Goal: Transaction & Acquisition: Purchase product/service

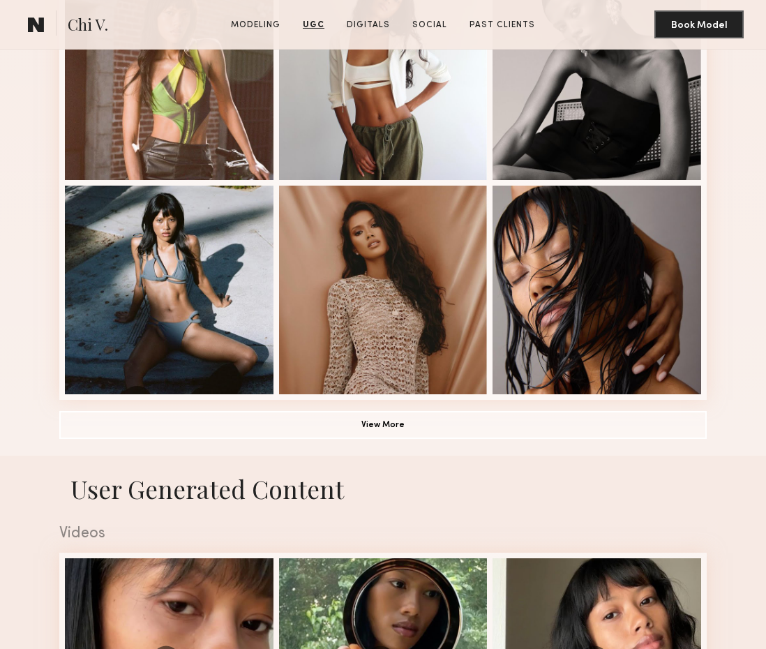
scroll to position [842, 0]
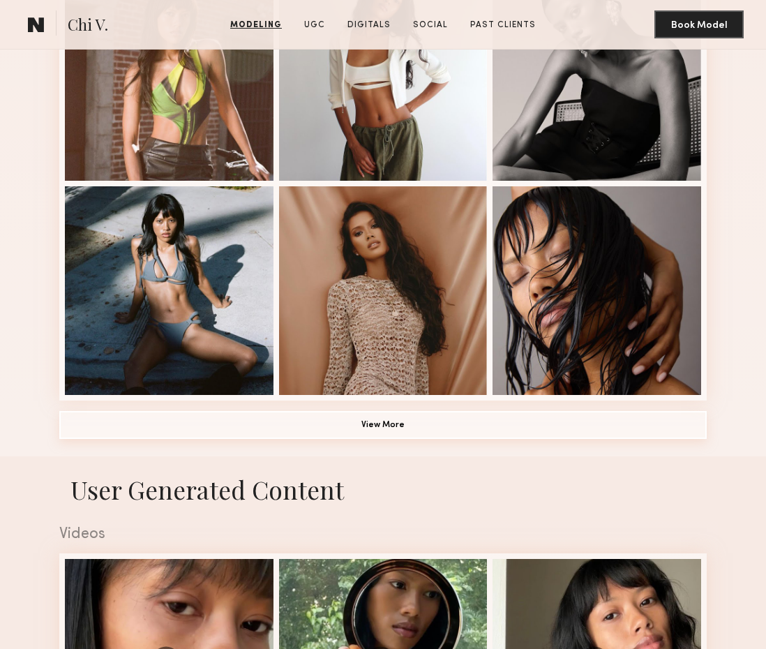
click at [670, 421] on button "View More" at bounding box center [383, 425] width 648 height 28
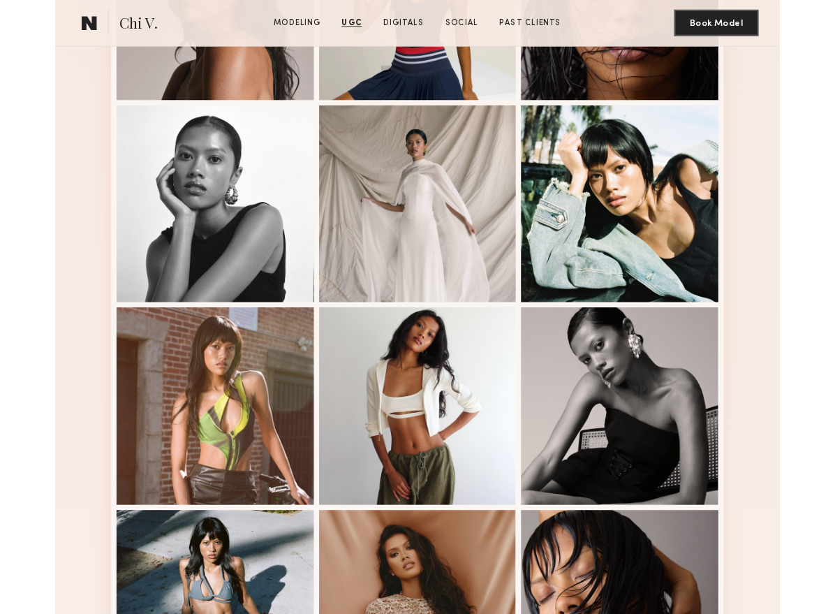
scroll to position [0, 0]
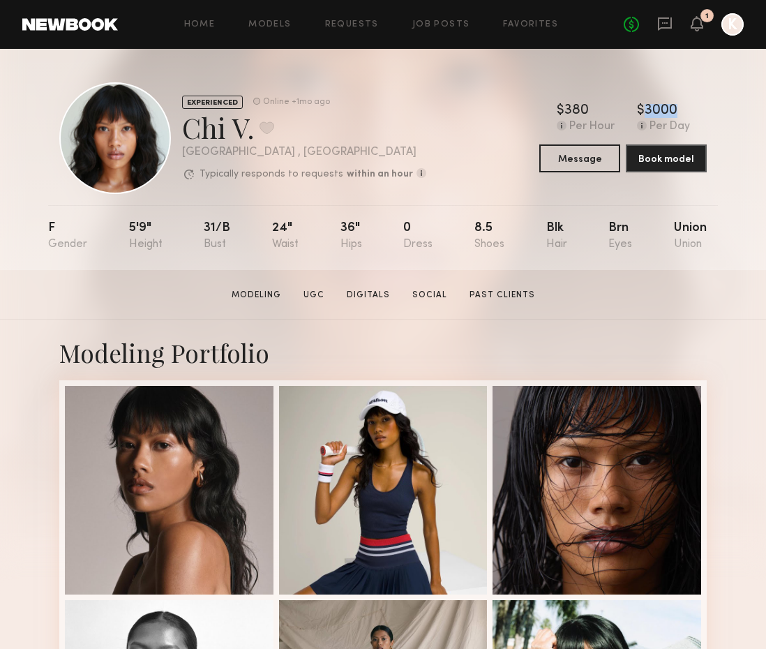
drag, startPoint x: 638, startPoint y: 105, endPoint x: 712, endPoint y: 110, distance: 74.2
click at [704, 106] on div "$ Typical rate set by model. Can vary by project & usage. 380 Per Hour $ Typica…" at bounding box center [624, 118] width 168 height 29
click at [713, 110] on nb-model-profile-header "EXPERIENCED Online +1mo ago Chi V. Favorite Los Angeles , CA Typically responds…" at bounding box center [383, 121] width 670 height 145
drag, startPoint x: 706, startPoint y: 110, endPoint x: 561, endPoint y: 139, distance: 148.0
click at [635, 108] on div "$ Typical rate set by model. Can vary by project & usage. 380 Per Hour $ Typica…" at bounding box center [624, 118] width 168 height 29
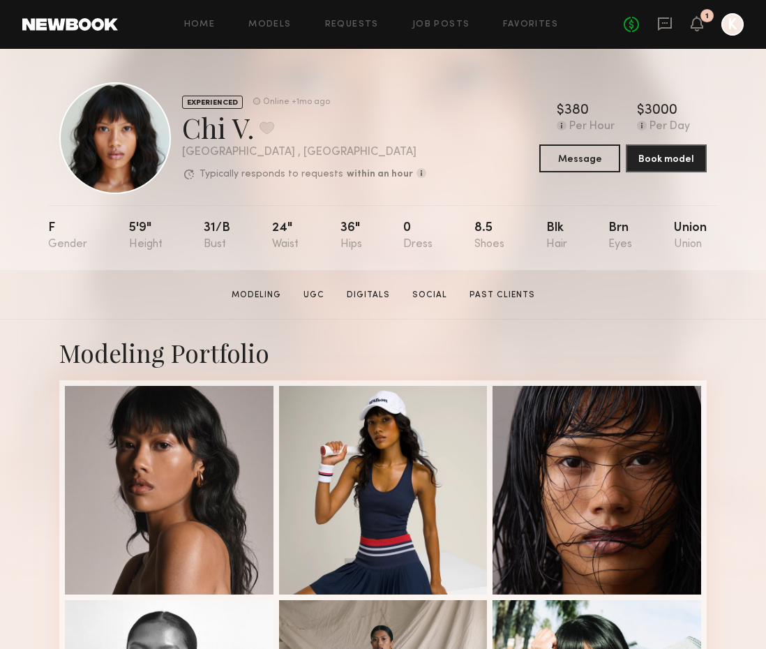
click at [514, 104] on div "EXPERIENCED Online +1mo ago Chi V. Favorite Los Angeles , CA Typically responds…" at bounding box center [383, 138] width 648 height 112
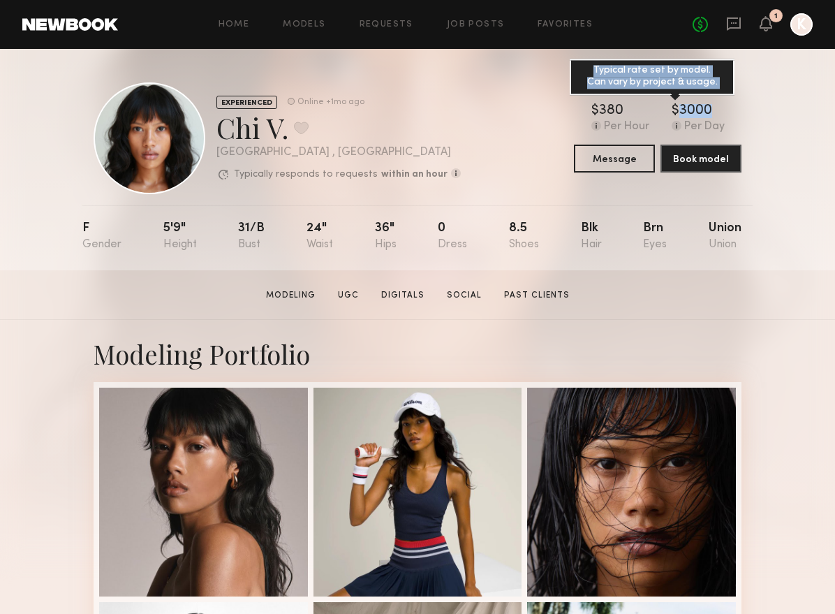
drag, startPoint x: 710, startPoint y: 108, endPoint x: 698, endPoint y: 109, distance: 11.9
click at [679, 108] on div "$ Typical rate set by model. Can vary by project & usage. 3000" at bounding box center [698, 111] width 53 height 14
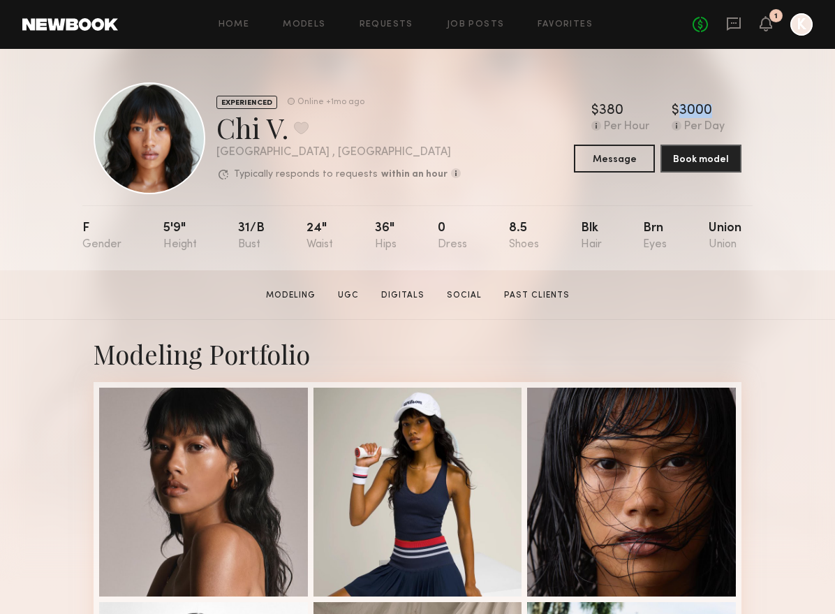
click at [756, 111] on div "EXPERIENCED Online +1mo ago Chi V. Favorite Los Angeles , CA Typically responds…" at bounding box center [417, 159] width 835 height 221
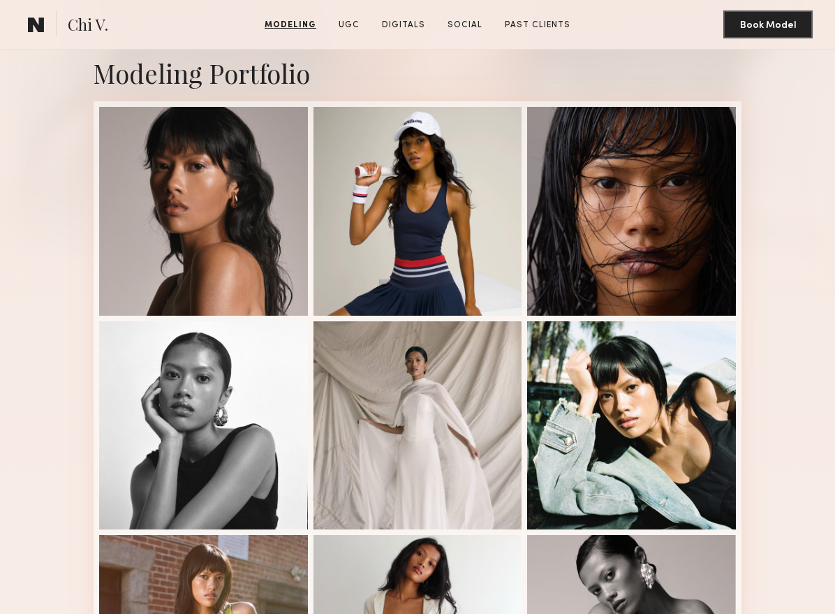
scroll to position [499, 0]
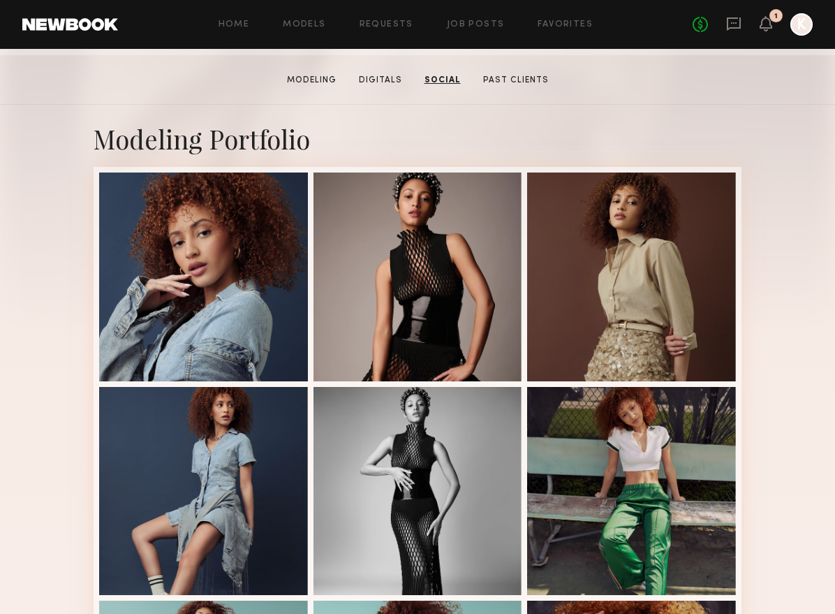
scroll to position [212, 0]
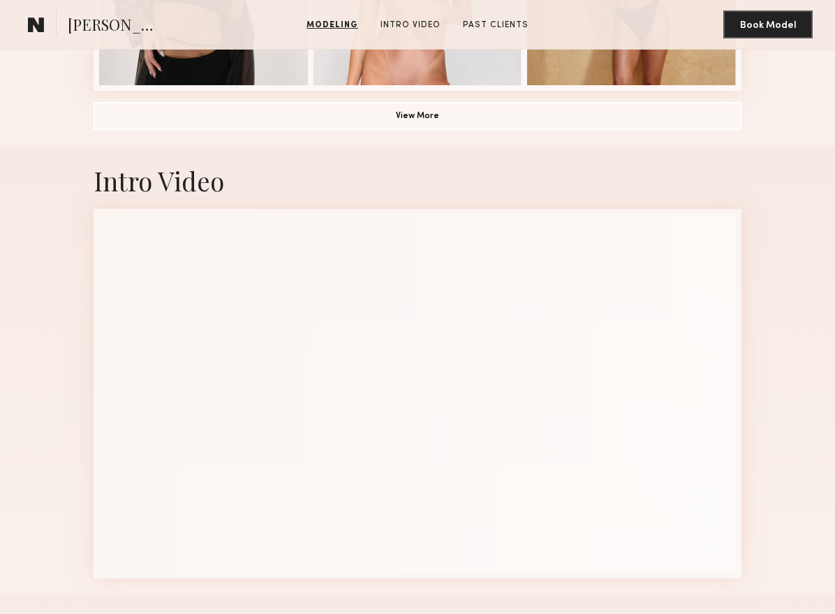
scroll to position [1222, 0]
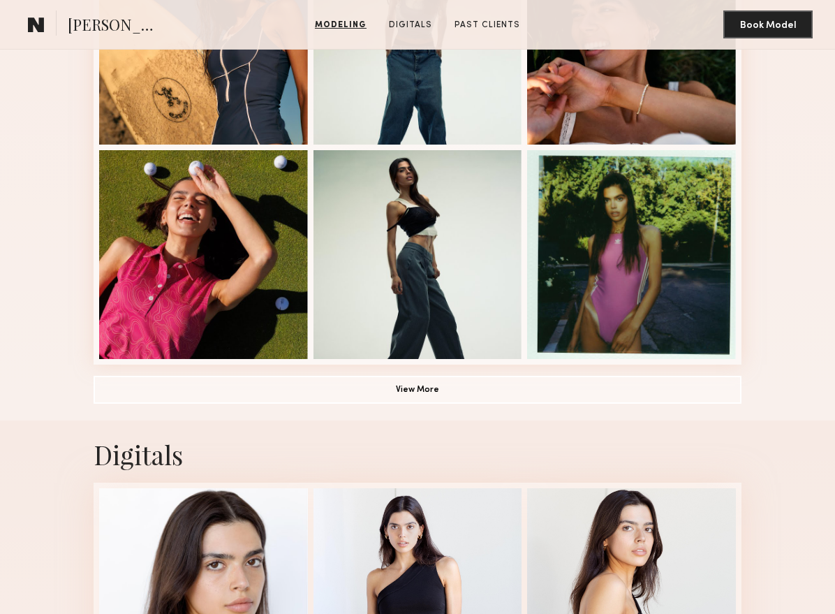
scroll to position [884, 0]
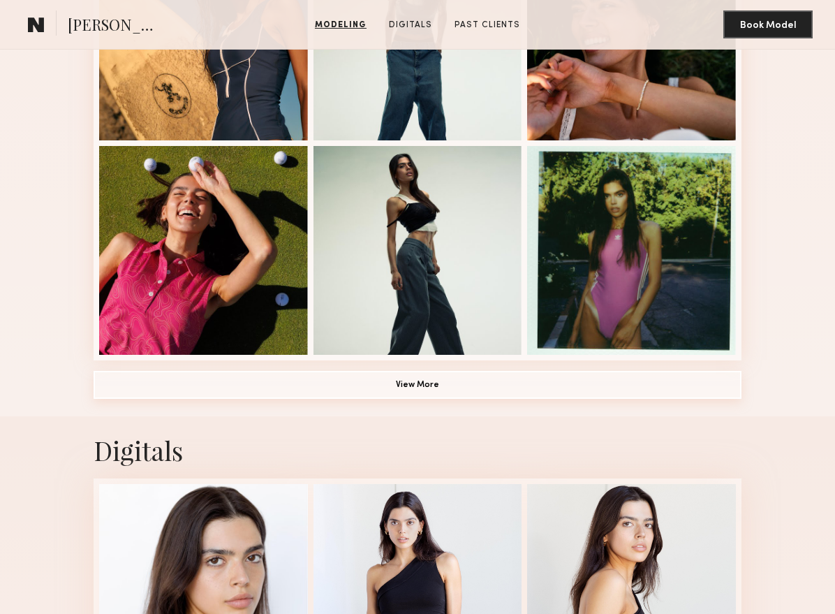
click at [531, 381] on button "View More" at bounding box center [418, 385] width 648 height 28
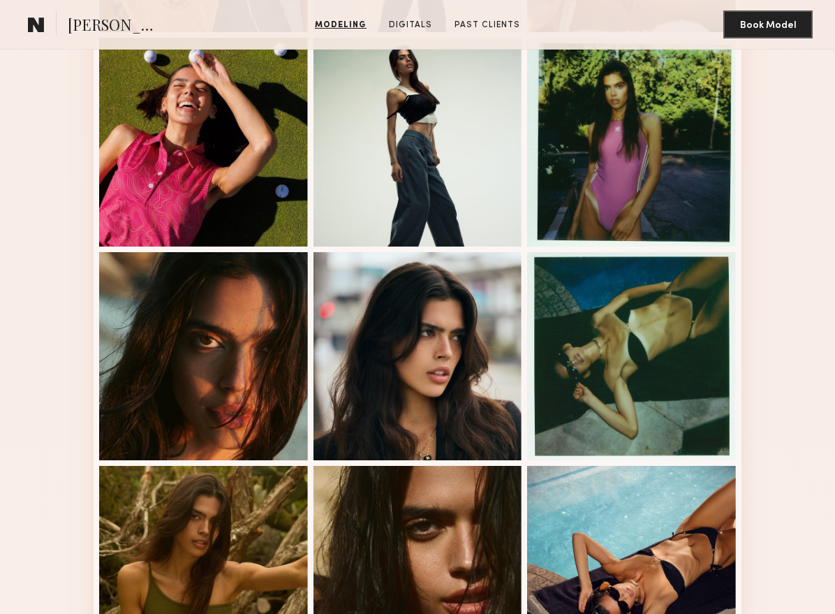
scroll to position [981, 0]
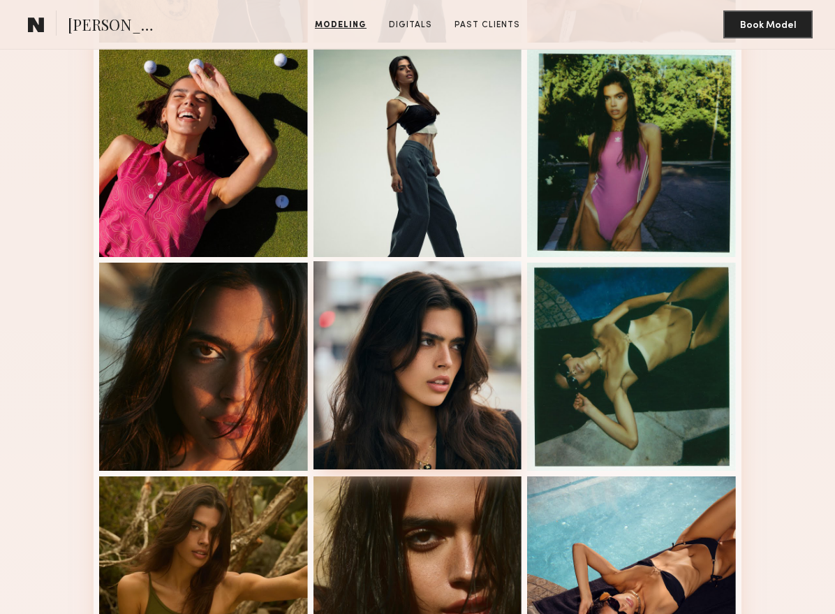
click at [478, 371] on div at bounding box center [417, 365] width 209 height 209
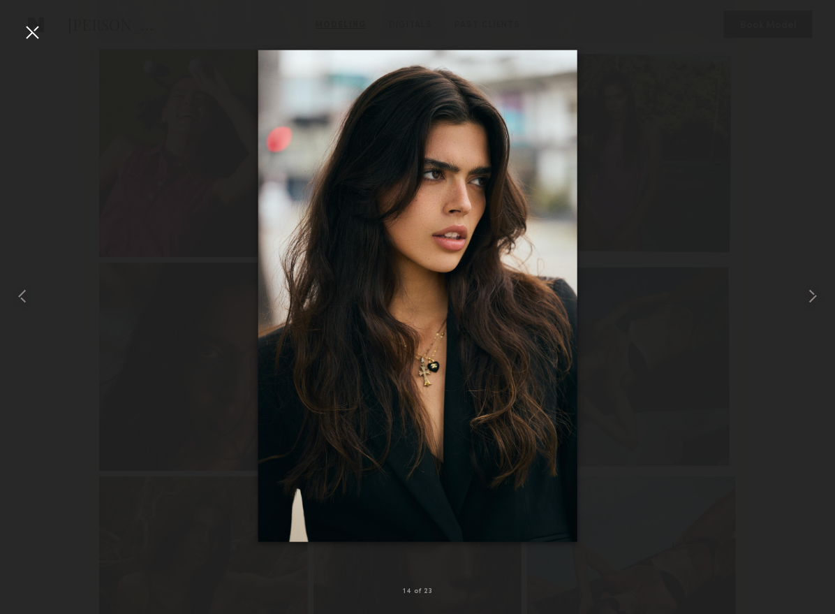
drag, startPoint x: 59, startPoint y: 168, endPoint x: 174, endPoint y: 161, distance: 115.4
click at [59, 168] on div at bounding box center [417, 295] width 835 height 547
drag, startPoint x: 27, startPoint y: 36, endPoint x: 211, endPoint y: 78, distance: 189.1
click at [27, 36] on div at bounding box center [32, 32] width 22 height 22
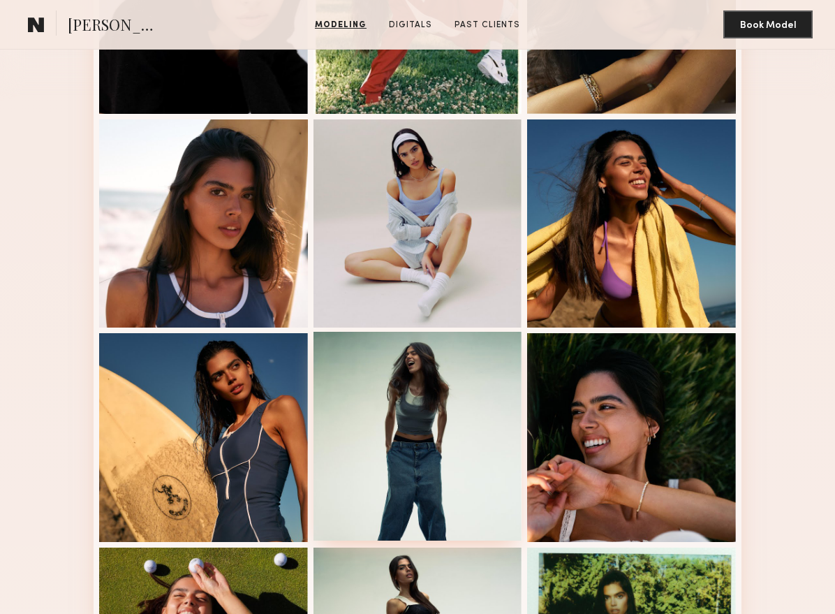
scroll to position [147, 0]
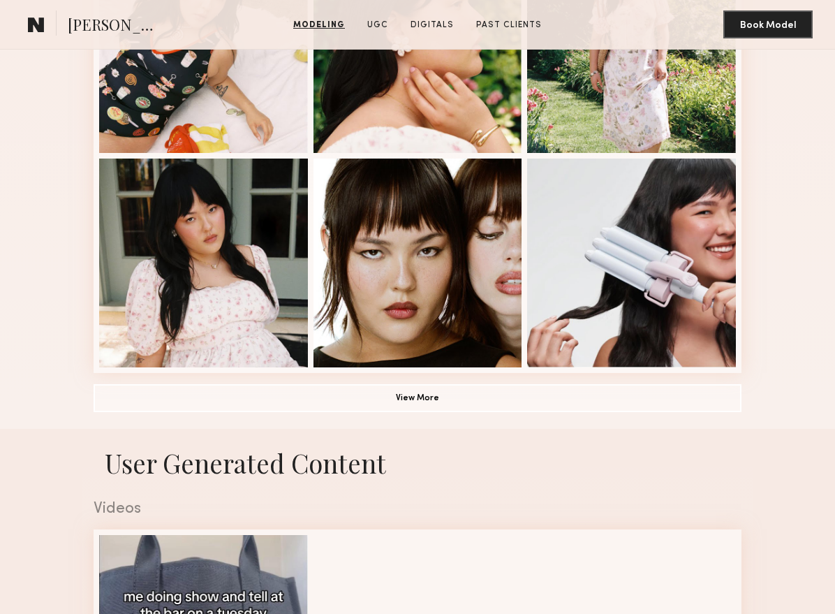
scroll to position [965, 0]
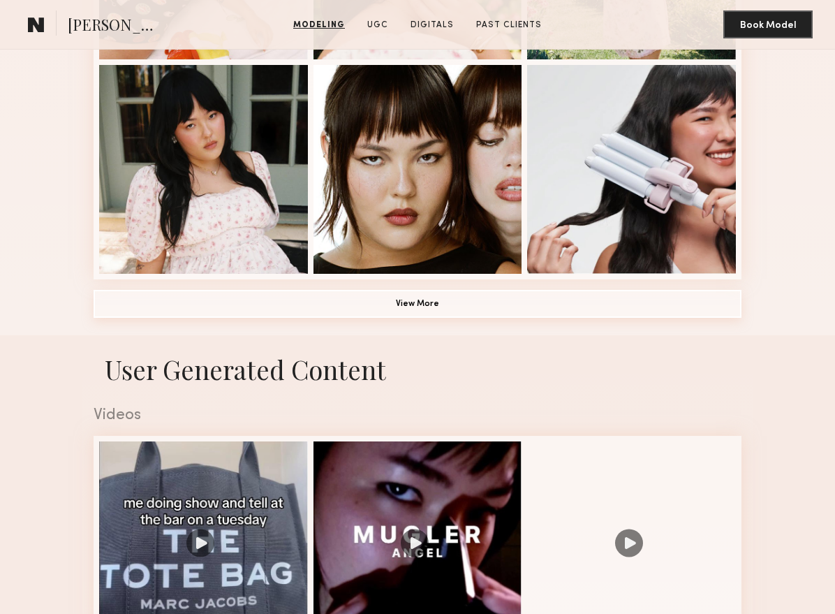
click at [660, 302] on button "View More" at bounding box center [418, 304] width 648 height 28
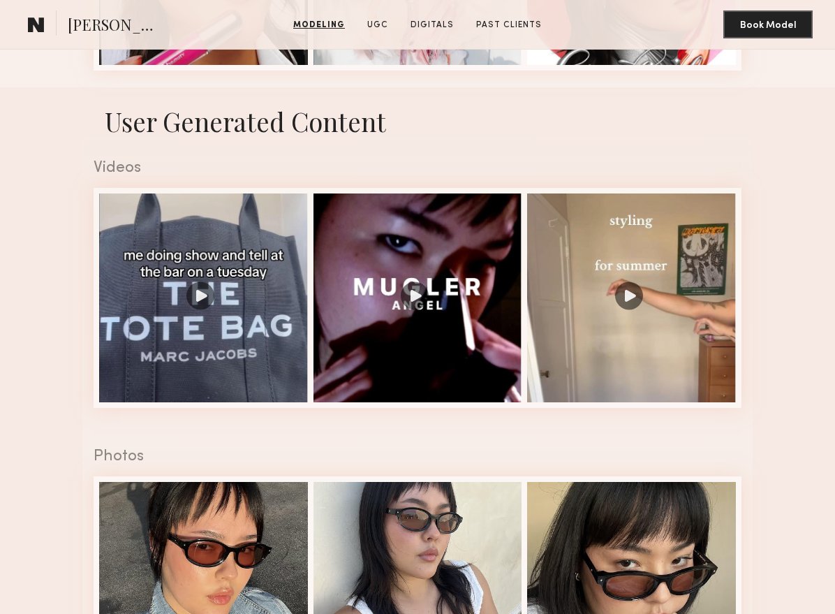
scroll to position [2077, 0]
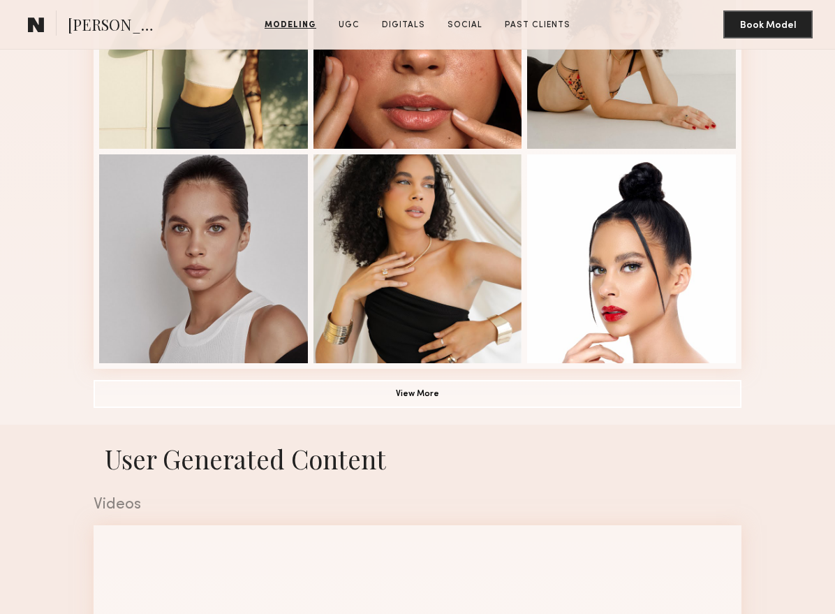
scroll to position [974, 0]
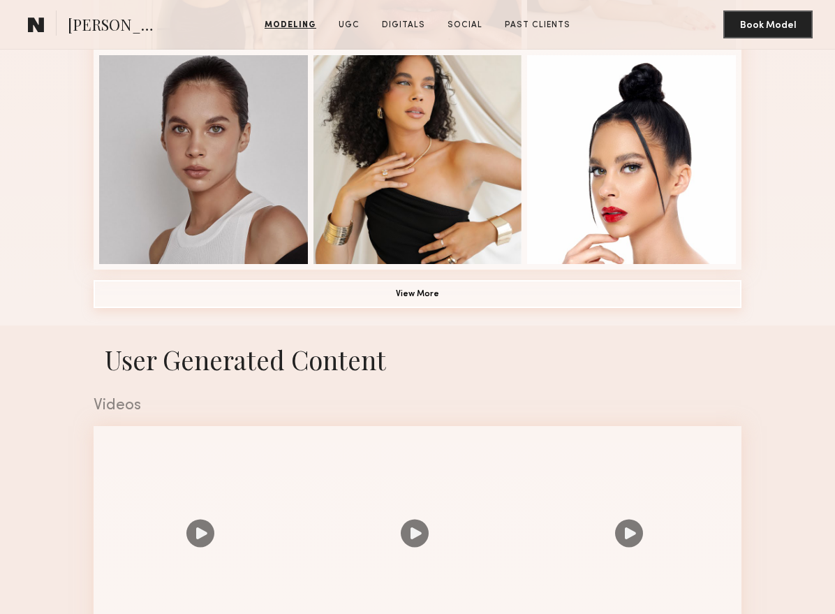
click at [366, 299] on button "View More" at bounding box center [418, 294] width 648 height 28
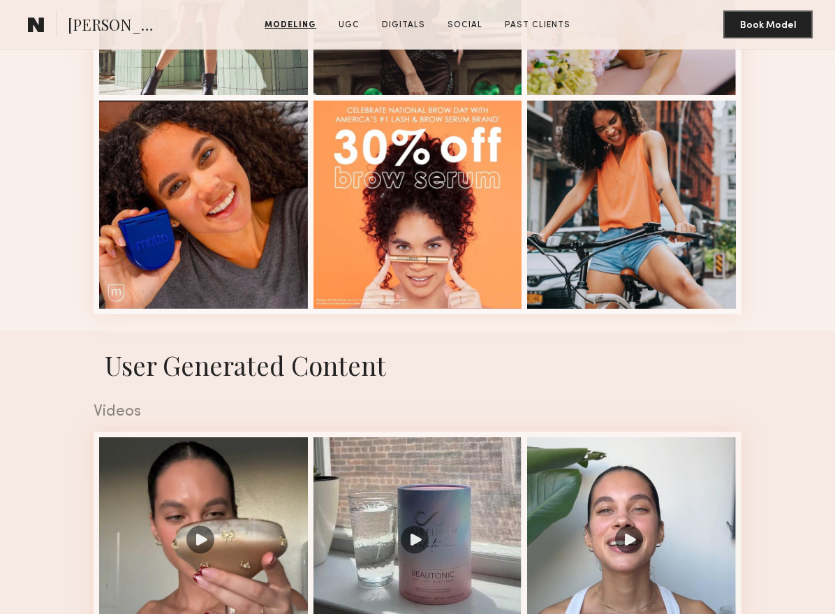
scroll to position [2167, 0]
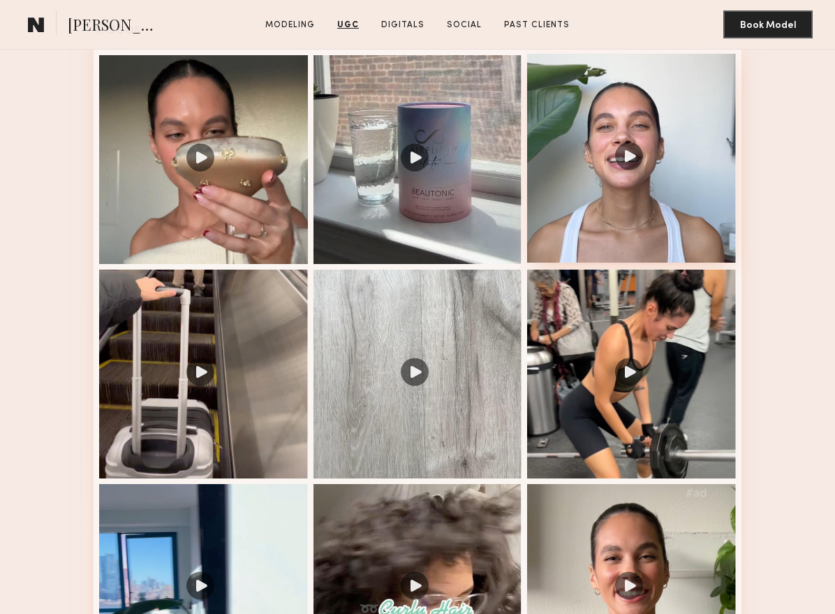
click at [635, 161] on div at bounding box center [631, 158] width 209 height 209
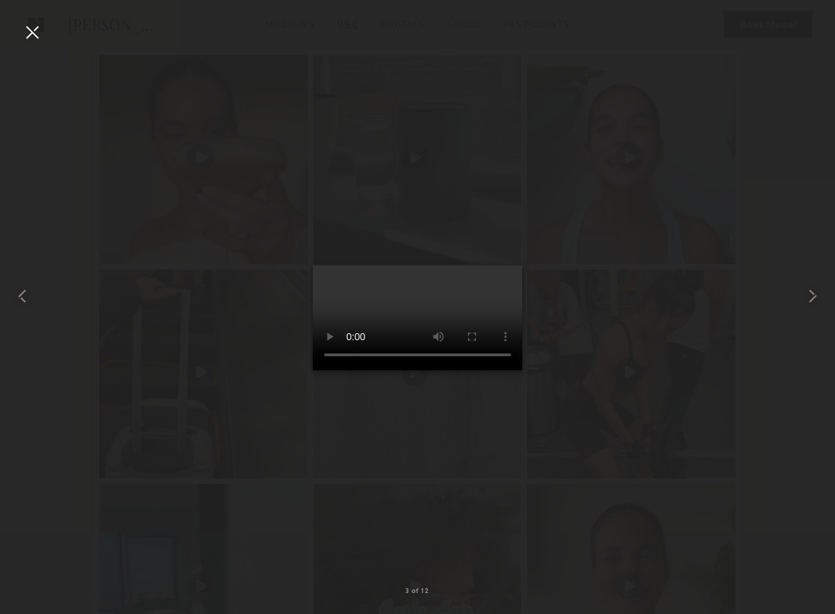
click at [34, 31] on div at bounding box center [32, 32] width 22 height 22
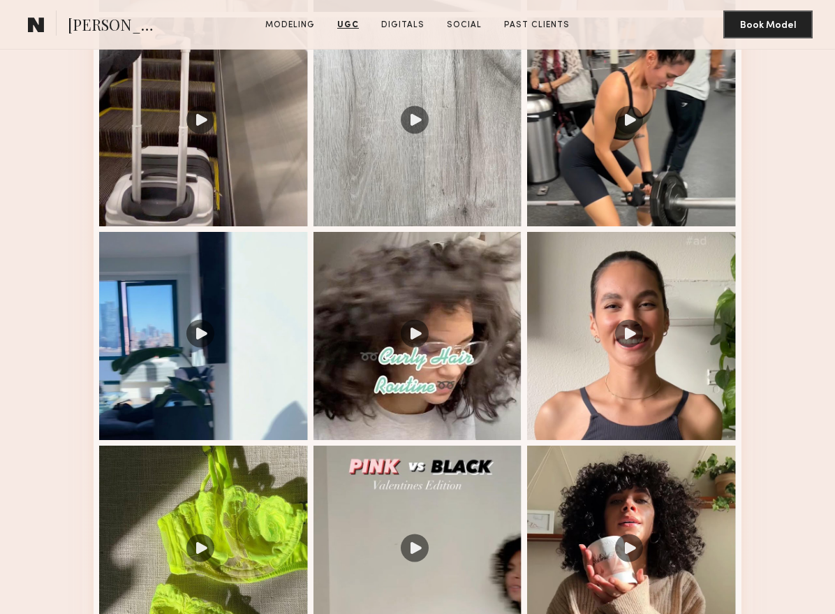
scroll to position [2285, 0]
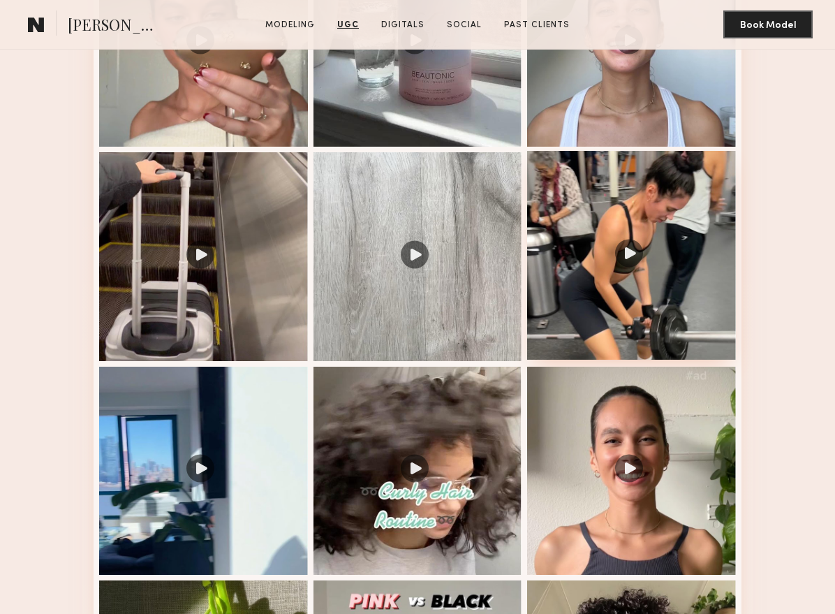
click at [651, 235] on div at bounding box center [631, 255] width 209 height 209
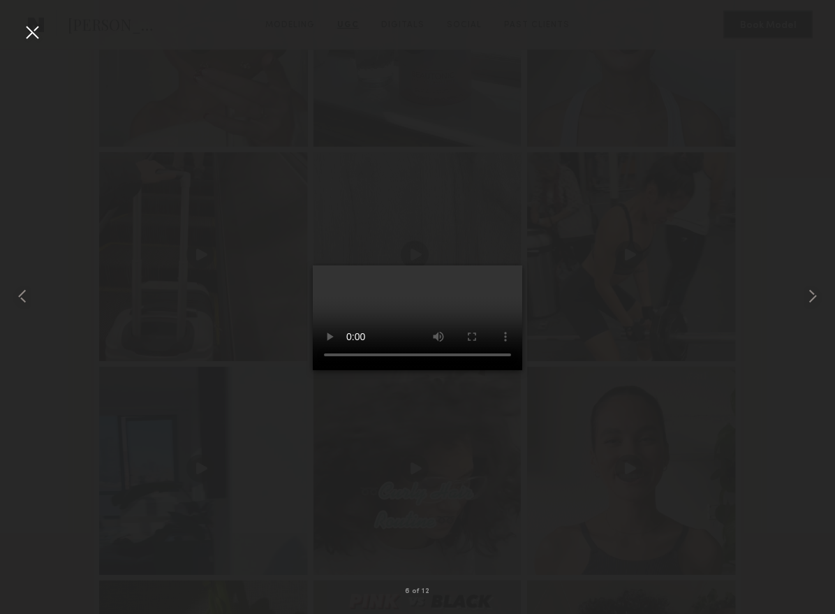
click at [37, 27] on div at bounding box center [32, 32] width 22 height 22
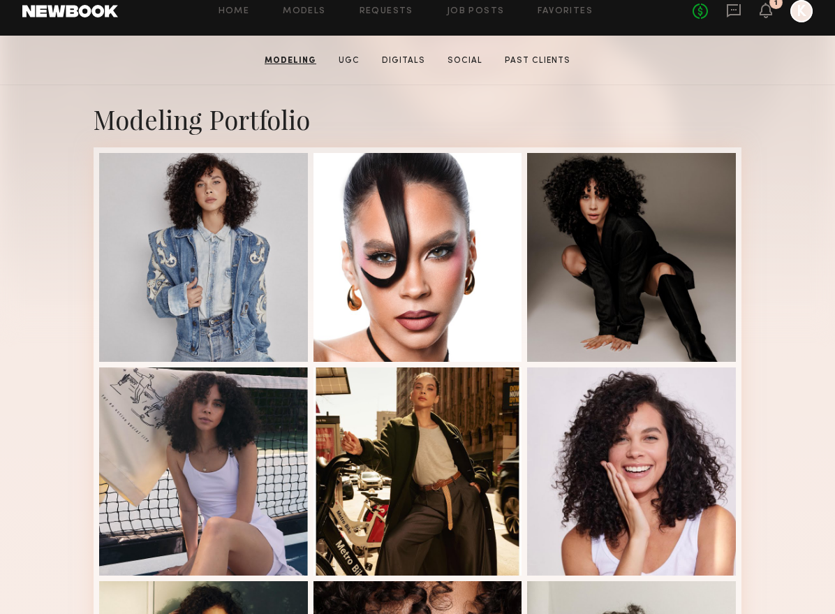
scroll to position [33, 0]
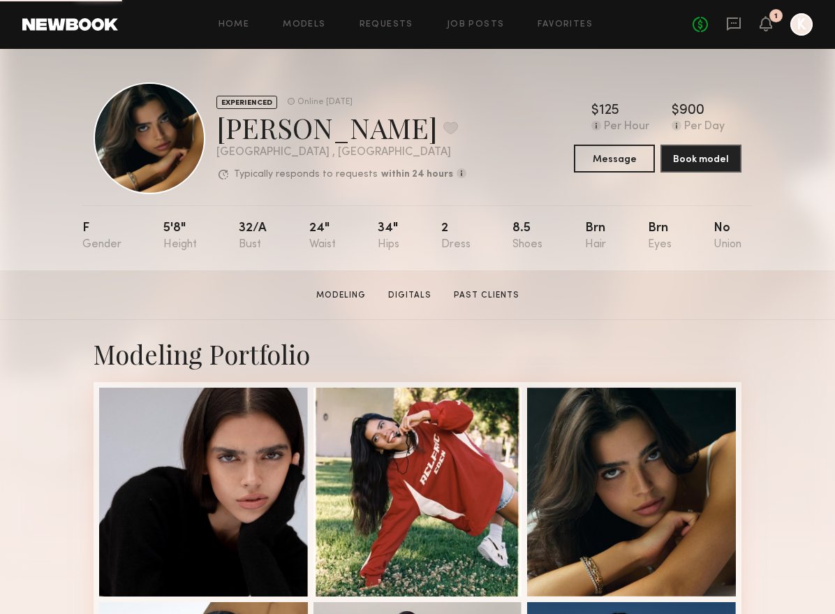
scroll to position [112, 0]
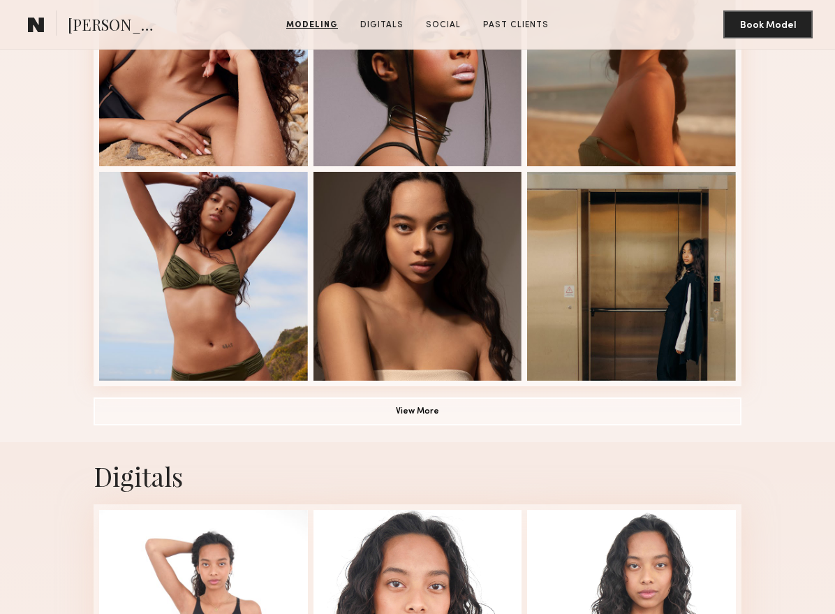
scroll to position [914, 0]
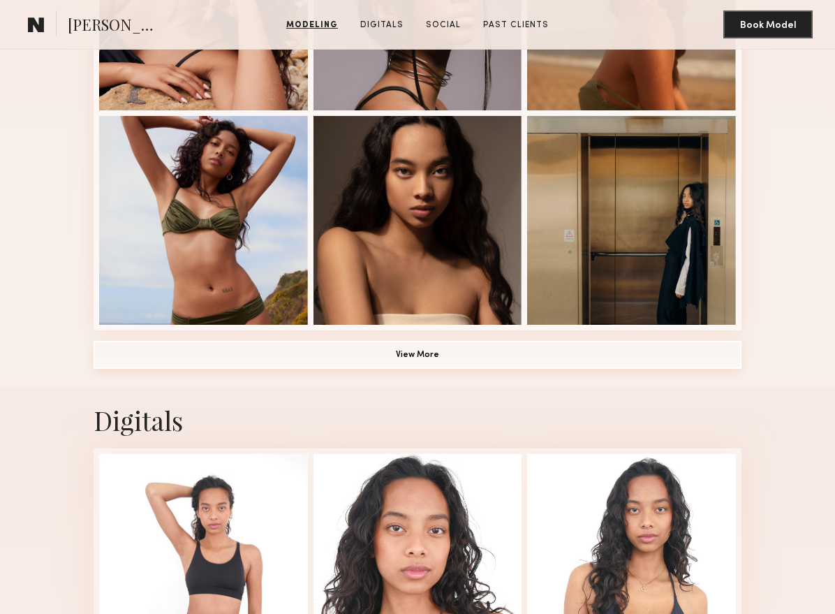
click at [531, 348] on button "View More" at bounding box center [418, 355] width 648 height 28
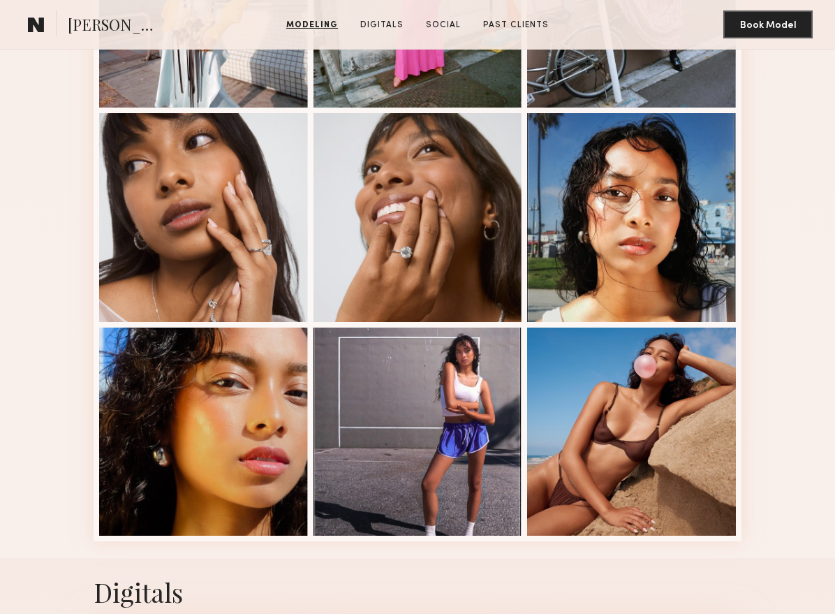
scroll to position [1558, 0]
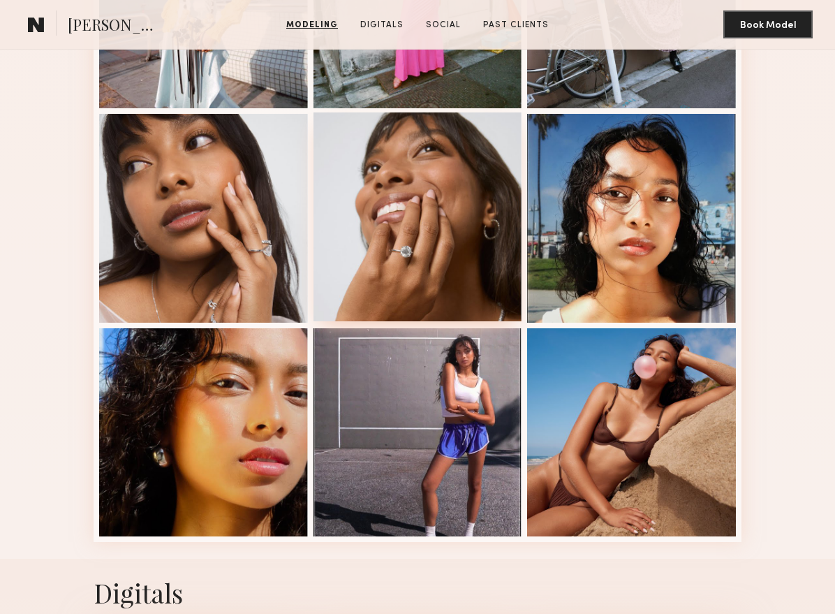
click at [424, 268] on div at bounding box center [417, 216] width 209 height 209
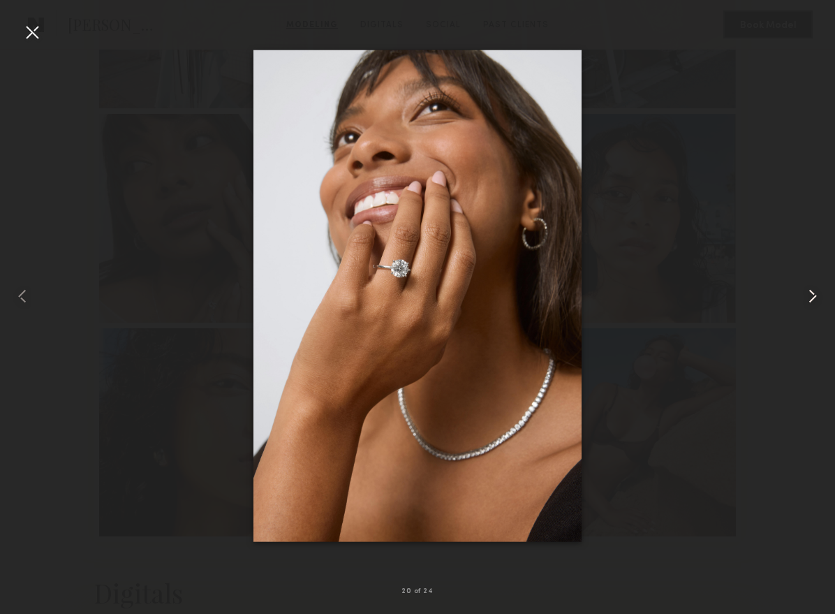
click at [820, 290] on div at bounding box center [818, 295] width 34 height 547
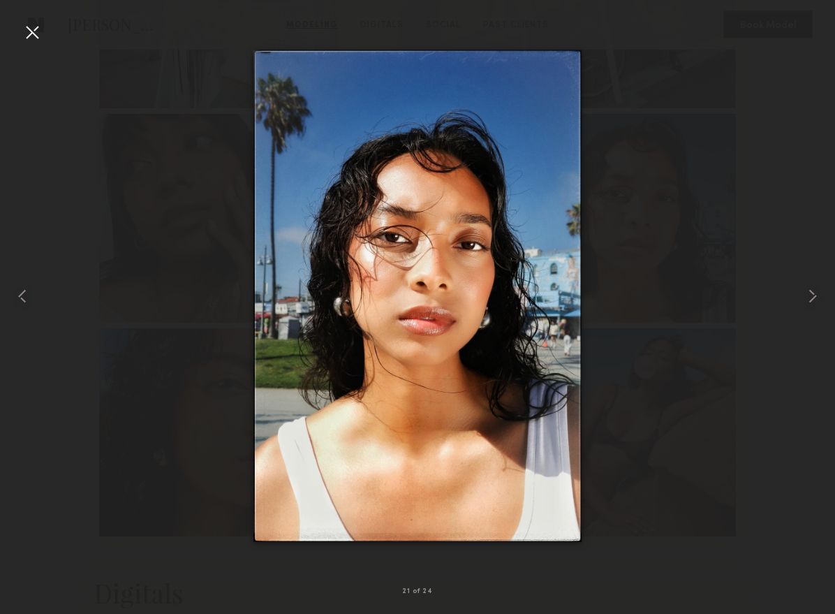
click at [31, 31] on div at bounding box center [32, 32] width 22 height 22
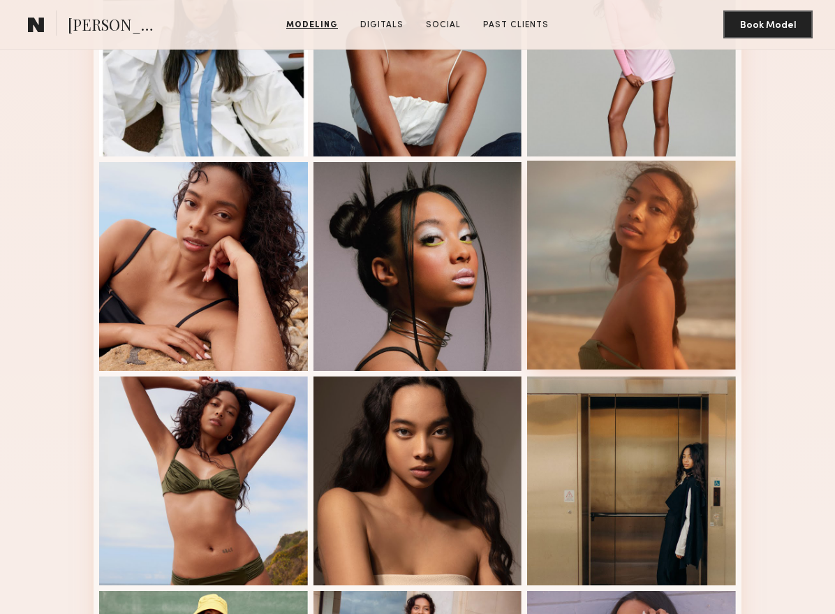
scroll to position [616, 0]
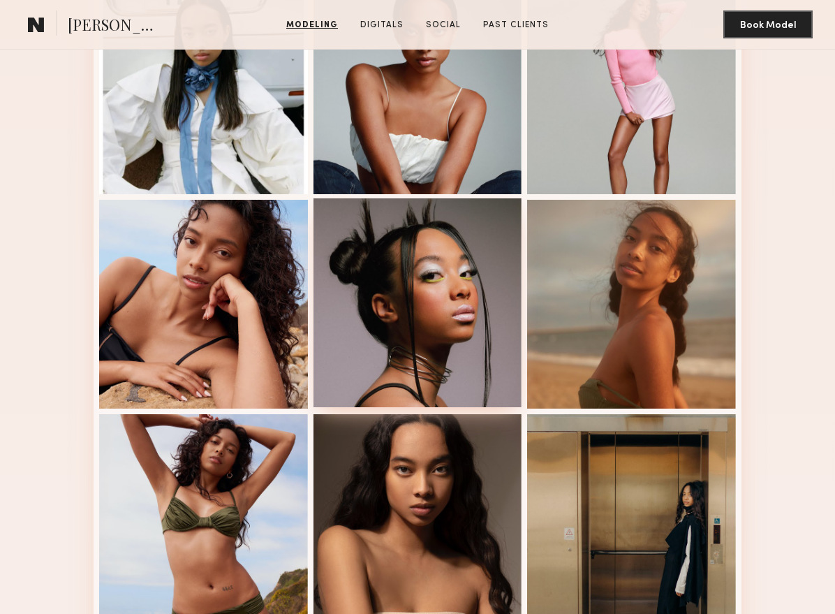
click at [473, 243] on div at bounding box center [417, 302] width 209 height 209
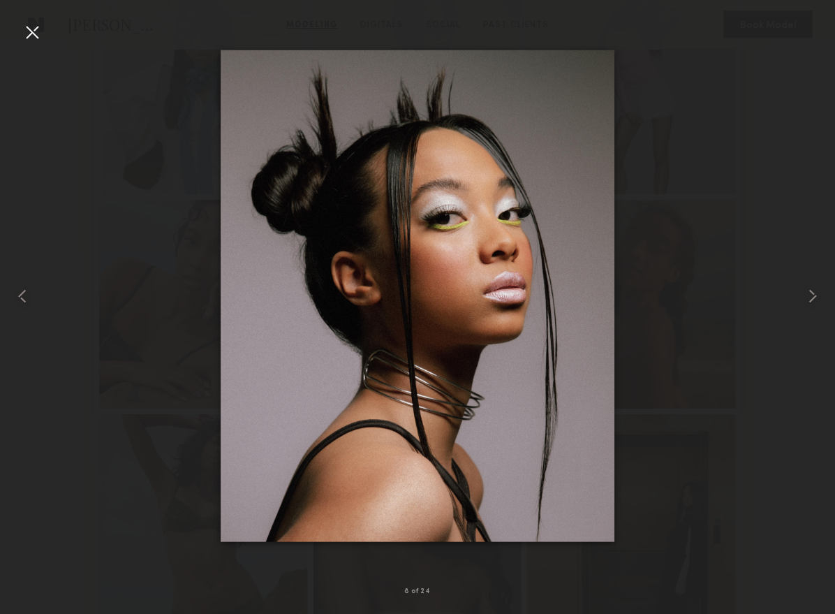
click at [34, 30] on div at bounding box center [32, 32] width 22 height 22
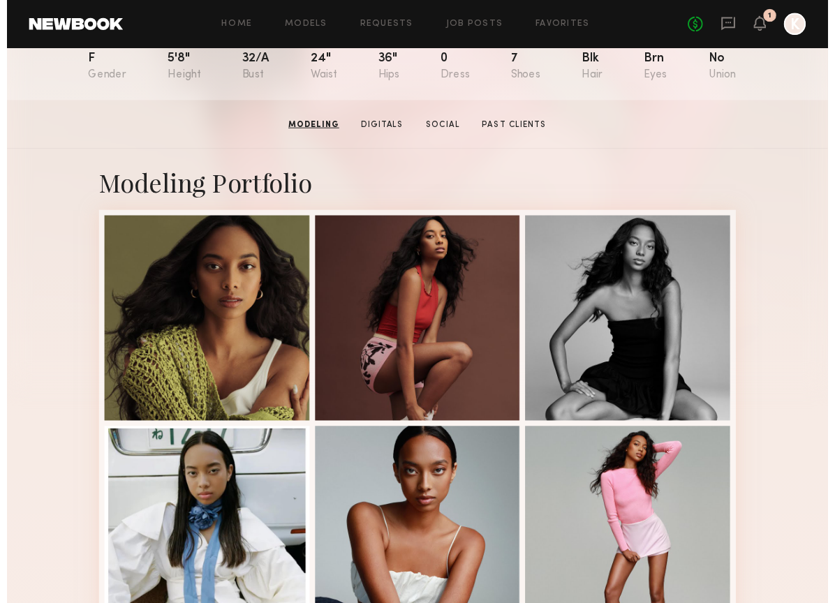
scroll to position [0, 0]
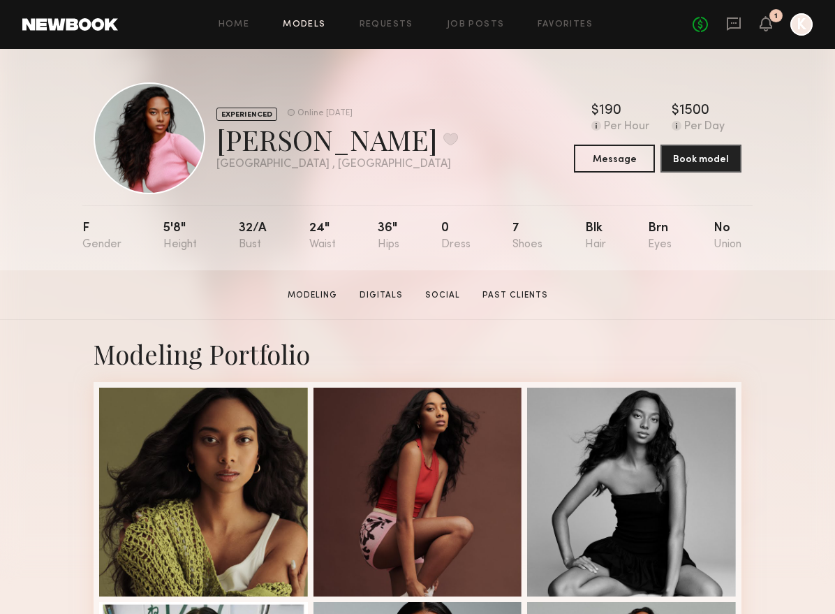
click at [313, 23] on link "Models" at bounding box center [304, 24] width 43 height 9
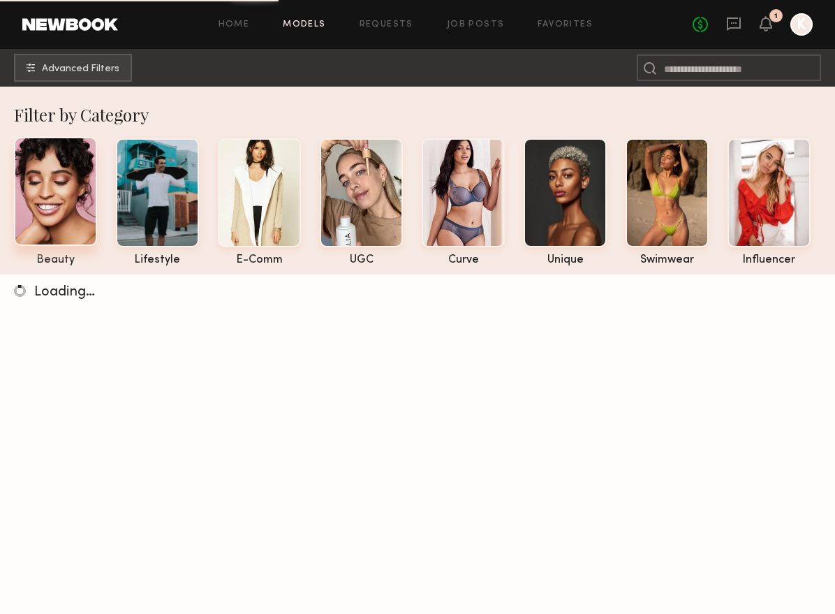
click at [44, 191] on div at bounding box center [55, 191] width 83 height 109
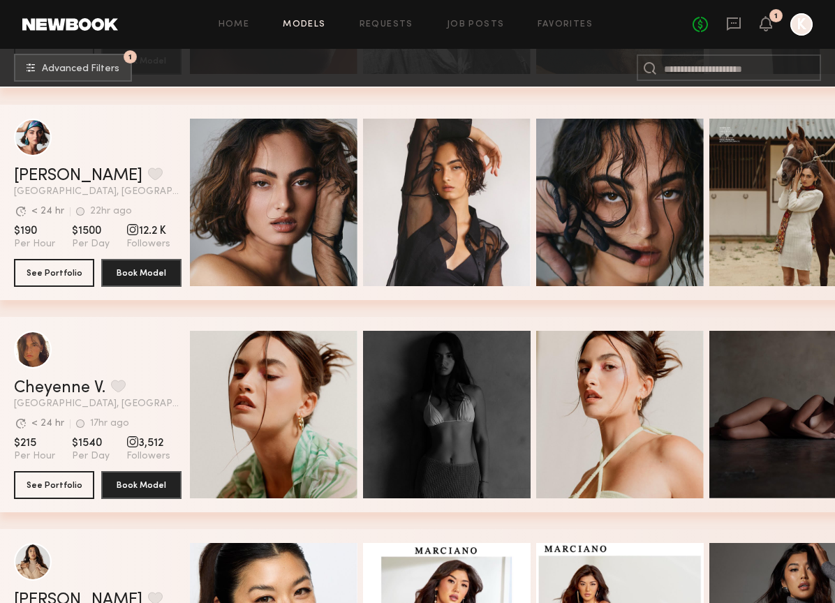
scroll to position [5528, 0]
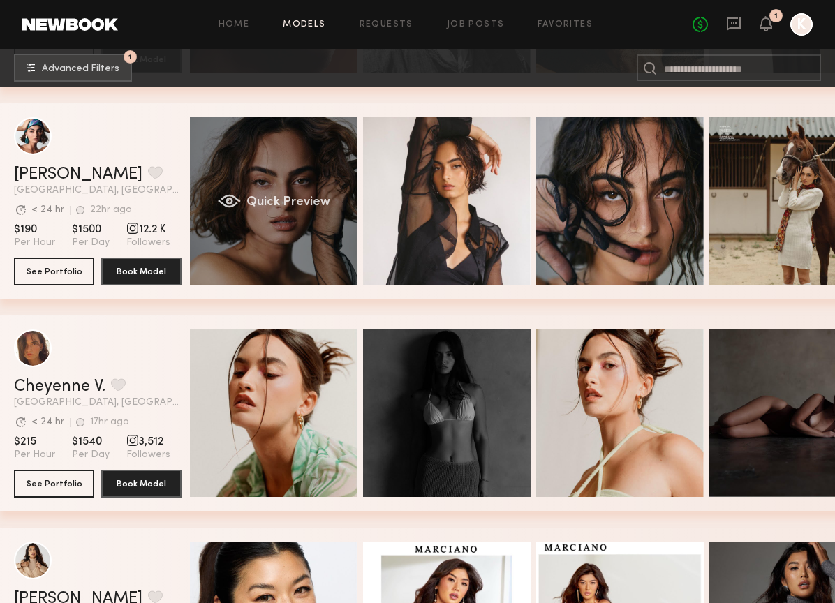
click at [241, 253] on div "Quick Preview" at bounding box center [274, 201] width 168 height 168
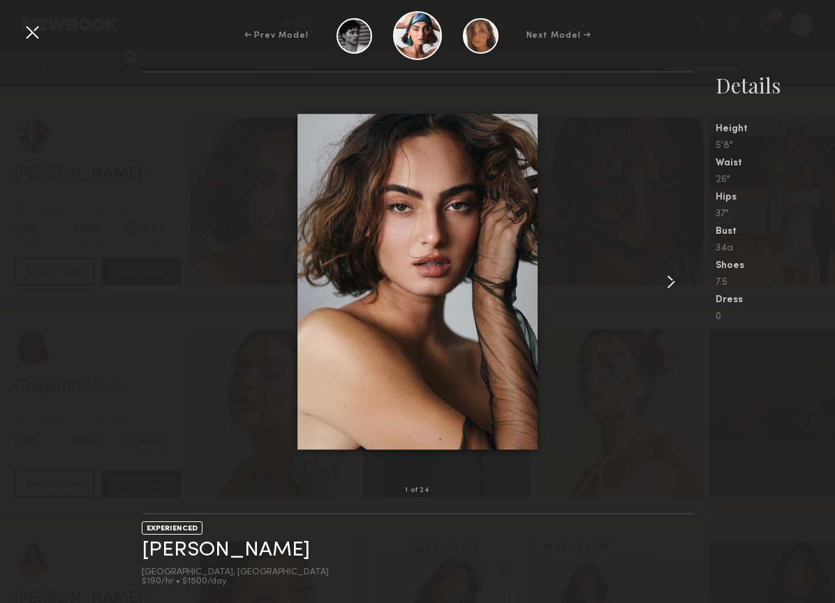
click at [676, 280] on common-icon at bounding box center [671, 282] width 22 height 22
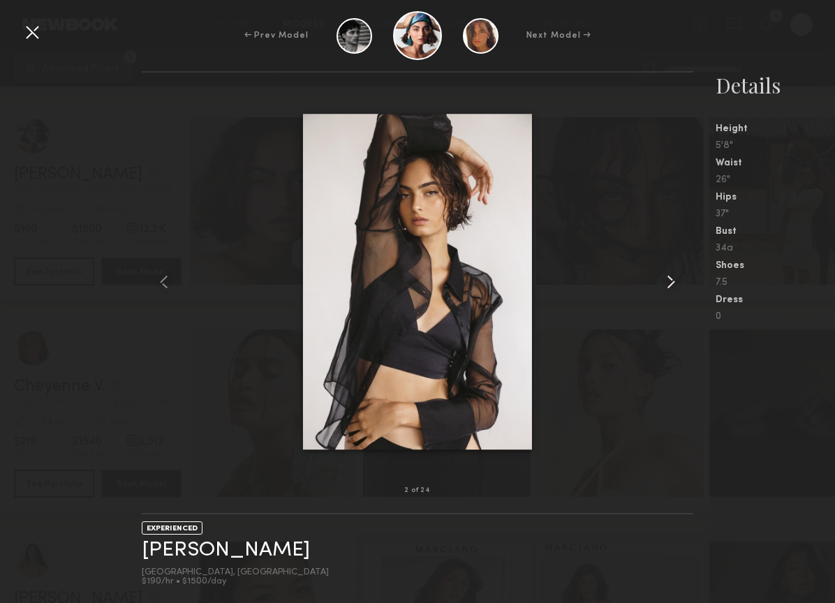
click at [676, 280] on common-icon at bounding box center [671, 282] width 22 height 22
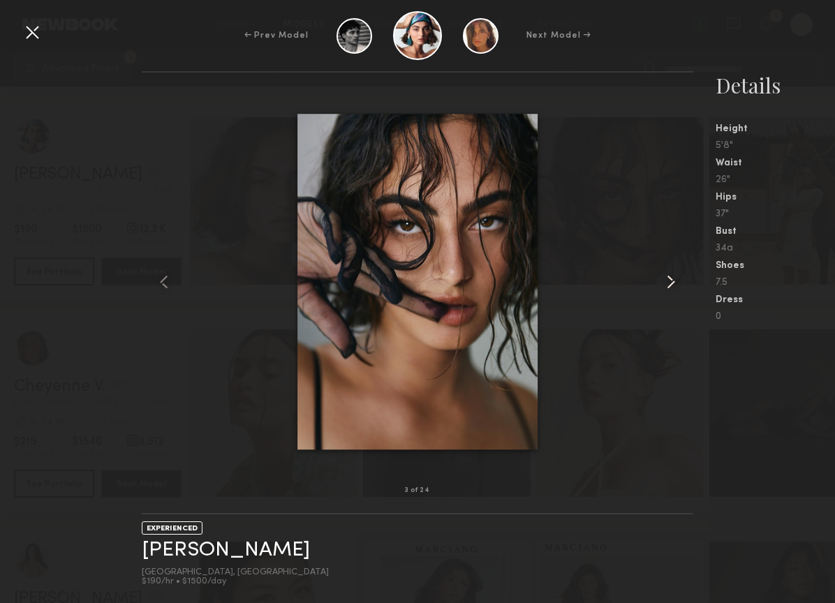
click at [676, 280] on common-icon at bounding box center [671, 282] width 22 height 22
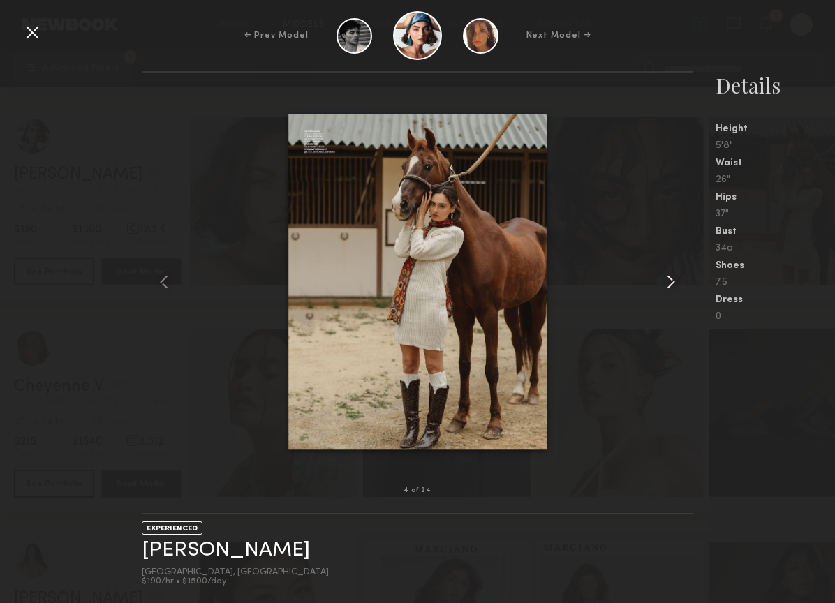
click at [676, 280] on common-icon at bounding box center [671, 282] width 22 height 22
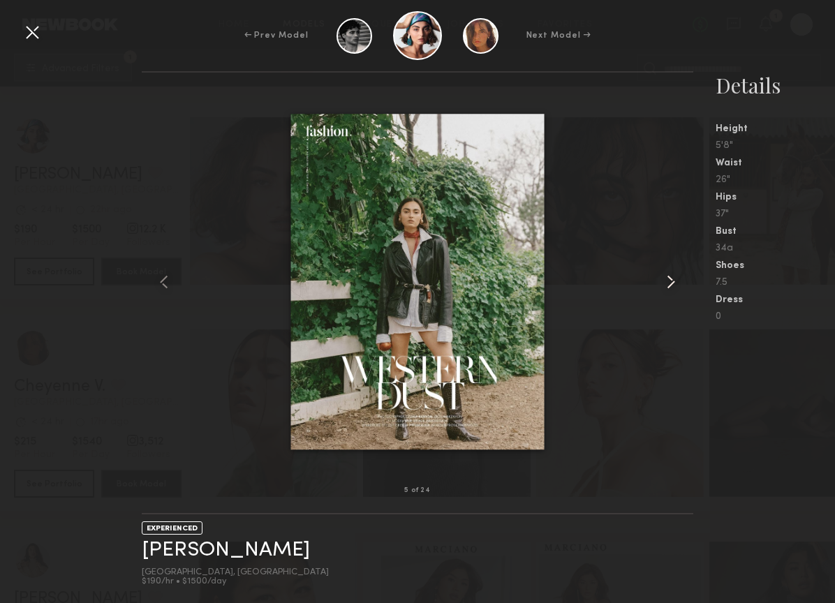
click at [676, 280] on common-icon at bounding box center [671, 282] width 22 height 22
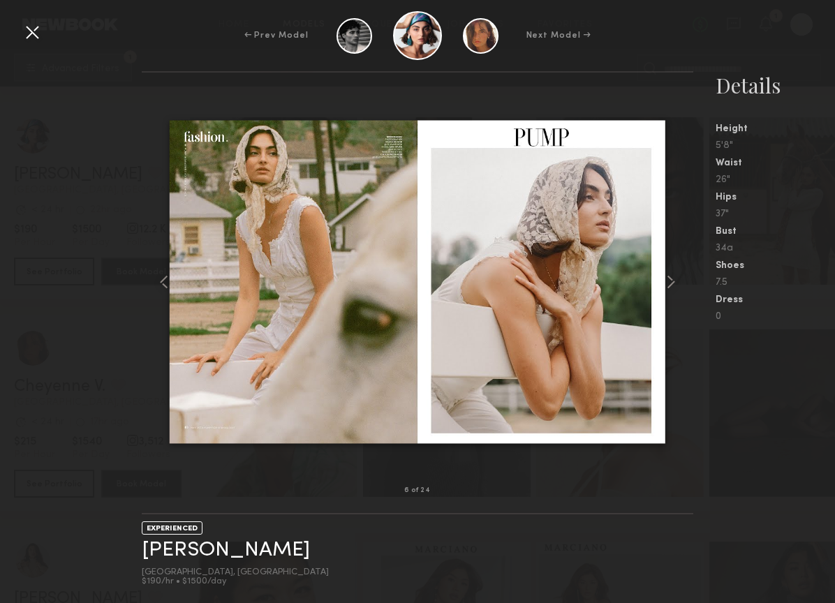
click at [40, 34] on div at bounding box center [32, 32] width 22 height 22
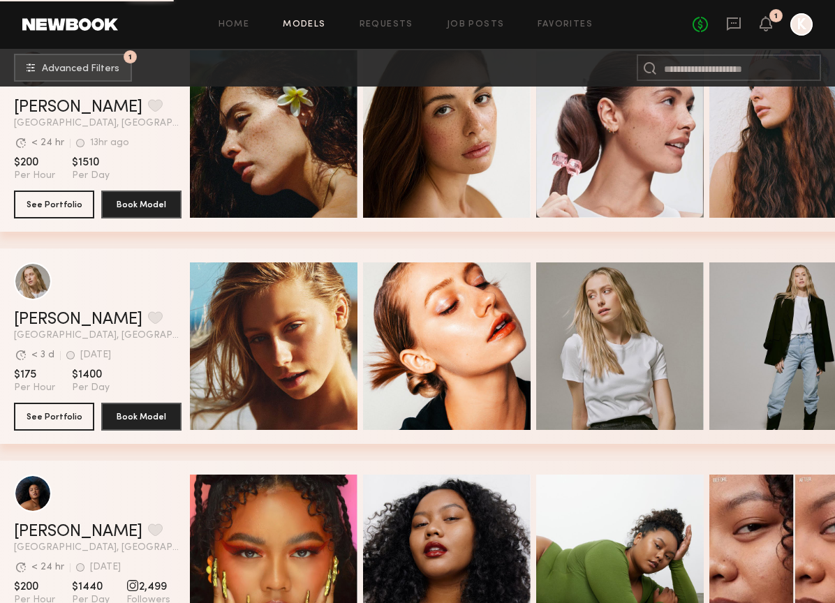
scroll to position [7398, 0]
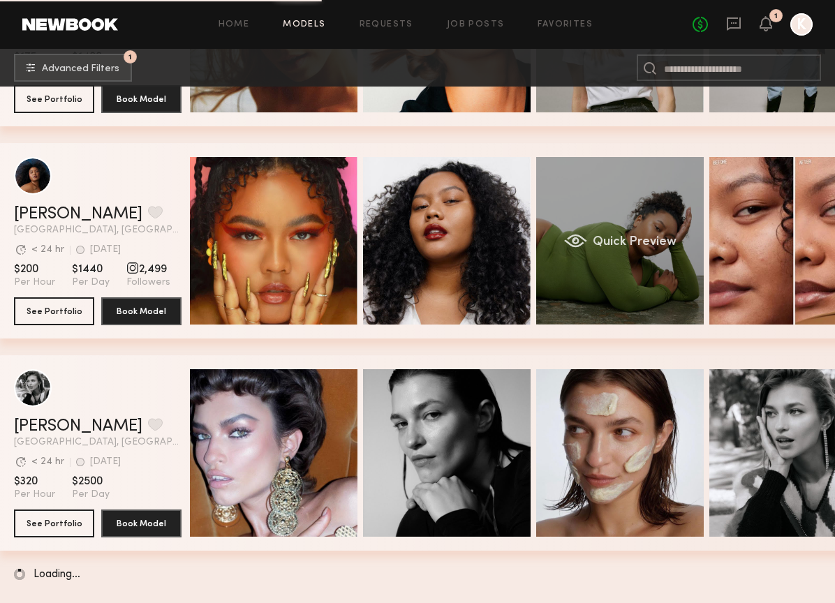
click at [598, 264] on div "Quick Preview" at bounding box center [620, 241] width 168 height 168
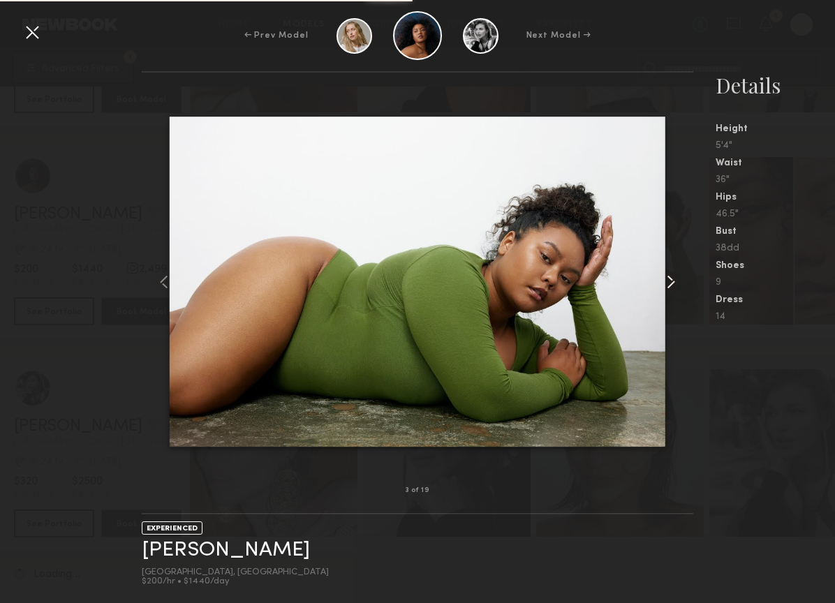
click at [674, 286] on common-icon at bounding box center [671, 282] width 22 height 22
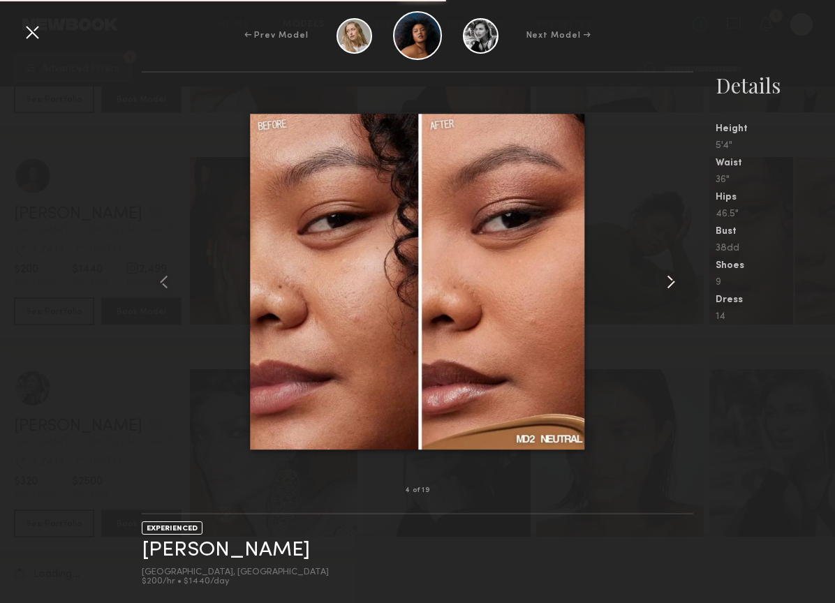
click at [674, 286] on common-icon at bounding box center [671, 282] width 22 height 22
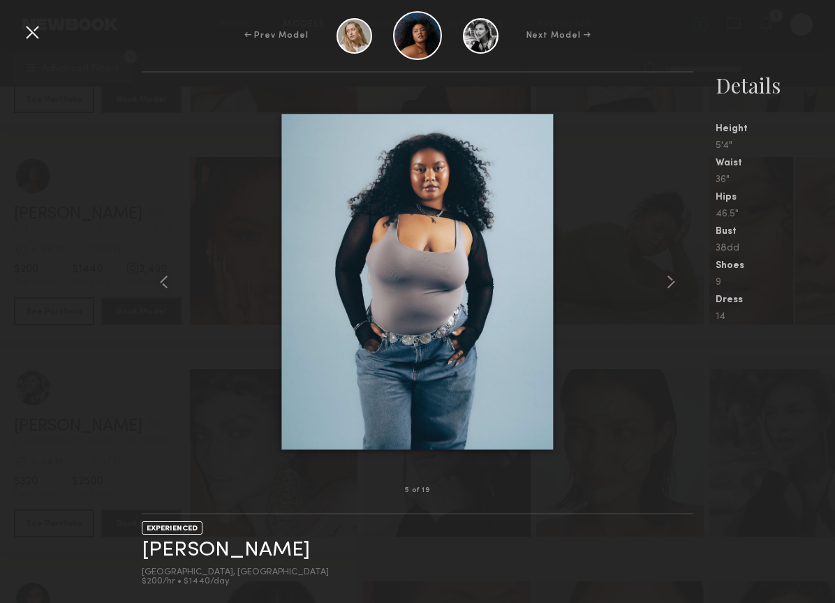
click at [37, 34] on div at bounding box center [32, 32] width 22 height 22
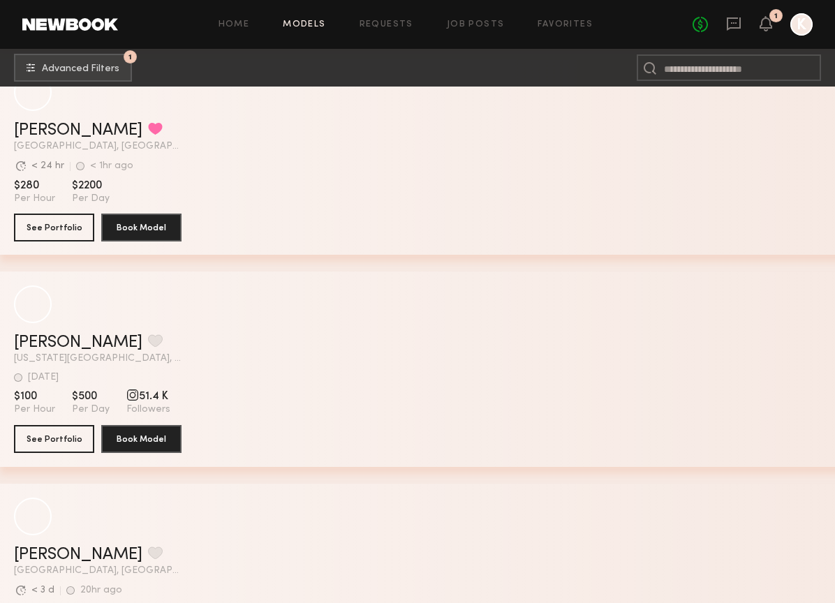
scroll to position [8701, 0]
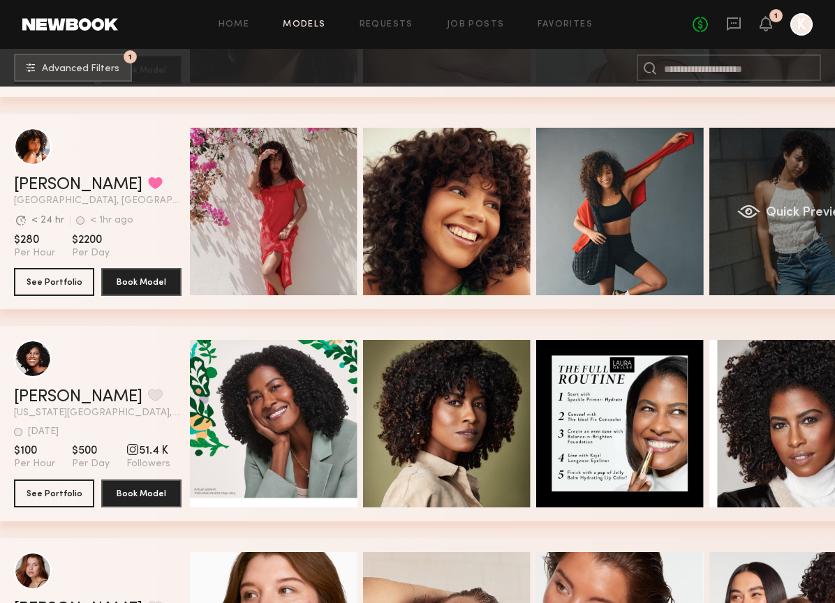
click at [762, 250] on div "Quick Preview" at bounding box center [793, 212] width 168 height 168
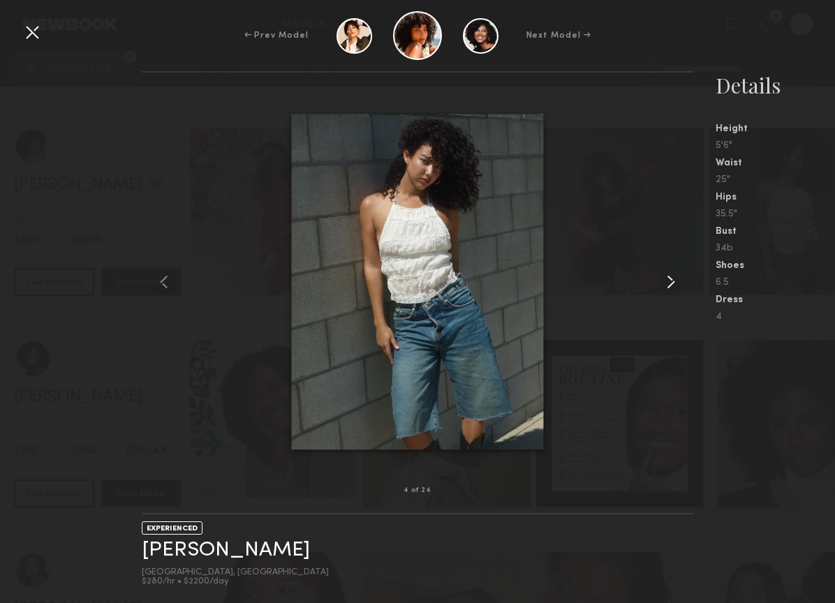
click at [669, 281] on common-icon at bounding box center [671, 282] width 22 height 22
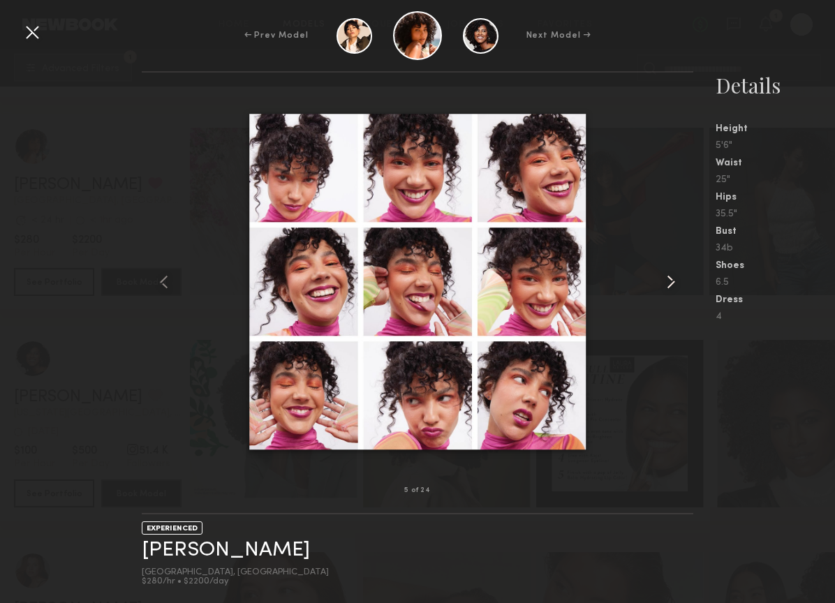
click at [669, 281] on common-icon at bounding box center [671, 282] width 22 height 22
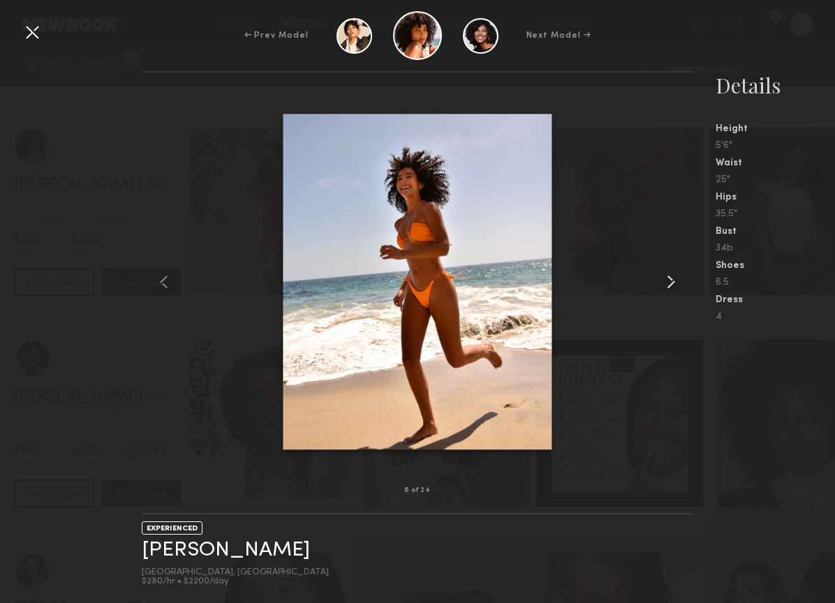
click at [669, 281] on common-icon at bounding box center [671, 282] width 22 height 22
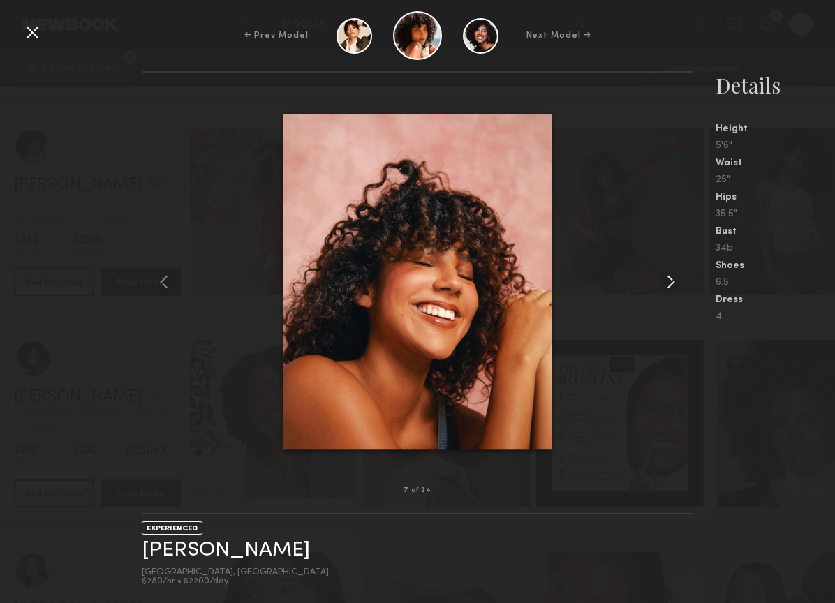
click at [669, 281] on common-icon at bounding box center [671, 282] width 22 height 22
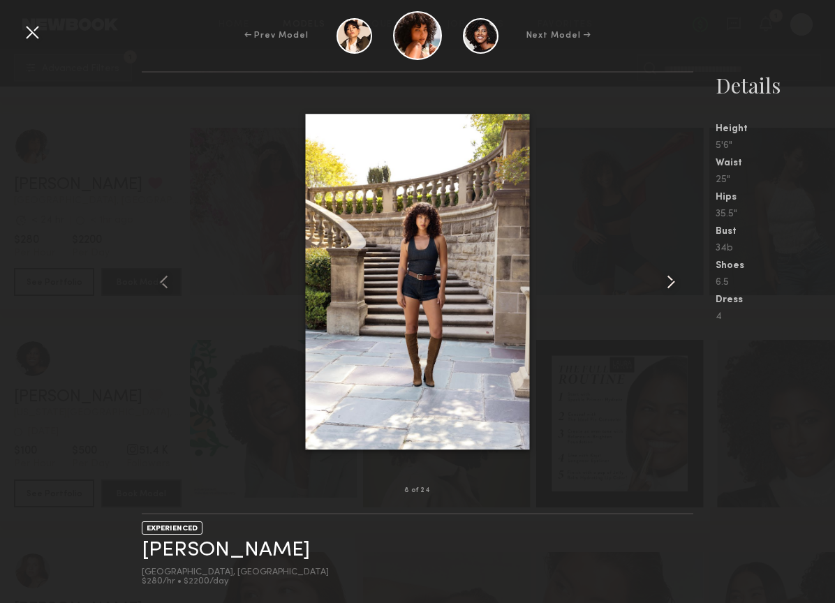
click at [669, 281] on common-icon at bounding box center [671, 282] width 22 height 22
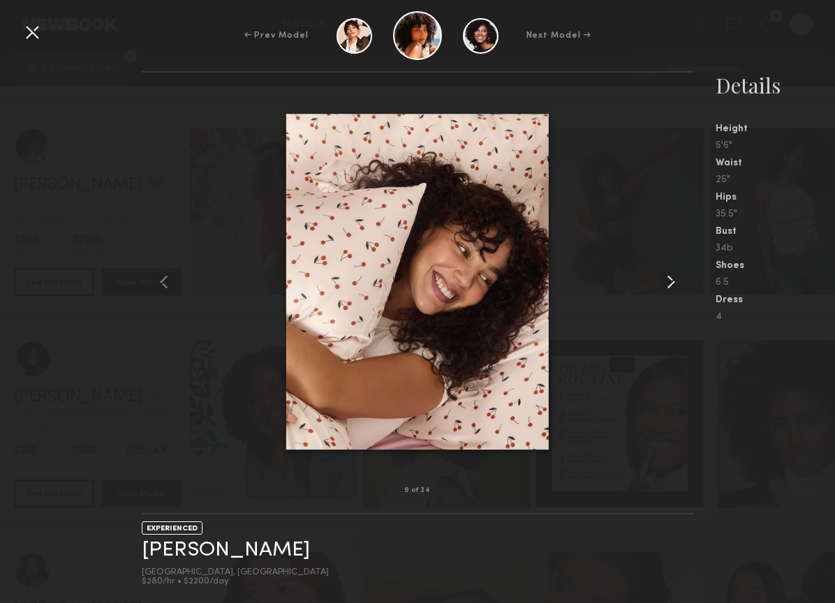
click at [669, 281] on common-icon at bounding box center [671, 282] width 22 height 22
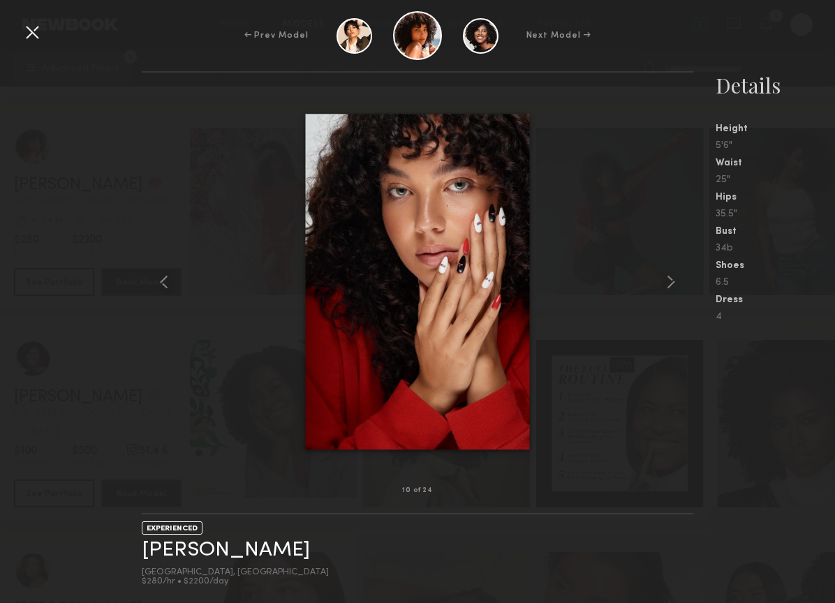
drag, startPoint x: 34, startPoint y: 30, endPoint x: 181, endPoint y: 144, distance: 186.6
click at [34, 31] on div at bounding box center [32, 32] width 22 height 22
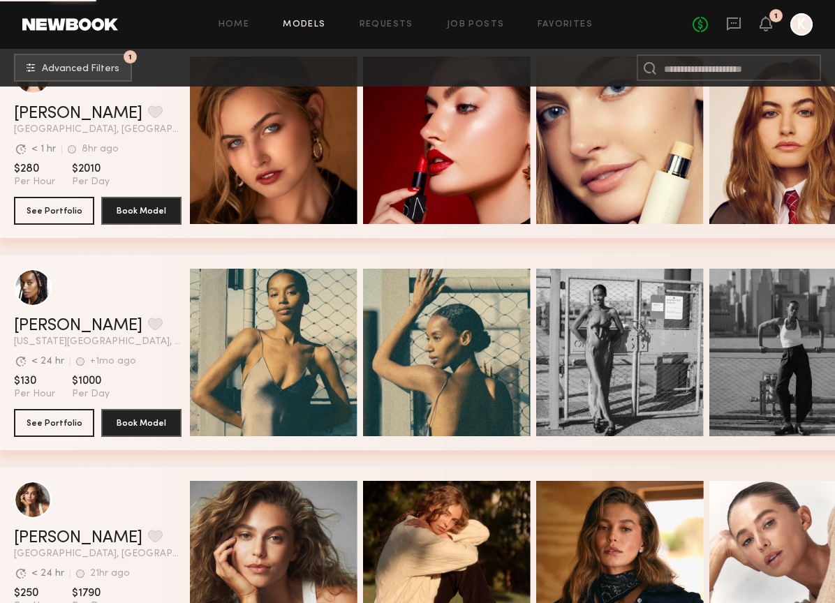
scroll to position [9529, 0]
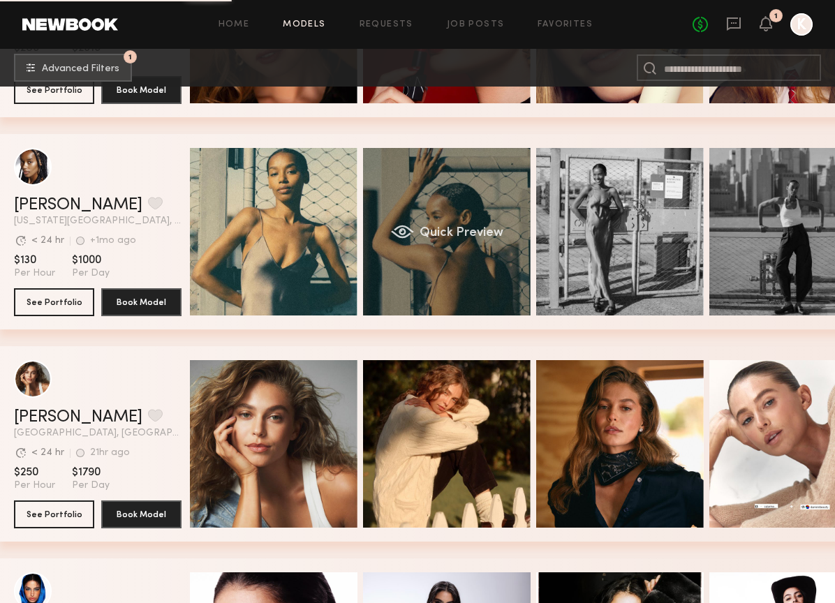
click at [396, 269] on div "Quick Preview" at bounding box center [447, 232] width 168 height 168
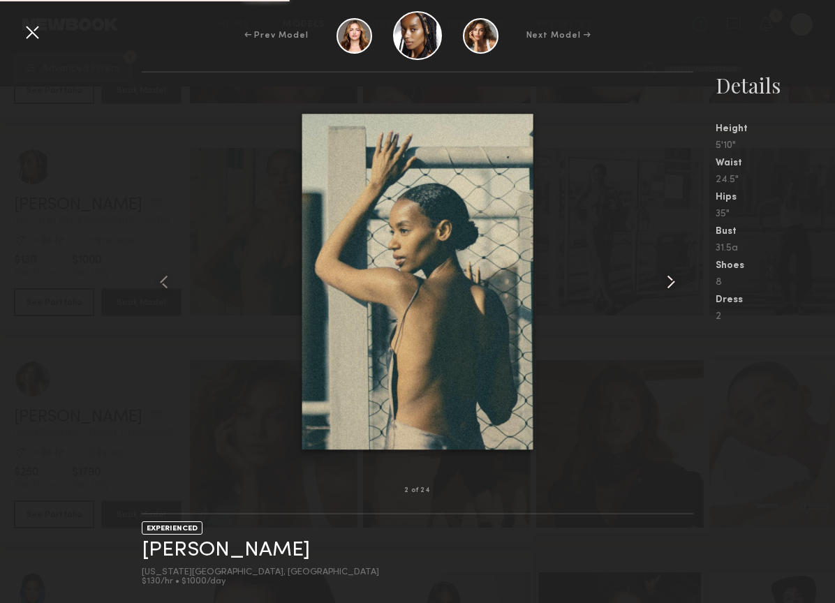
click at [670, 279] on common-icon at bounding box center [671, 282] width 22 height 22
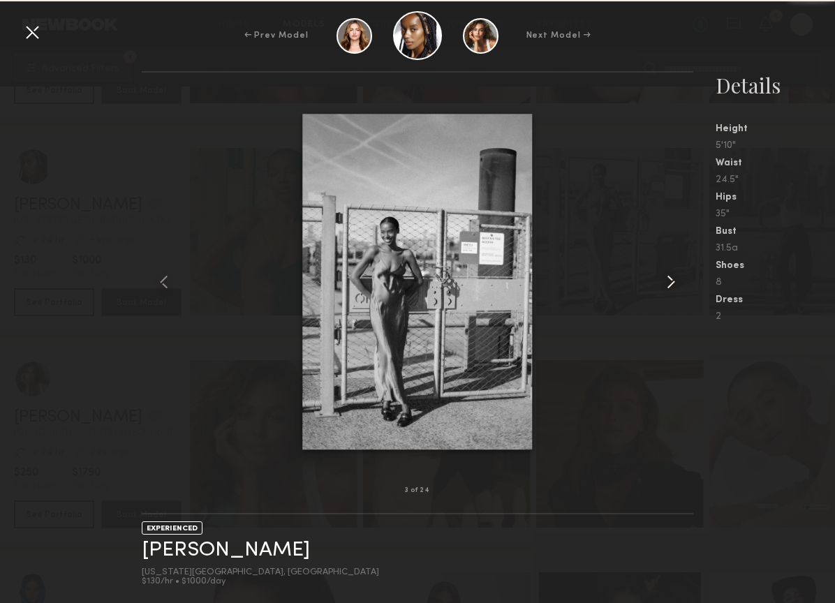
click at [670, 279] on common-icon at bounding box center [671, 282] width 22 height 22
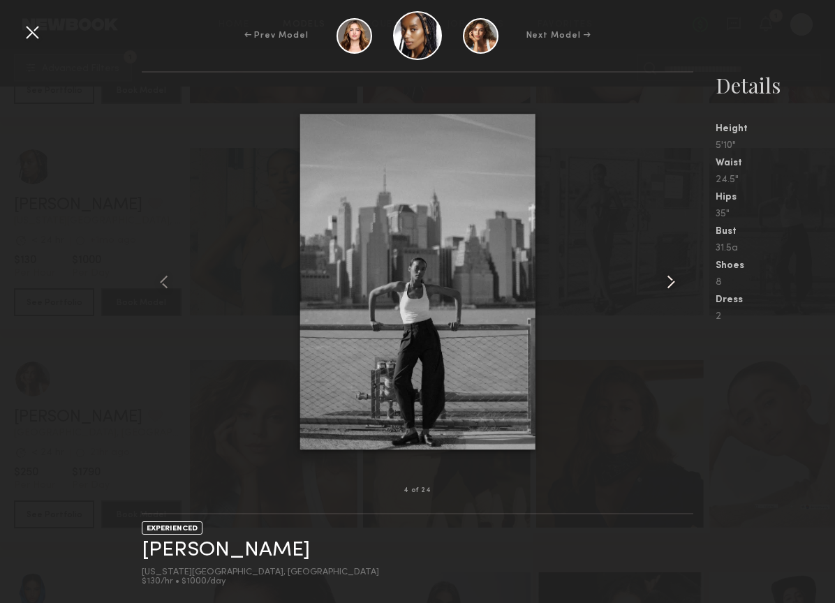
click at [670, 279] on common-icon at bounding box center [671, 282] width 22 height 22
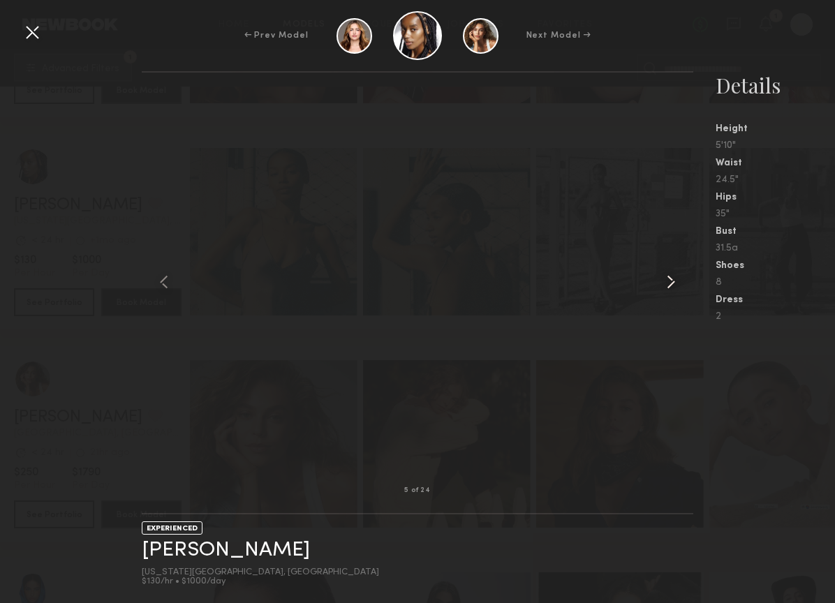
click at [670, 279] on common-icon at bounding box center [671, 282] width 22 height 22
click at [36, 27] on div at bounding box center [32, 32] width 22 height 22
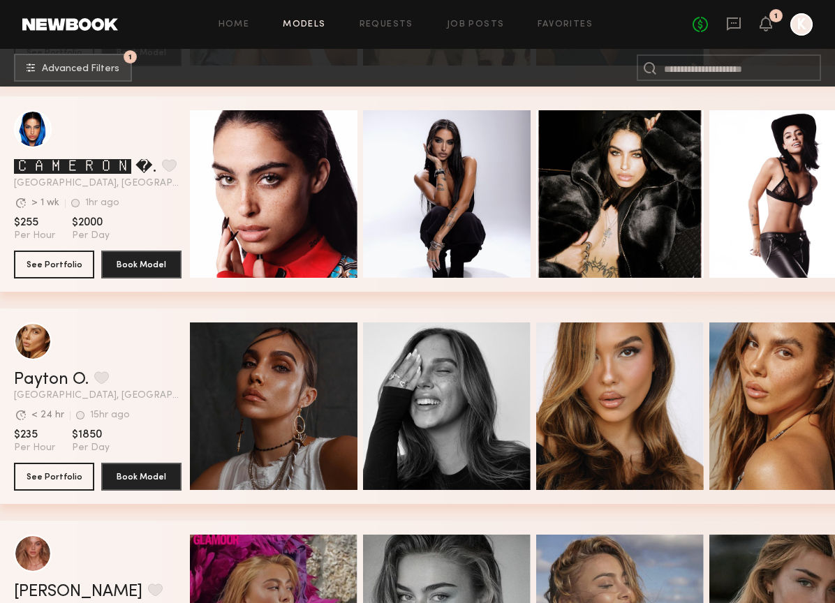
scroll to position [9900, 0]
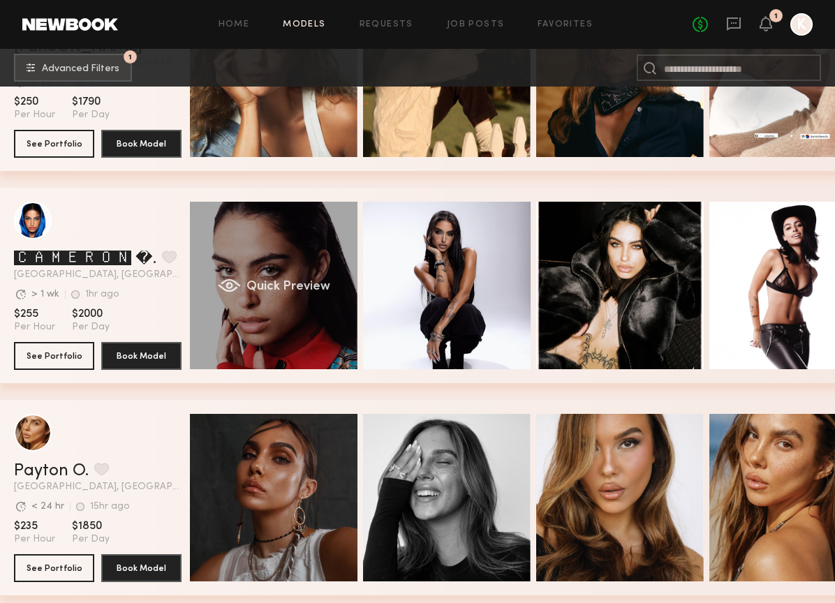
click at [308, 308] on div "Quick Preview" at bounding box center [274, 286] width 168 height 168
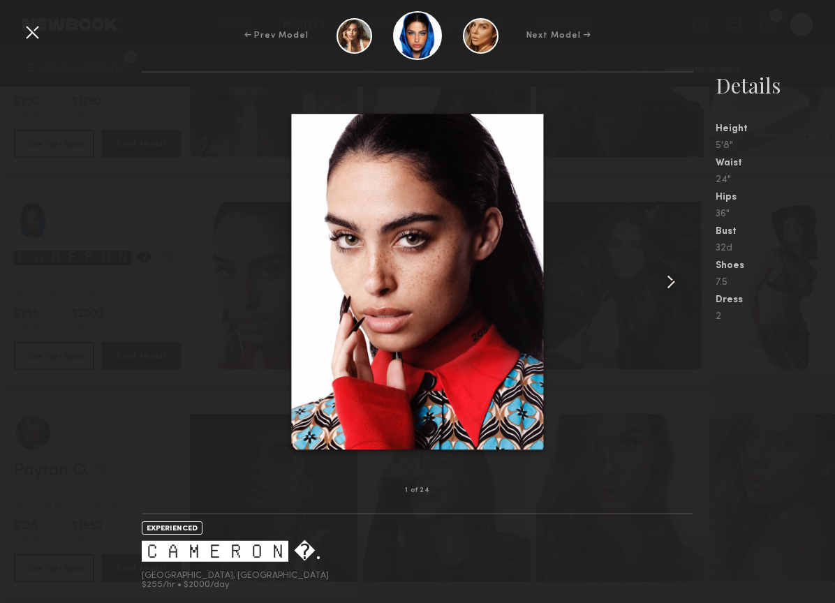
click at [671, 283] on common-icon at bounding box center [671, 282] width 22 height 22
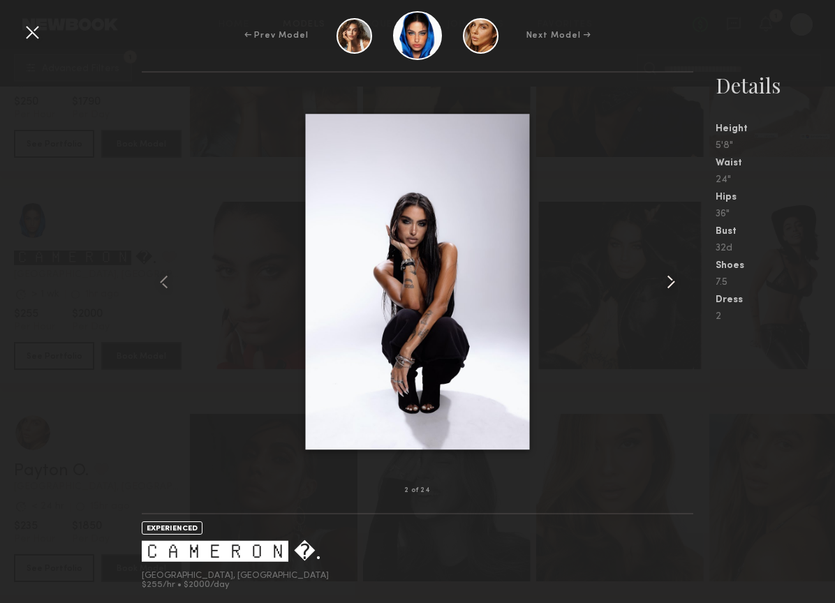
click at [671, 283] on common-icon at bounding box center [671, 282] width 22 height 22
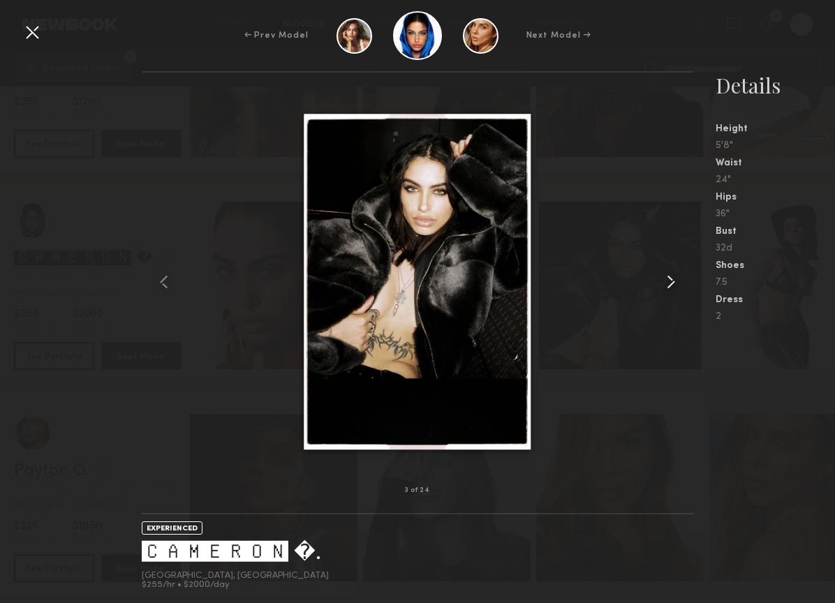
click at [671, 283] on common-icon at bounding box center [671, 282] width 22 height 22
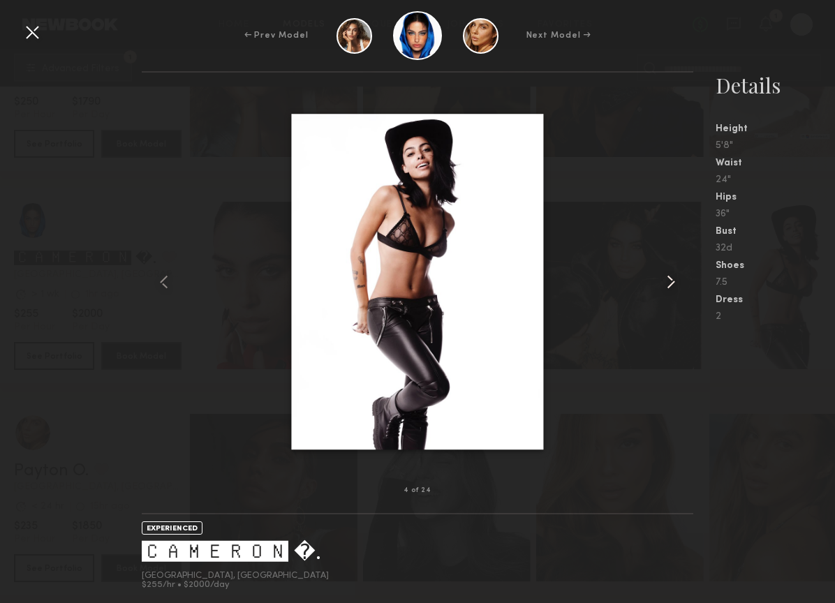
click at [671, 283] on common-icon at bounding box center [671, 282] width 22 height 22
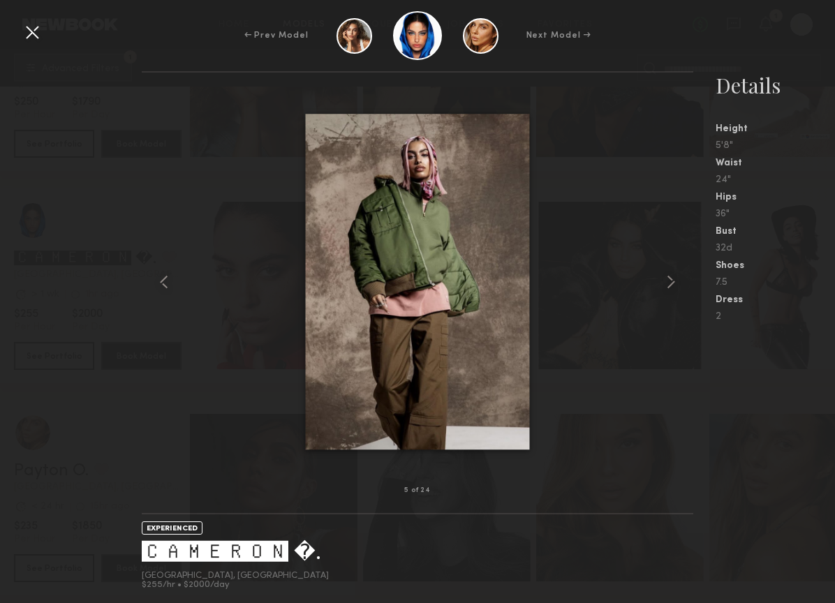
drag, startPoint x: 41, startPoint y: 36, endPoint x: 56, endPoint y: 53, distance: 22.8
click at [41, 36] on div at bounding box center [32, 32] width 22 height 22
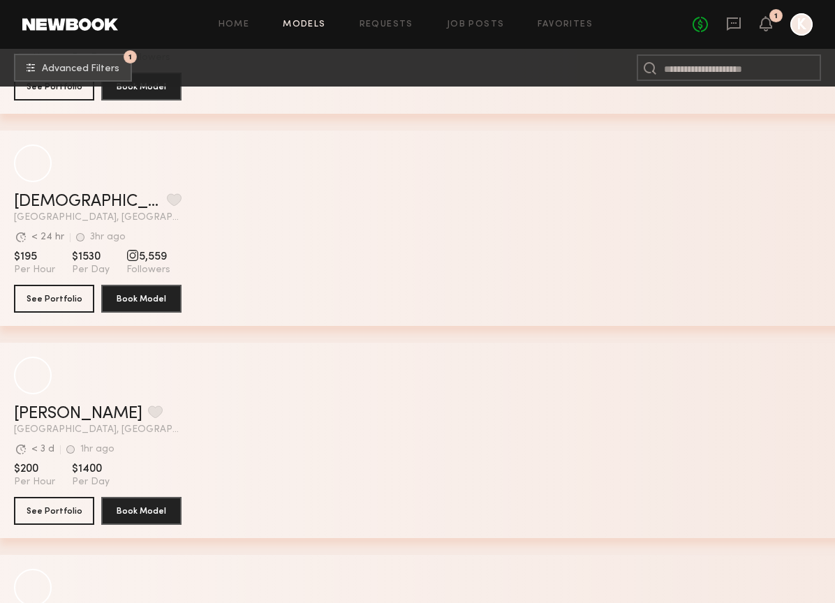
scroll to position [16268, 0]
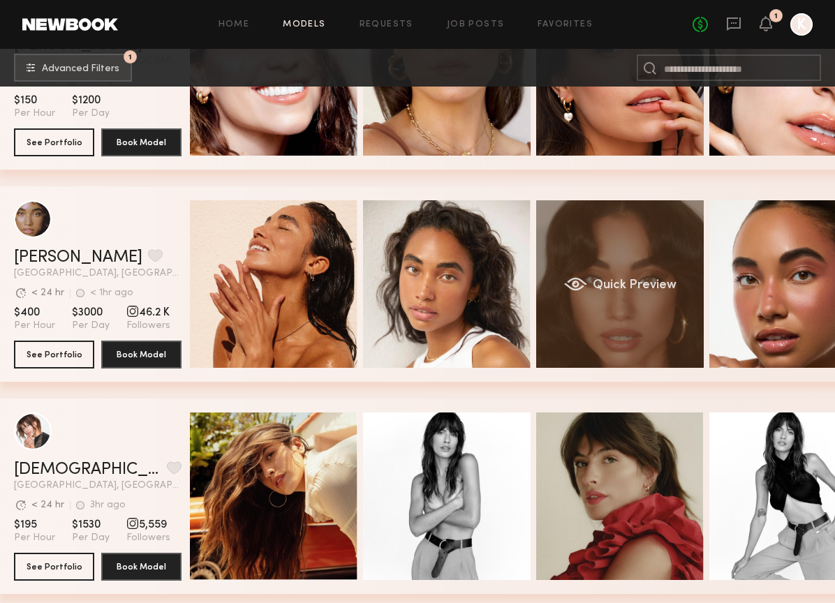
click at [617, 327] on div "Quick Preview" at bounding box center [620, 284] width 168 height 168
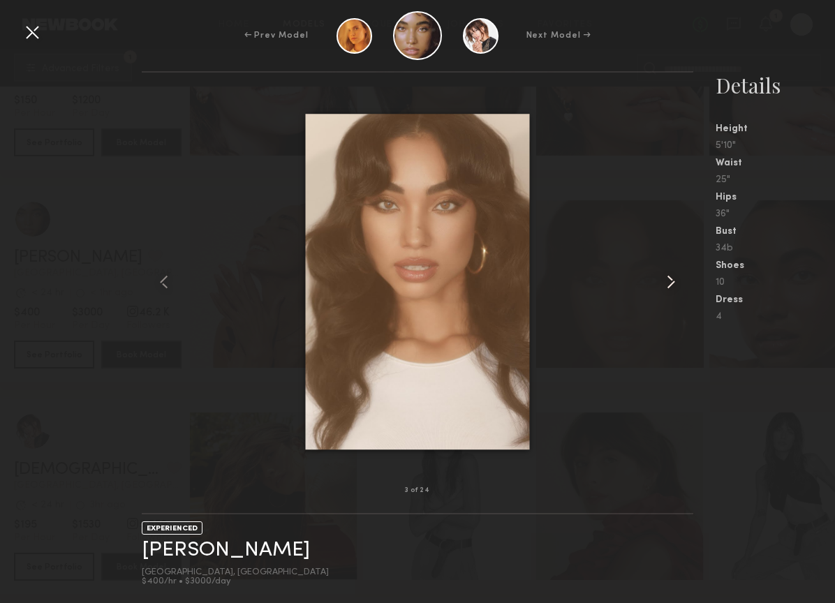
click at [672, 281] on common-icon at bounding box center [671, 282] width 22 height 22
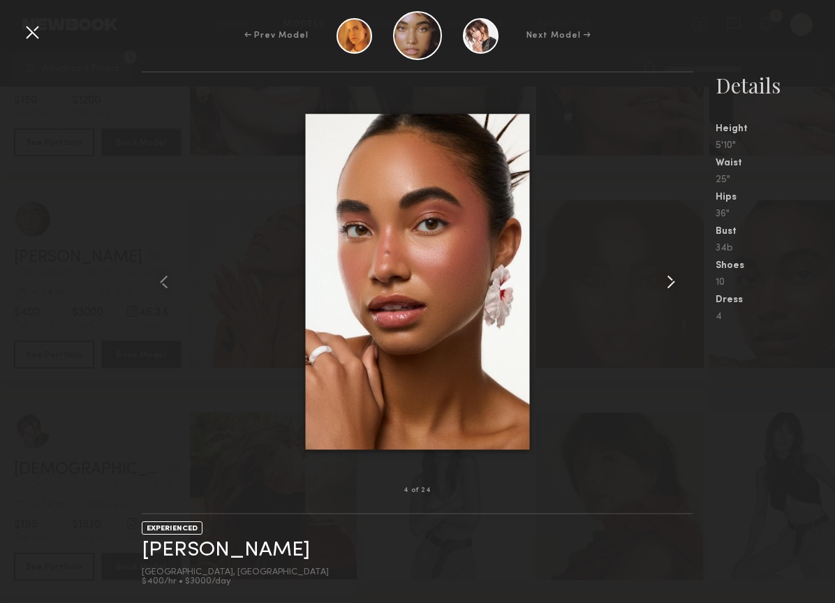
click at [672, 281] on common-icon at bounding box center [671, 282] width 22 height 22
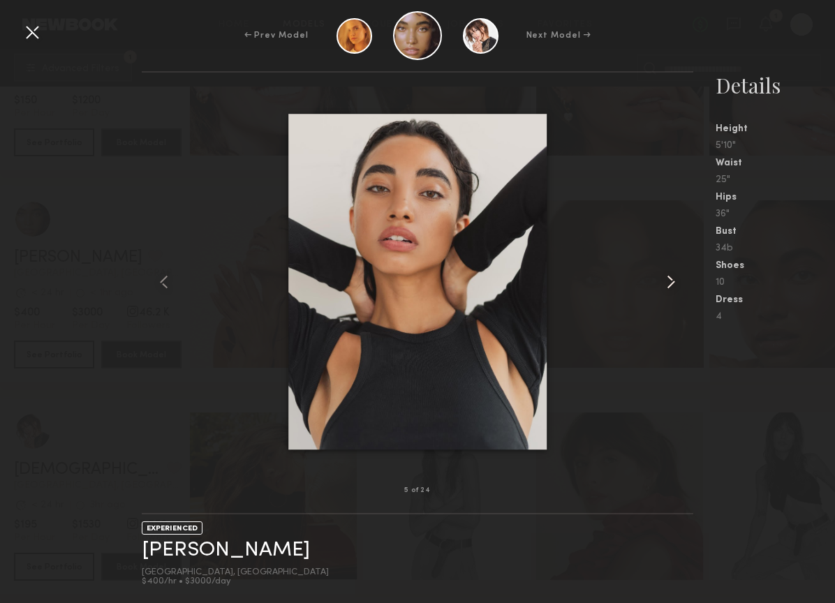
click at [672, 281] on common-icon at bounding box center [671, 282] width 22 height 22
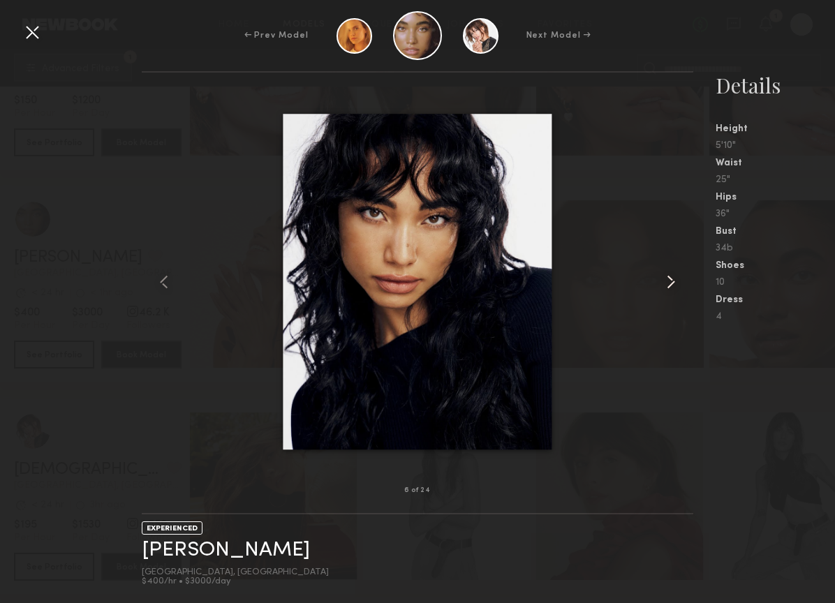
click at [672, 281] on common-icon at bounding box center [671, 282] width 22 height 22
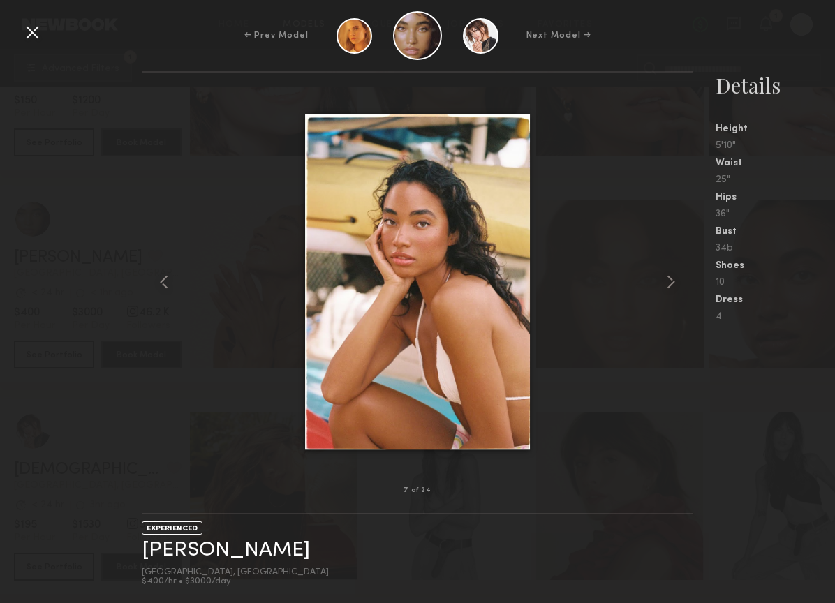
click at [31, 36] on div at bounding box center [32, 32] width 22 height 22
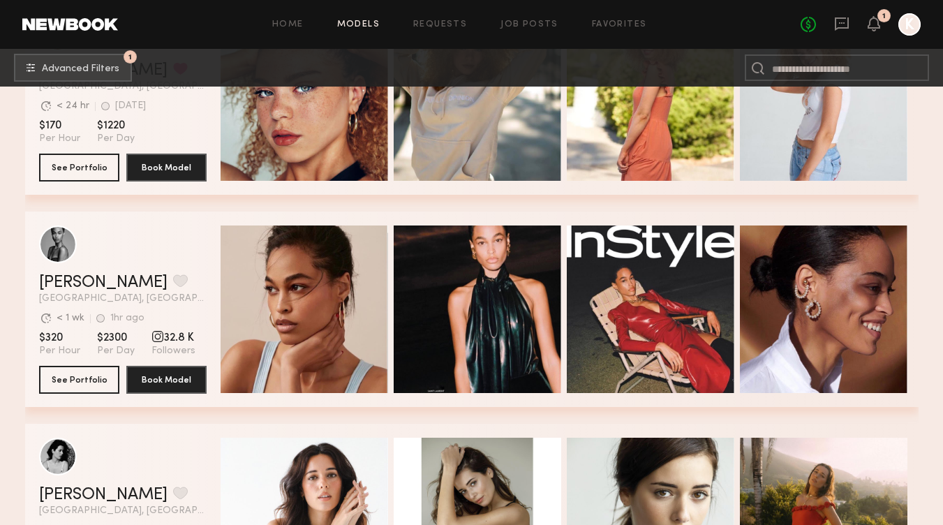
scroll to position [39587, 0]
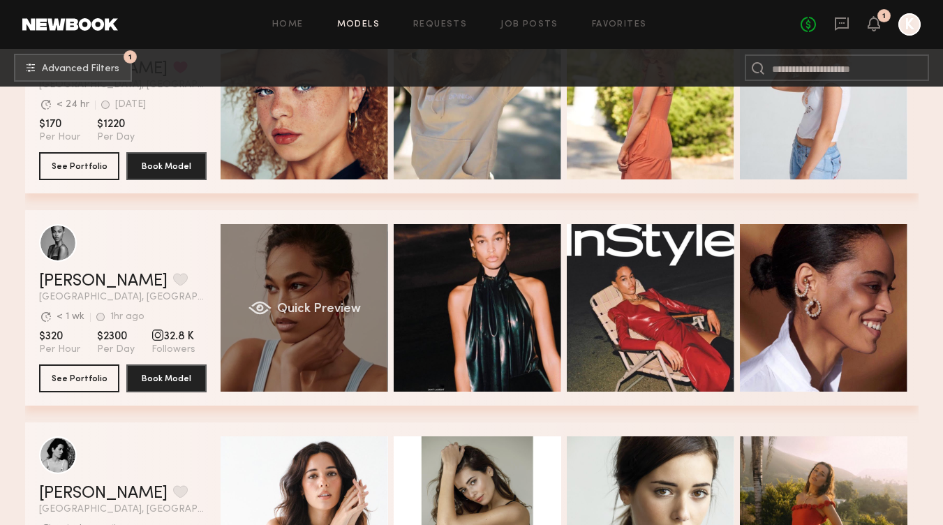
click at [327, 290] on div "Quick Preview" at bounding box center [305, 308] width 168 height 168
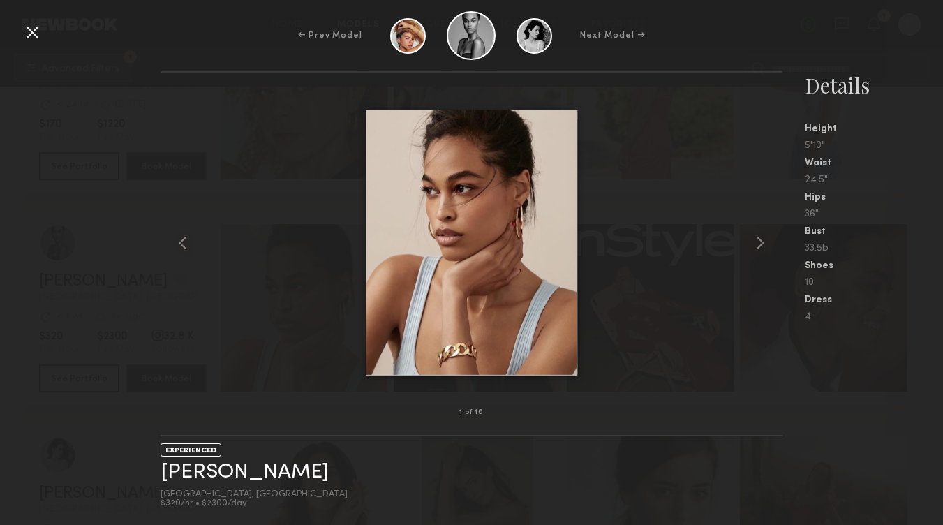
click at [31, 24] on div at bounding box center [32, 32] width 22 height 22
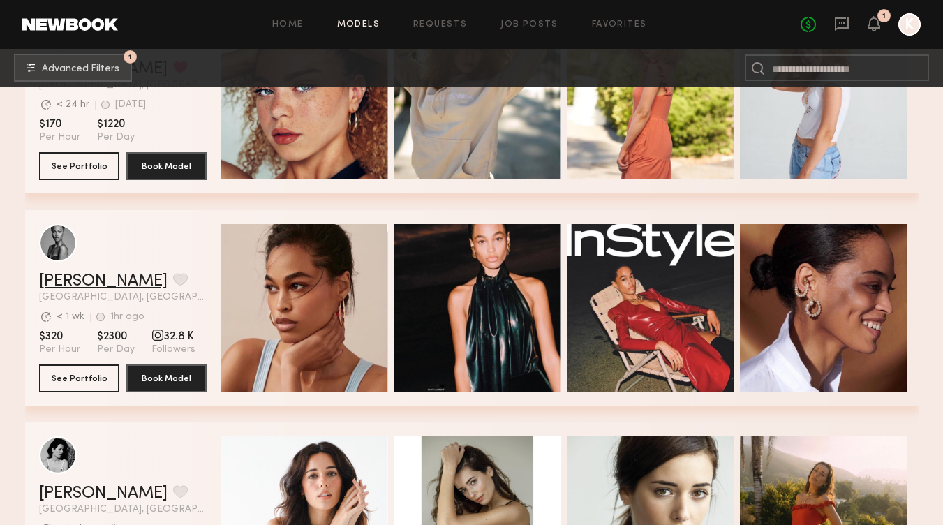
click at [83, 276] on link "[PERSON_NAME]" at bounding box center [103, 281] width 128 height 17
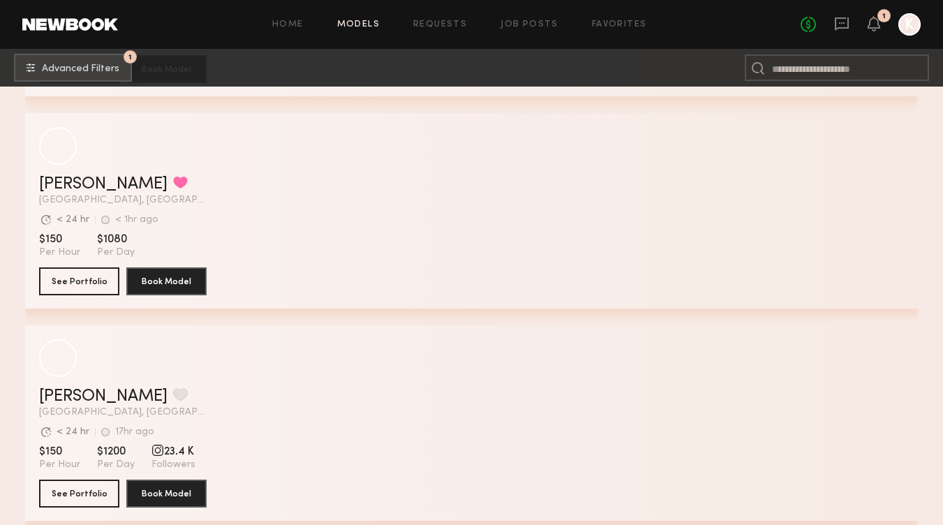
scroll to position [46688, 0]
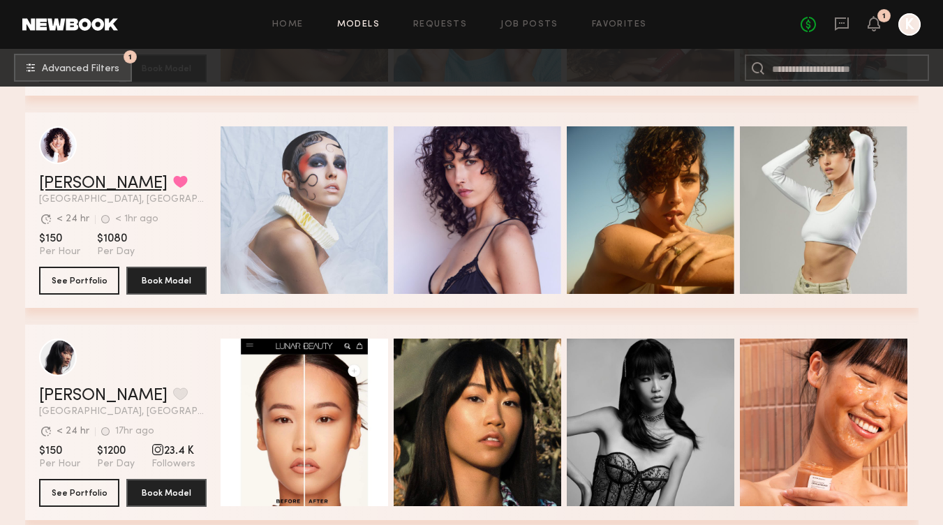
click at [72, 181] on link "Gia Z." at bounding box center [103, 183] width 128 height 17
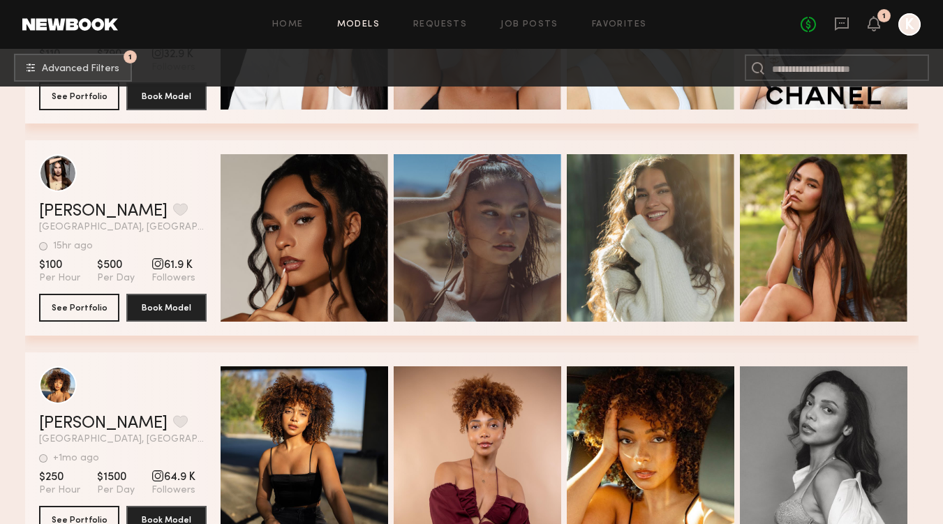
scroll to position [58333, 0]
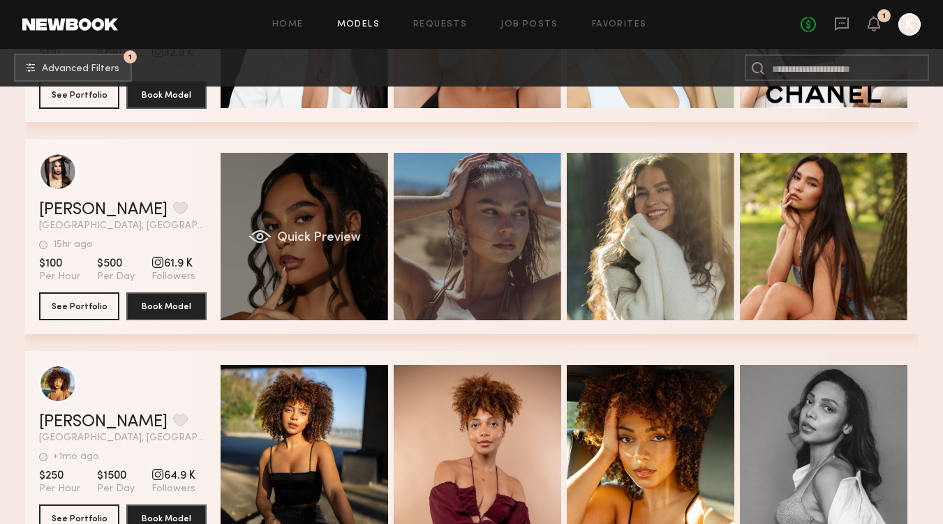
click at [313, 239] on span "Quick Preview" at bounding box center [318, 238] width 84 height 13
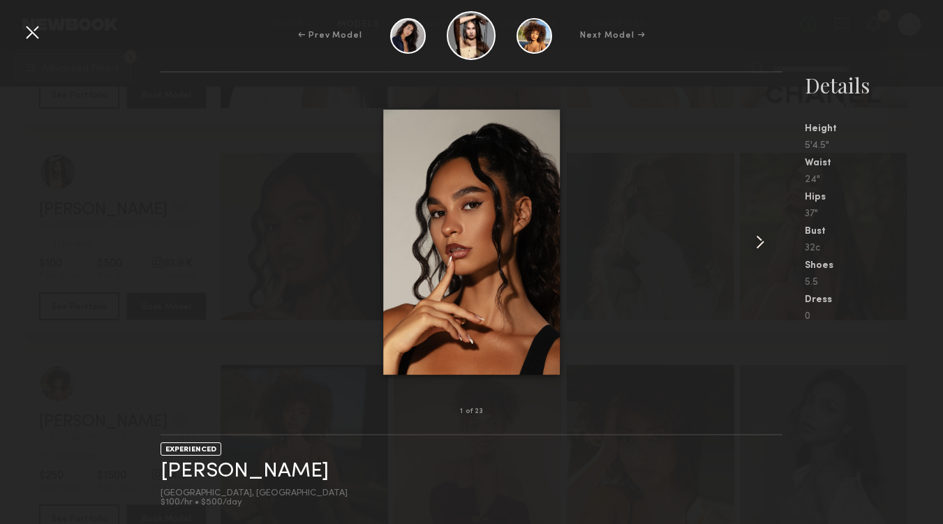
click at [756, 243] on common-icon at bounding box center [760, 242] width 22 height 22
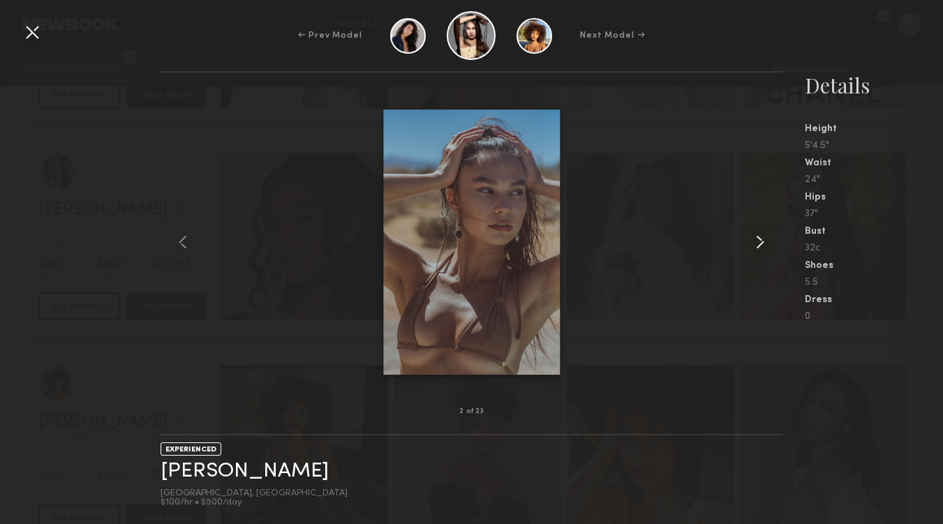
click at [756, 243] on common-icon at bounding box center [760, 242] width 22 height 22
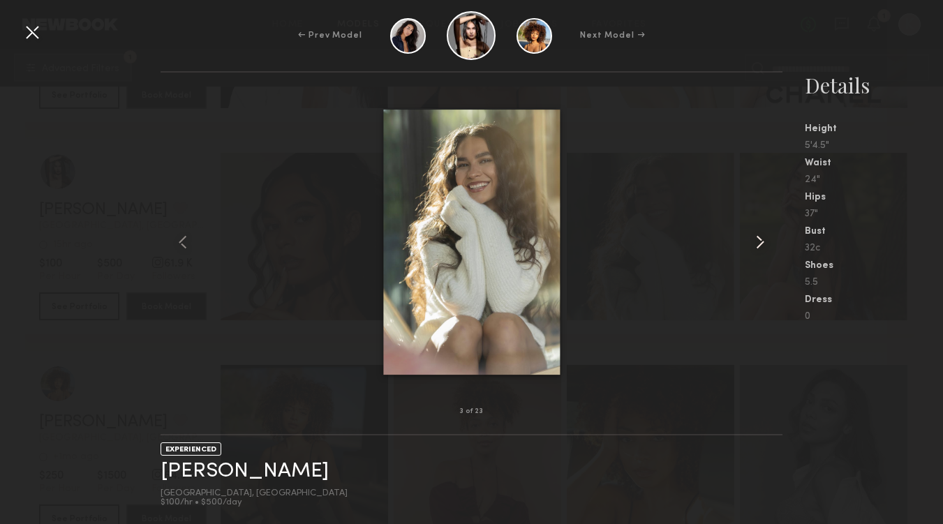
click at [756, 243] on common-icon at bounding box center [760, 242] width 22 height 22
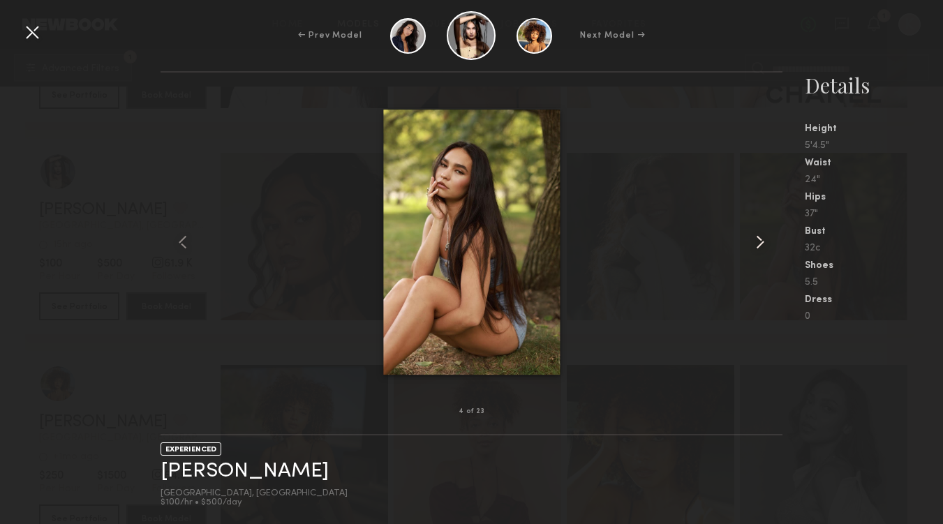
click at [756, 243] on common-icon at bounding box center [760, 242] width 22 height 22
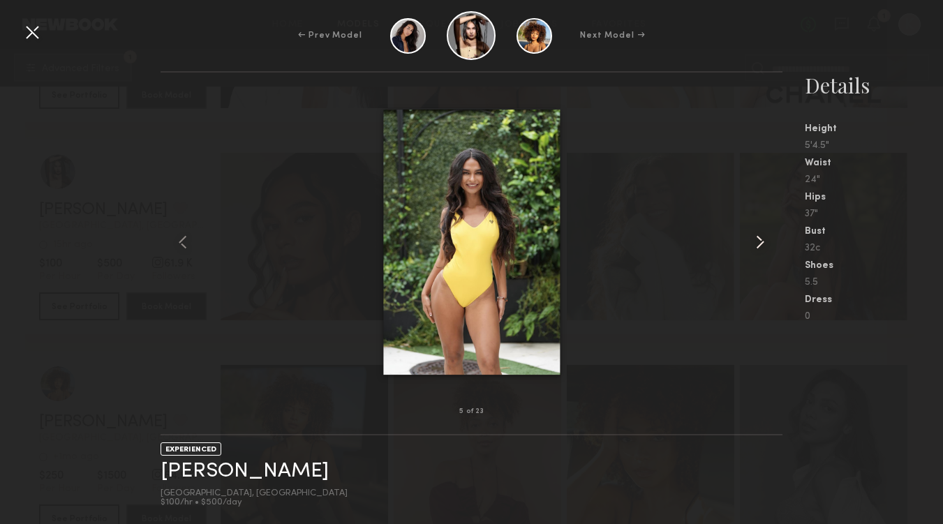
click at [756, 243] on common-icon at bounding box center [760, 242] width 22 height 22
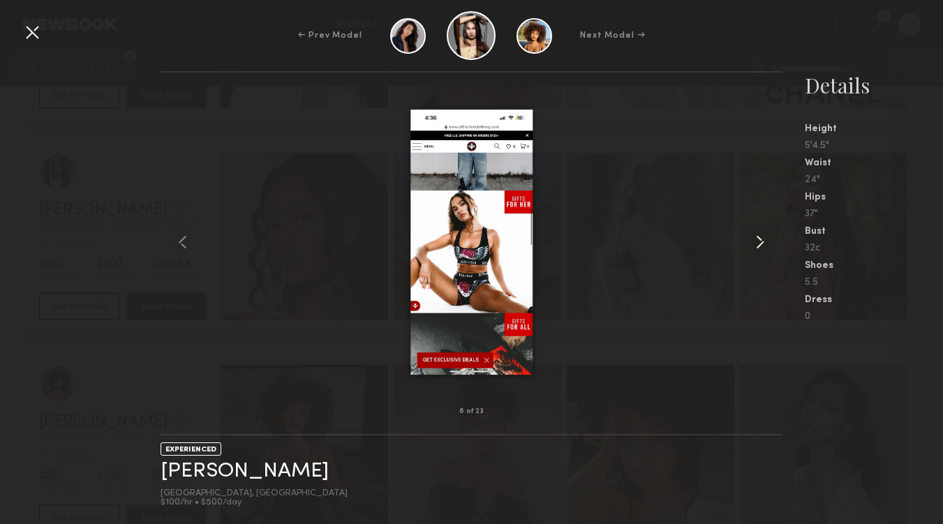
click at [756, 243] on common-icon at bounding box center [760, 242] width 22 height 22
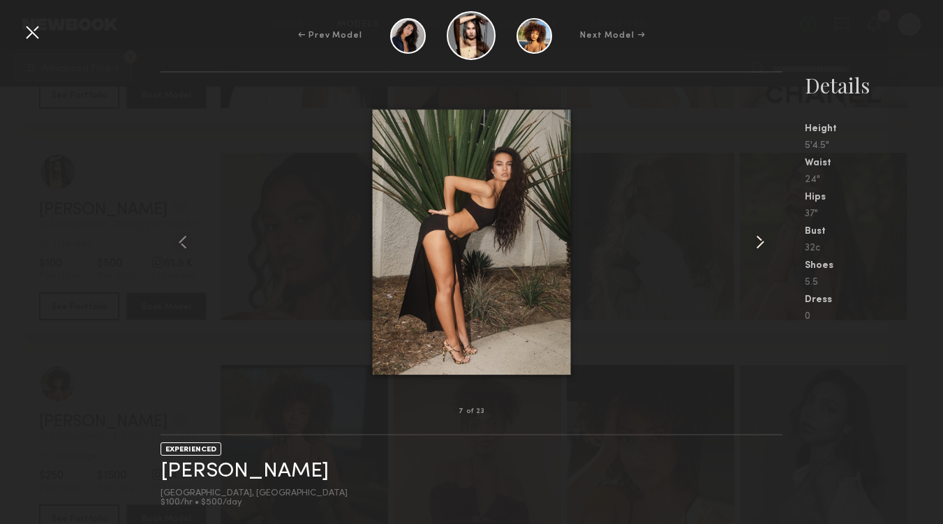
click at [756, 243] on common-icon at bounding box center [760, 242] width 22 height 22
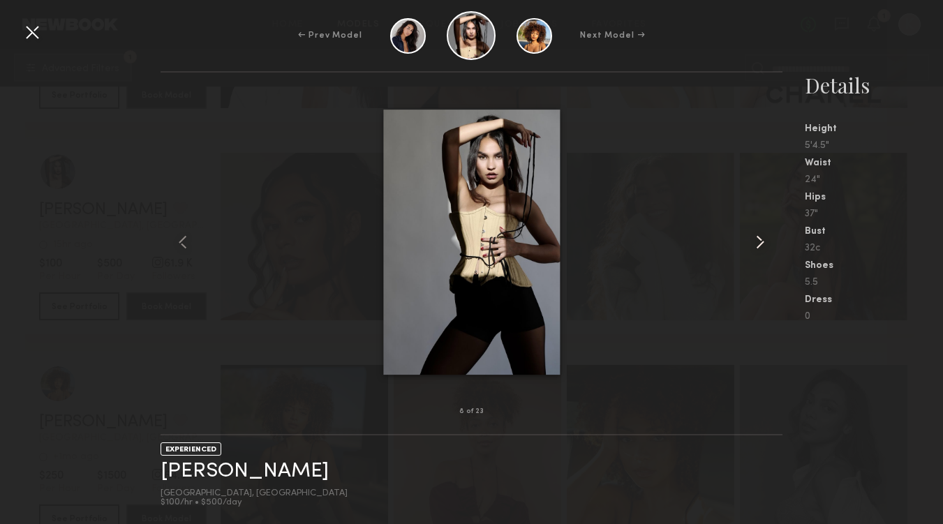
click at [756, 243] on common-icon at bounding box center [760, 242] width 22 height 22
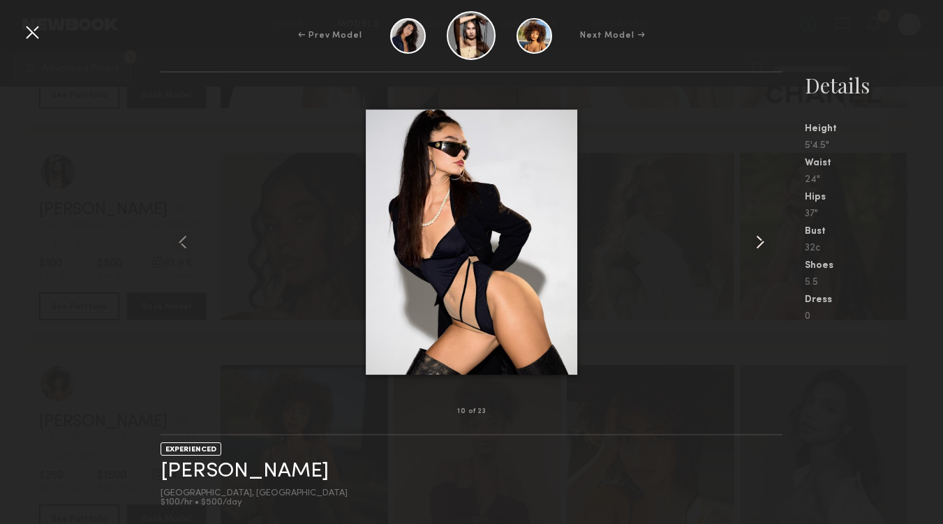
click at [756, 243] on common-icon at bounding box center [760, 242] width 22 height 22
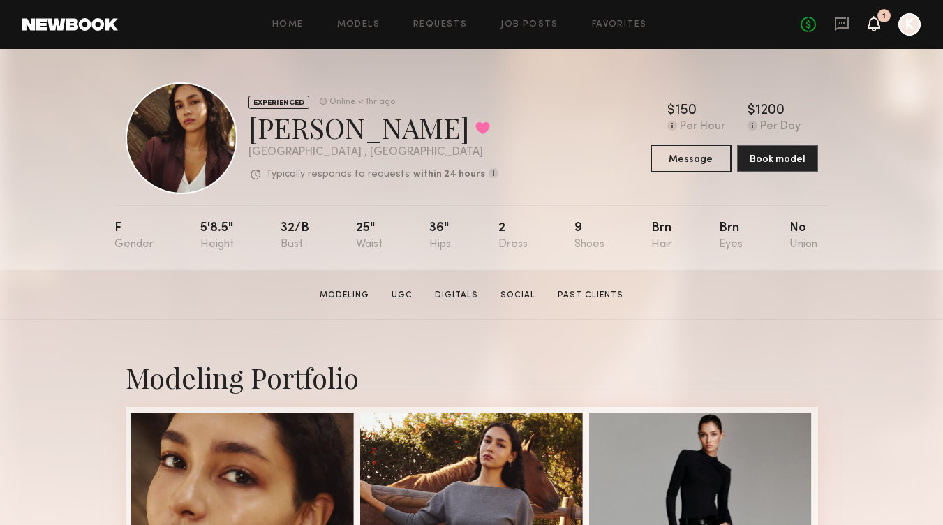
click at [845, 23] on icon at bounding box center [873, 23] width 11 height 10
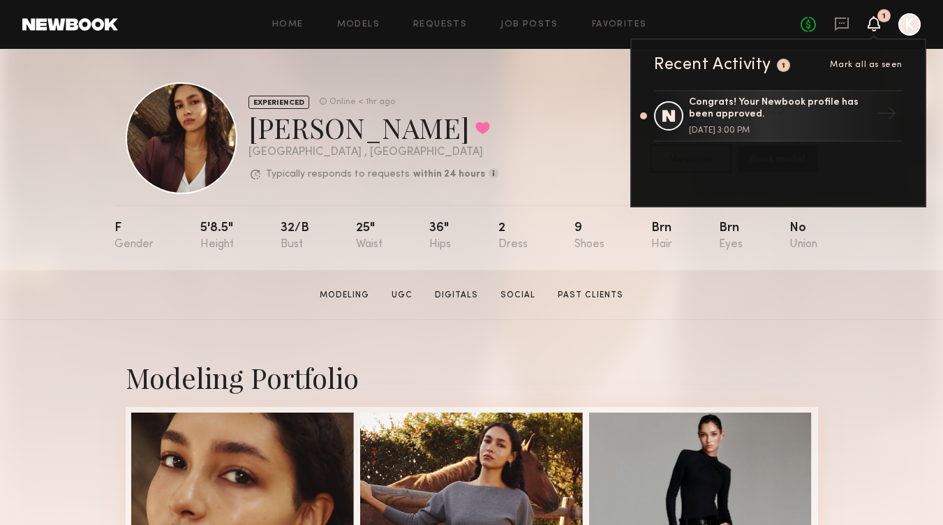
click at [452, 119] on div "[PERSON_NAME] Favorited" at bounding box center [374, 127] width 250 height 37
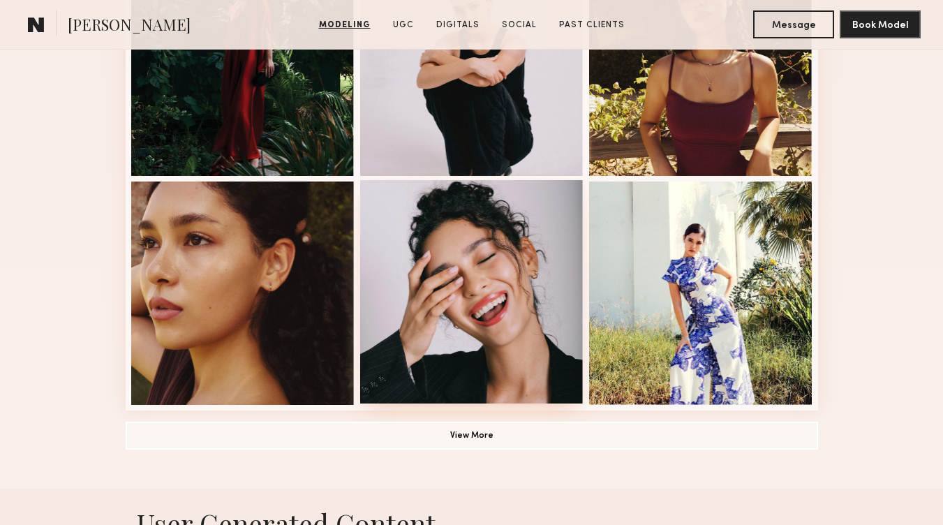
scroll to position [922, 0]
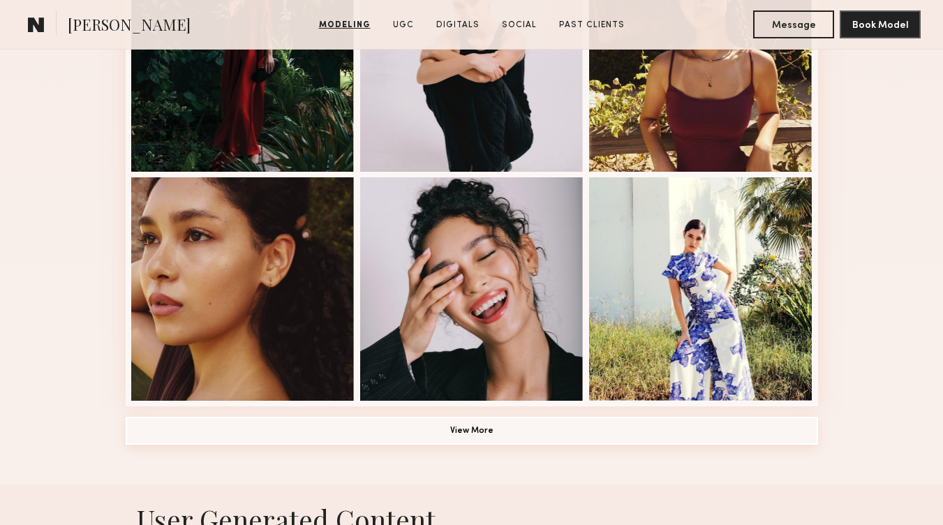
click at [535, 429] on button "View More" at bounding box center [472, 431] width 692 height 28
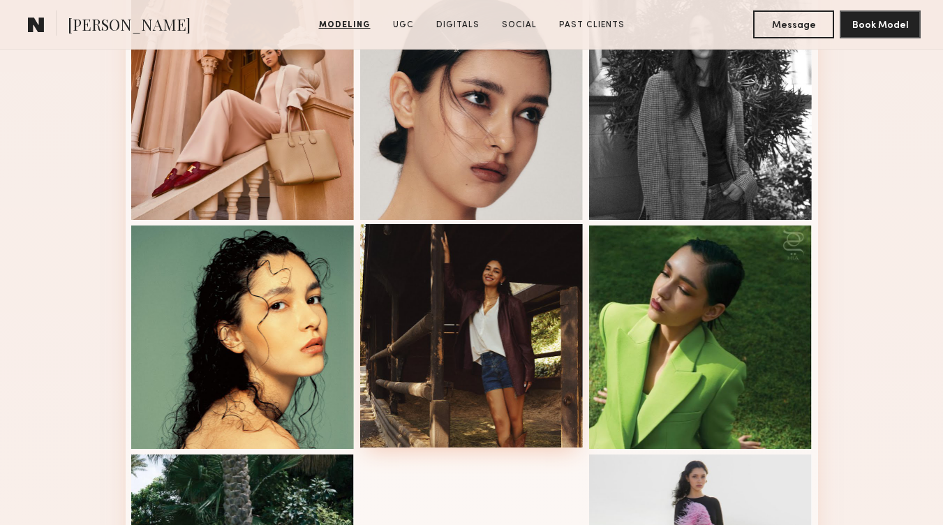
scroll to position [1249, 0]
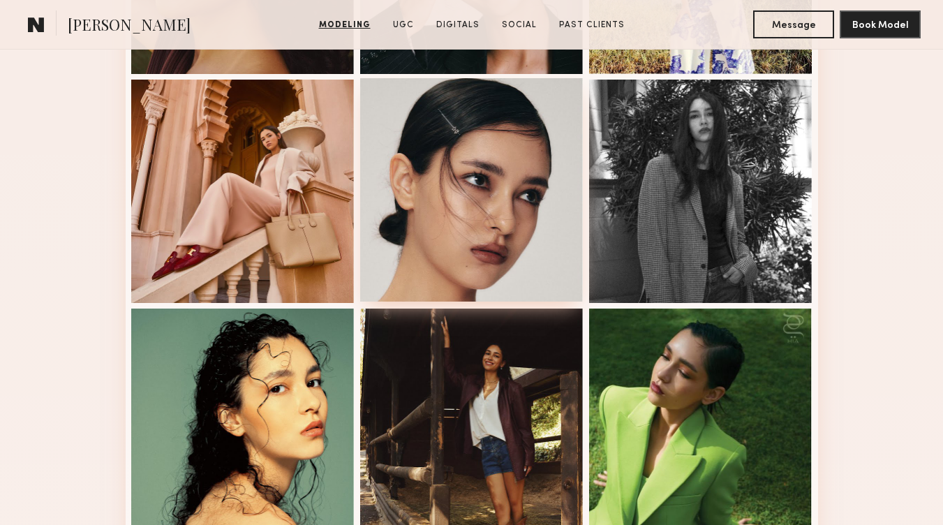
click at [461, 220] on div at bounding box center [471, 189] width 223 height 223
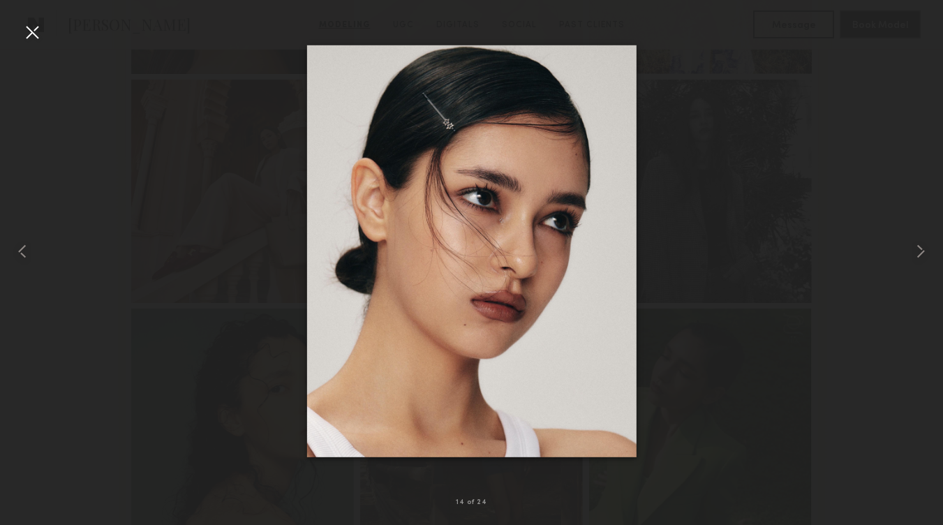
click at [32, 31] on div at bounding box center [32, 32] width 22 height 22
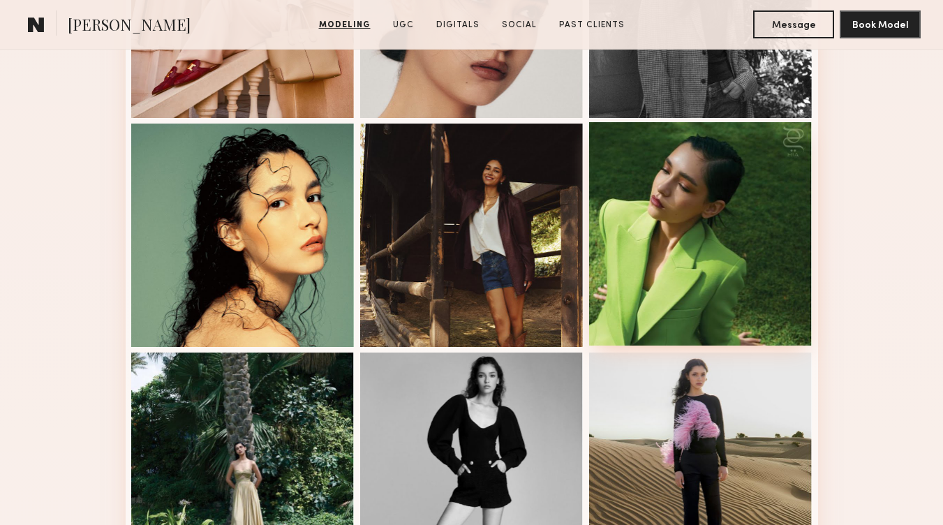
scroll to position [1392, 0]
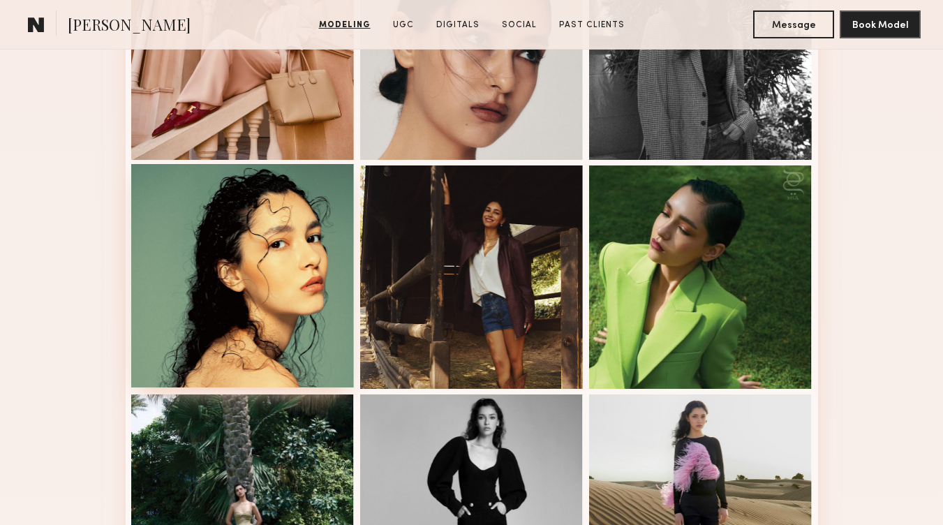
click at [295, 257] on div at bounding box center [242, 275] width 223 height 223
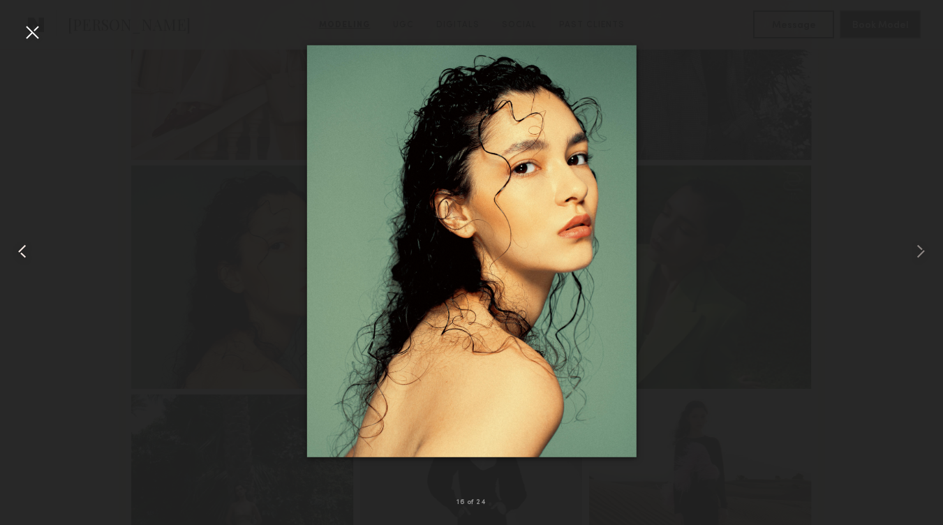
drag, startPoint x: 21, startPoint y: 25, endPoint x: 29, endPoint y: 38, distance: 15.3
click at [22, 25] on div at bounding box center [32, 32] width 22 height 22
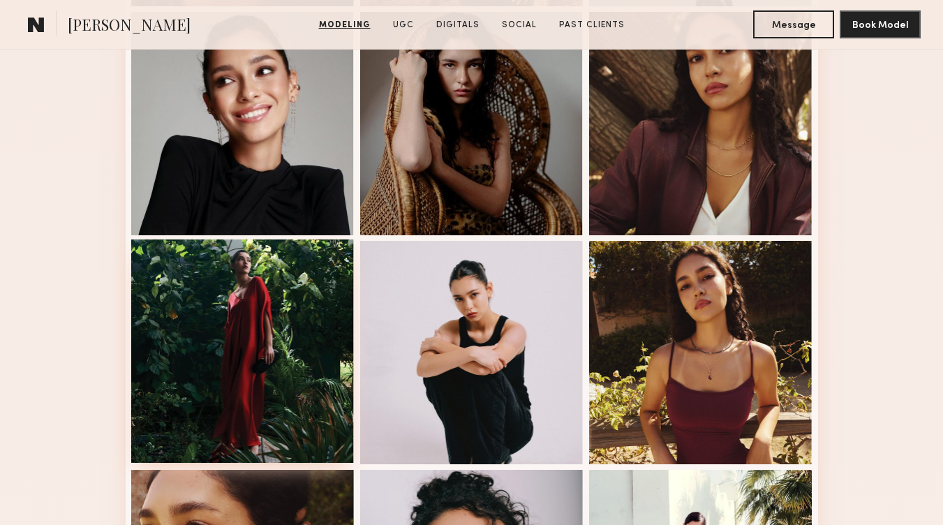
scroll to position [725, 0]
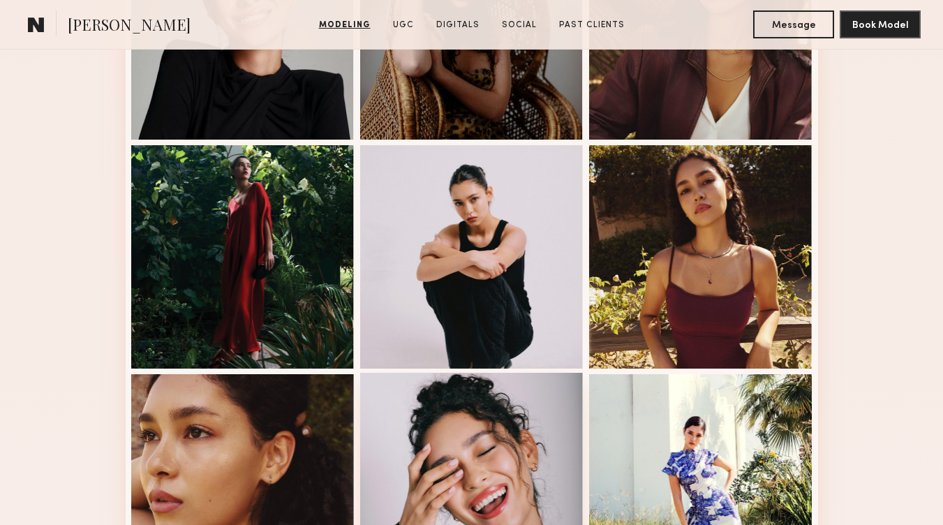
click at [481, 453] on div at bounding box center [471, 484] width 223 height 223
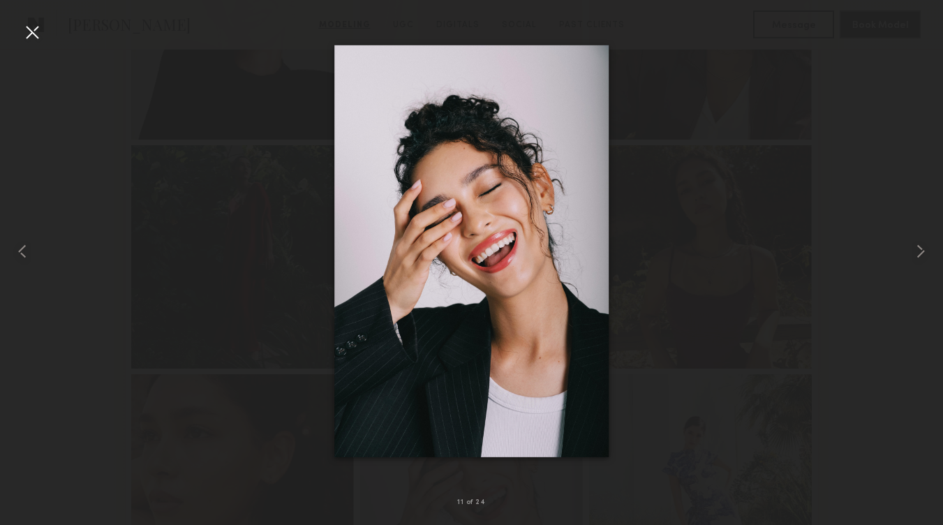
click at [38, 31] on div at bounding box center [32, 32] width 22 height 22
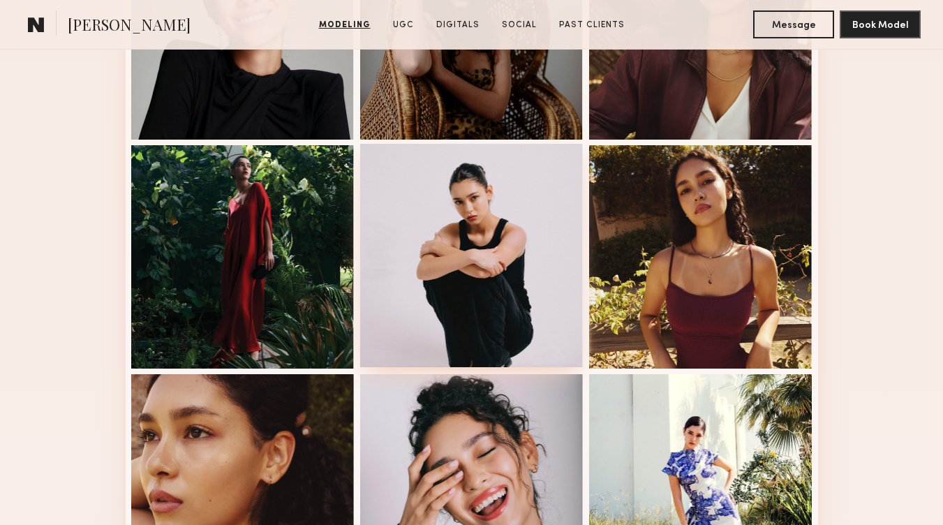
click at [482, 281] on div at bounding box center [471, 255] width 223 height 223
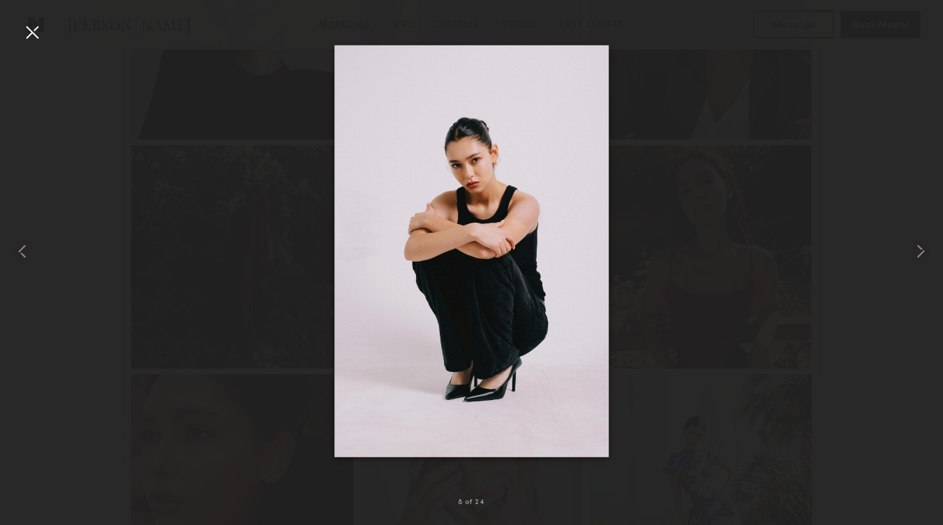
click at [36, 23] on div at bounding box center [32, 32] width 22 height 22
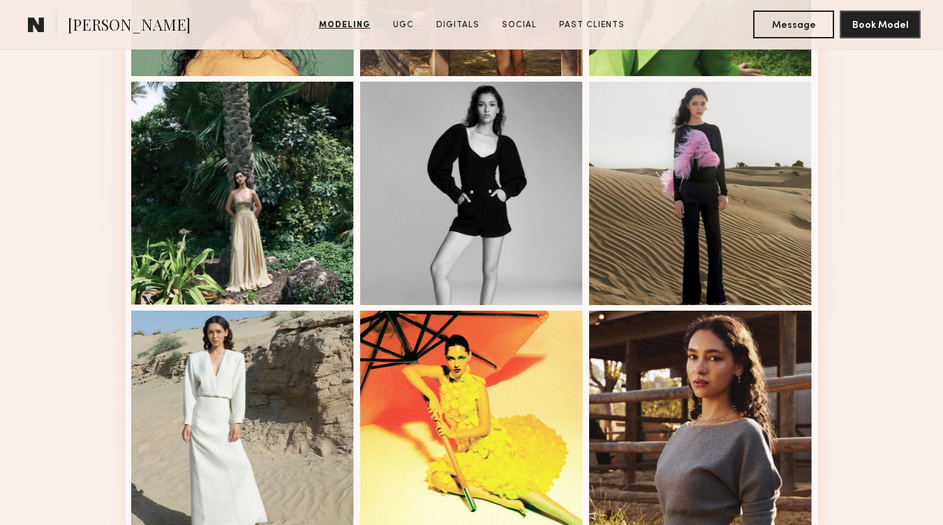
scroll to position [1706, 0]
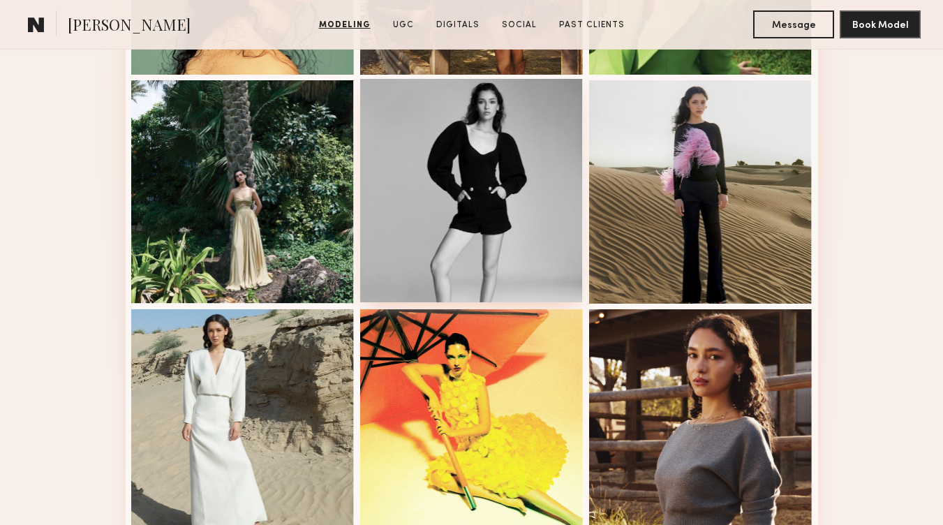
click at [466, 174] on div at bounding box center [471, 190] width 223 height 223
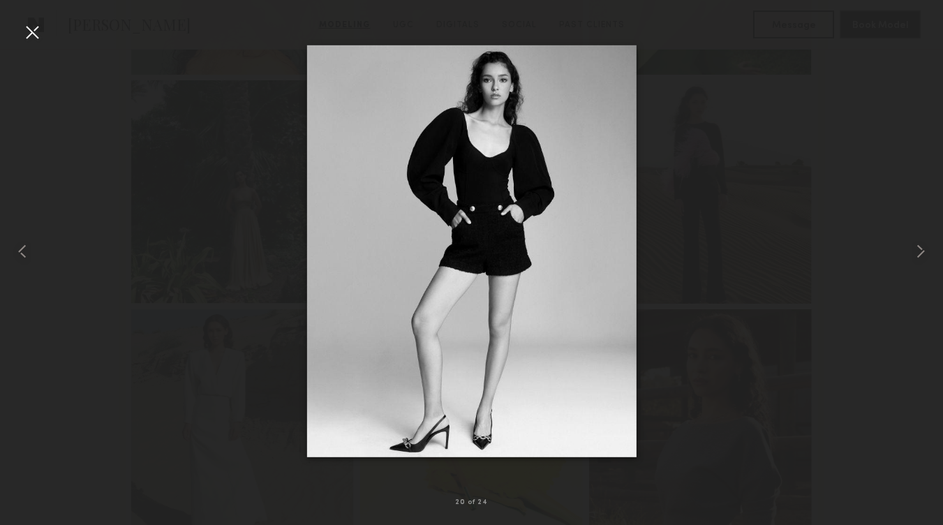
click at [264, 258] on div at bounding box center [471, 251] width 943 height 458
click at [32, 37] on div at bounding box center [32, 32] width 22 height 22
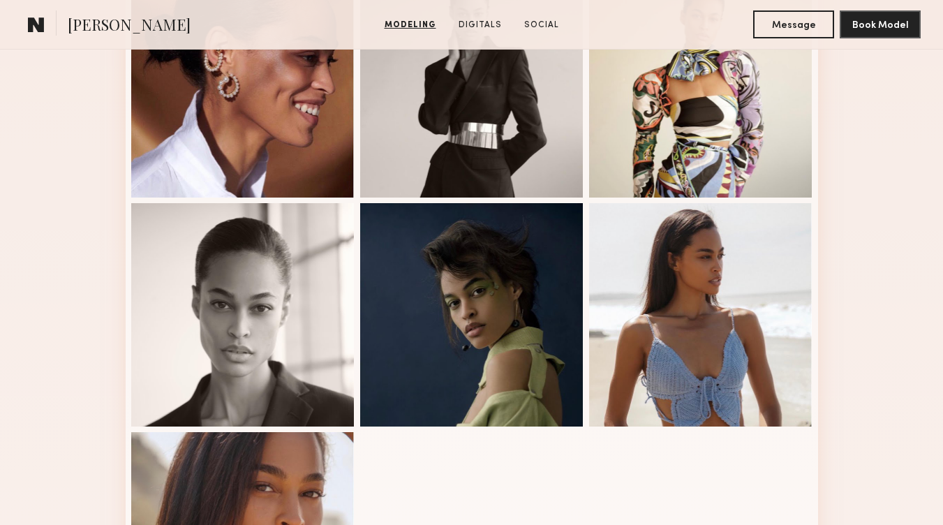
scroll to position [817, 0]
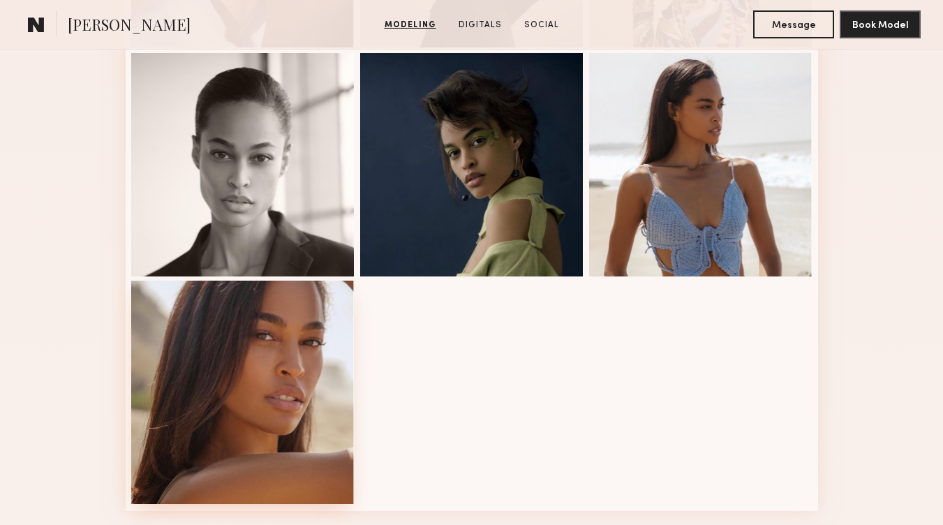
click at [245, 371] on div at bounding box center [242, 392] width 223 height 223
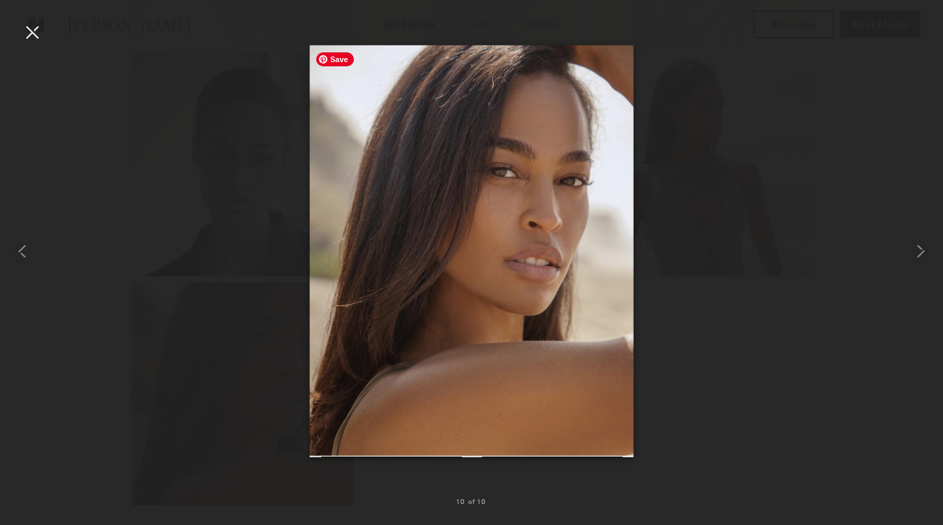
click at [796, 139] on div at bounding box center [471, 251] width 943 height 458
click at [36, 29] on div at bounding box center [32, 32] width 22 height 22
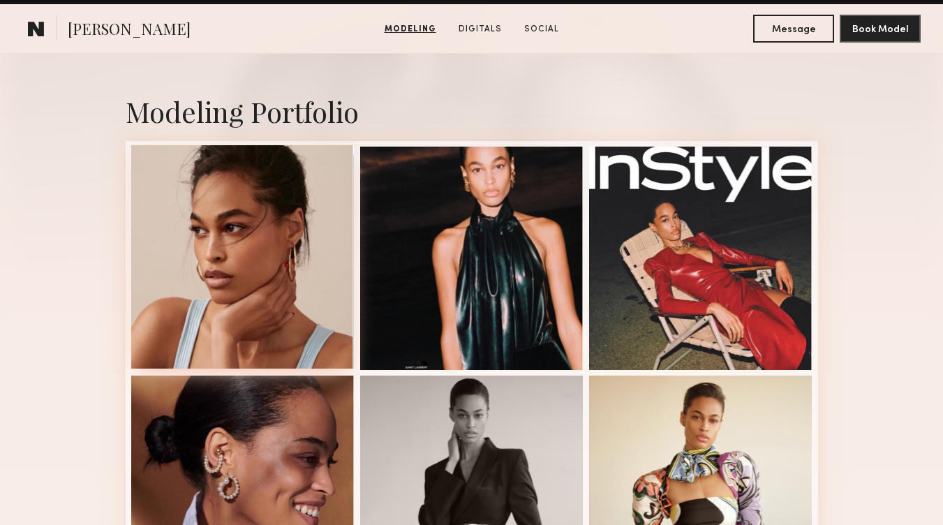
scroll to position [264, 0]
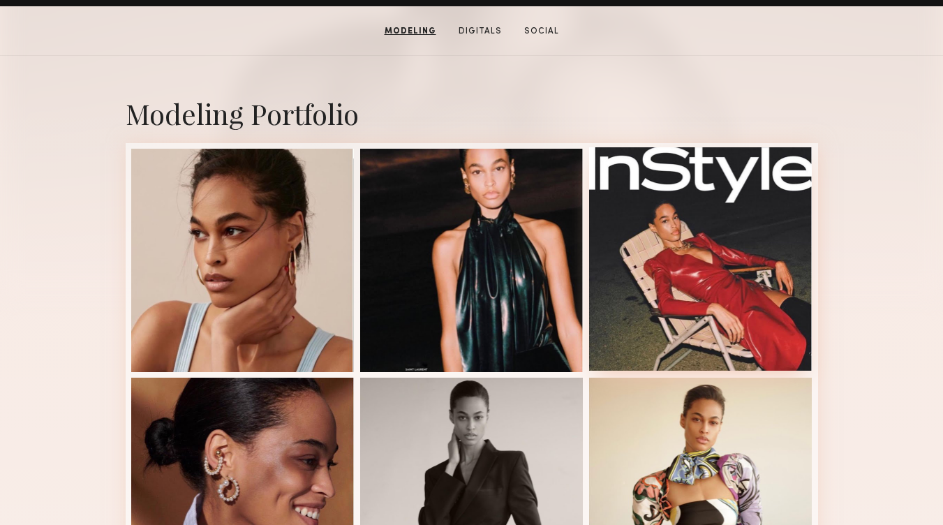
click at [673, 242] on div at bounding box center [700, 258] width 223 height 223
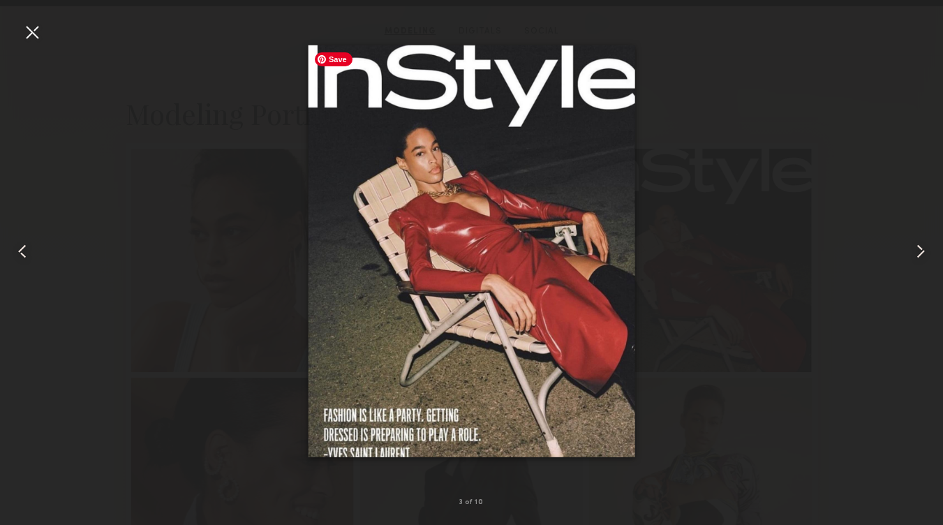
click at [731, 121] on div at bounding box center [471, 251] width 943 height 458
click at [34, 23] on div at bounding box center [32, 32] width 22 height 22
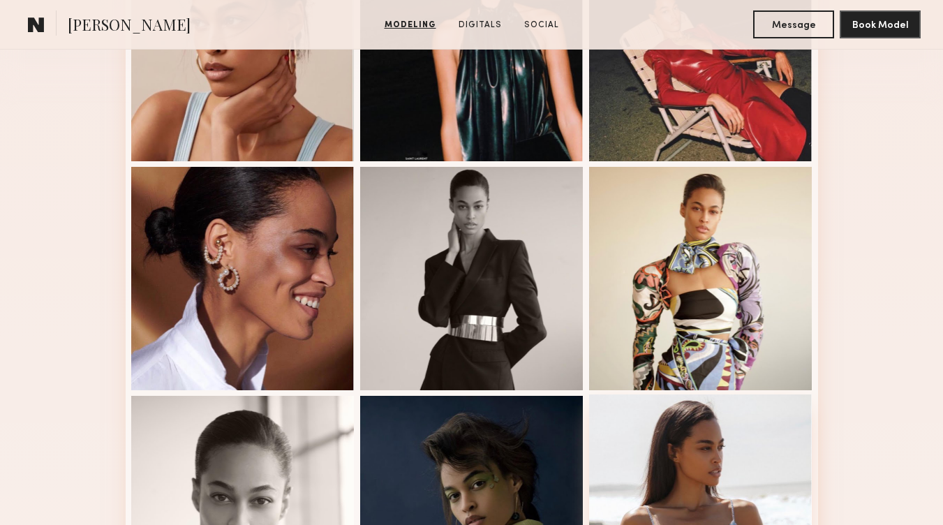
scroll to position [457, 0]
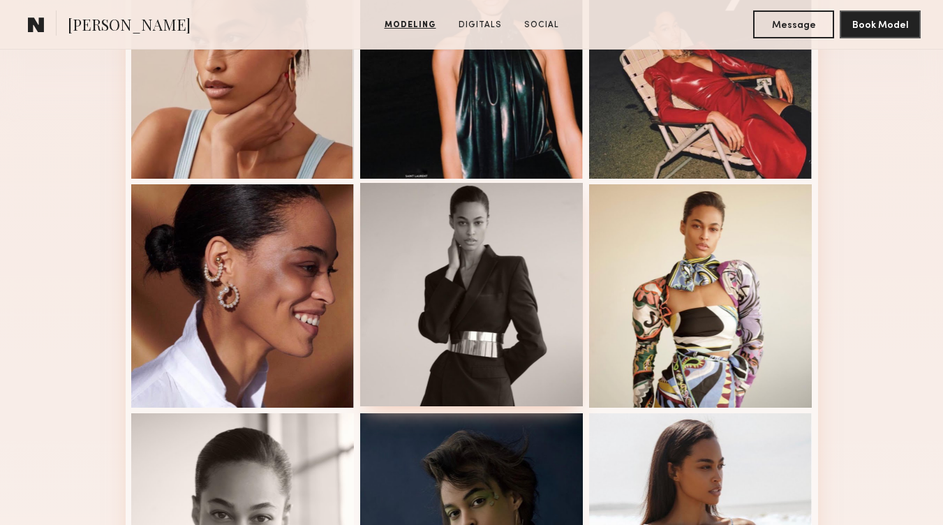
click at [484, 269] on div at bounding box center [471, 294] width 223 height 223
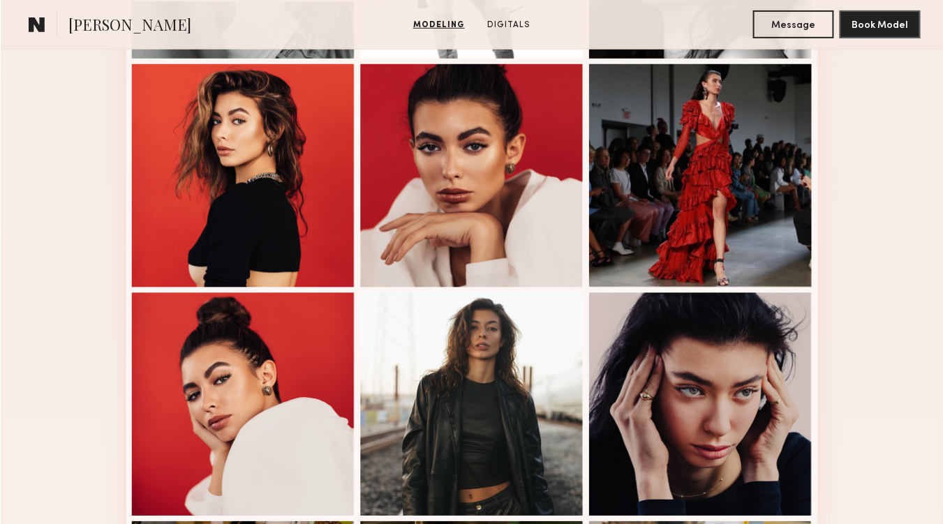
scroll to position [625, 0]
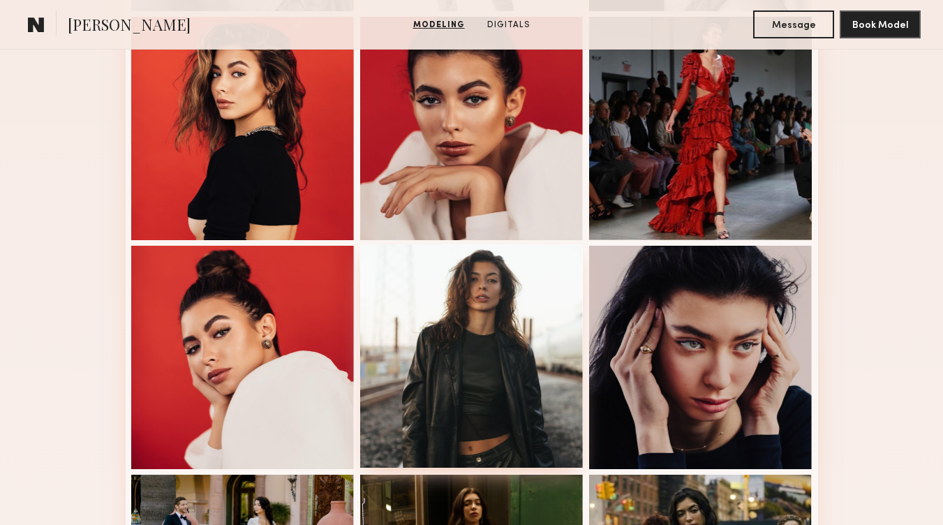
click at [507, 349] on div at bounding box center [471, 355] width 223 height 223
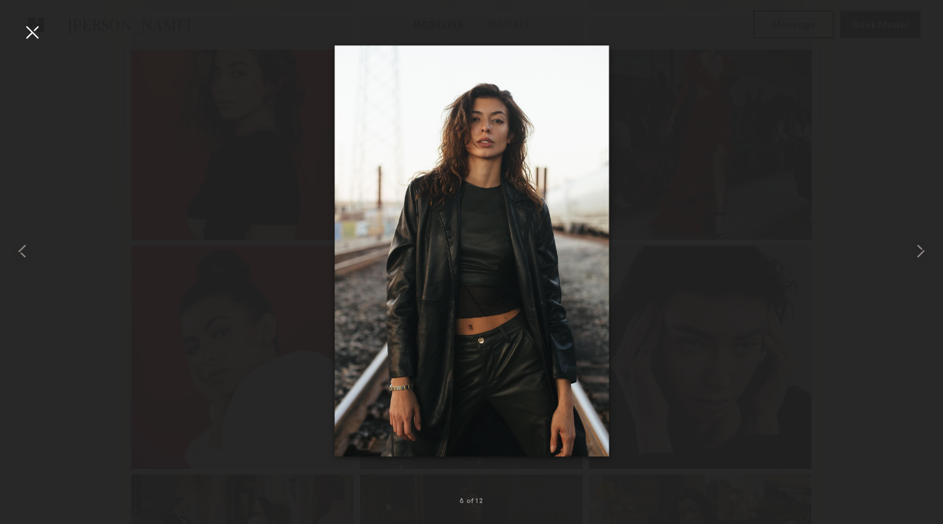
click at [33, 29] on div at bounding box center [32, 32] width 22 height 22
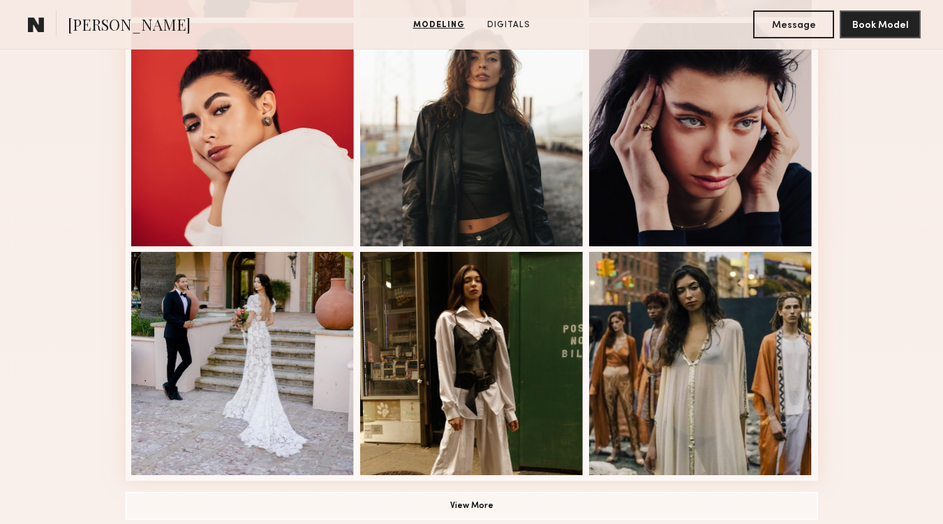
scroll to position [918, 0]
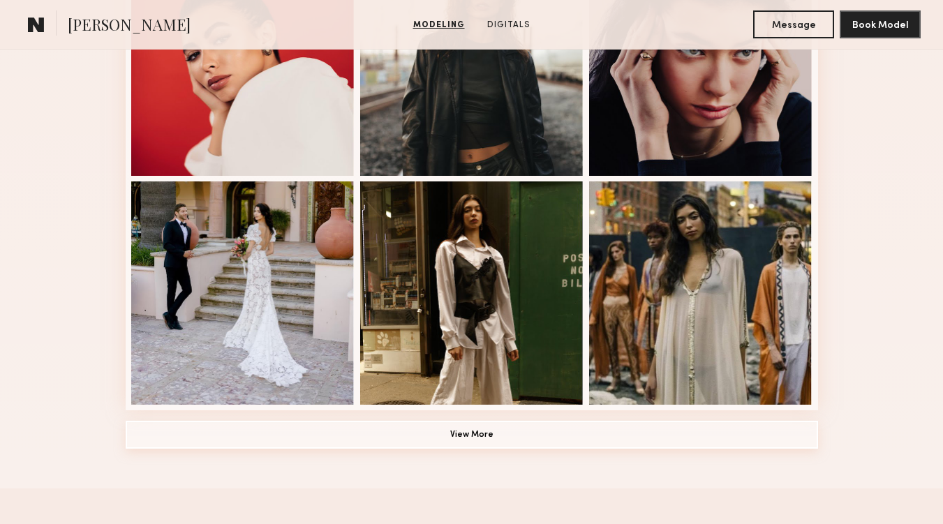
click at [709, 429] on button "View More" at bounding box center [472, 435] width 692 height 28
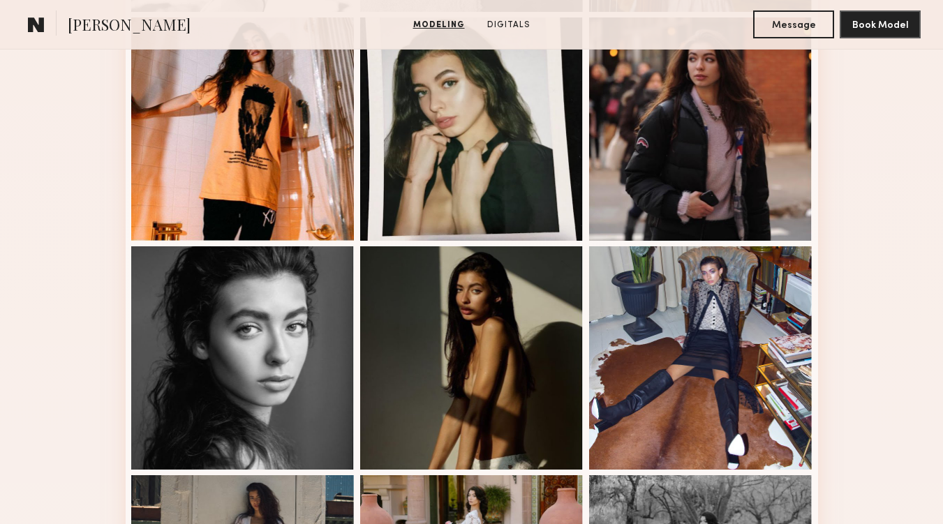
scroll to position [1564, 0]
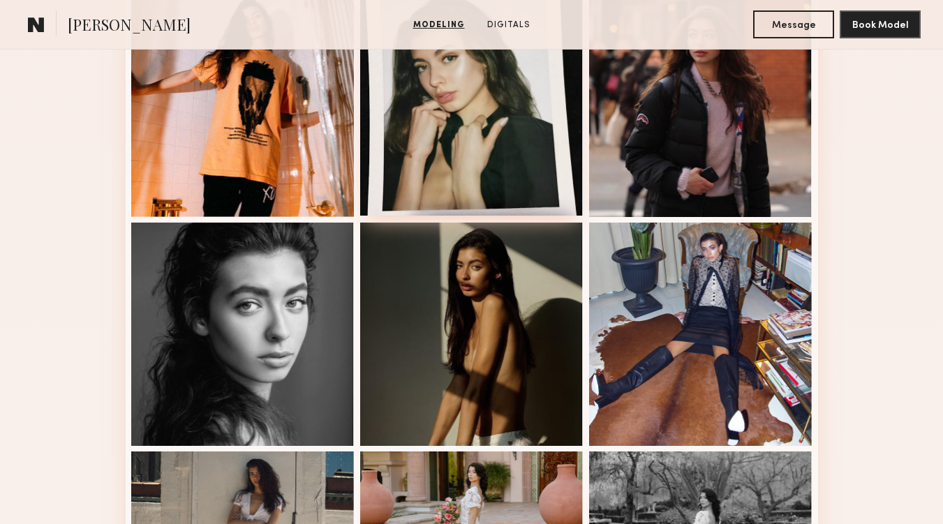
click at [514, 139] on div at bounding box center [471, 103] width 223 height 223
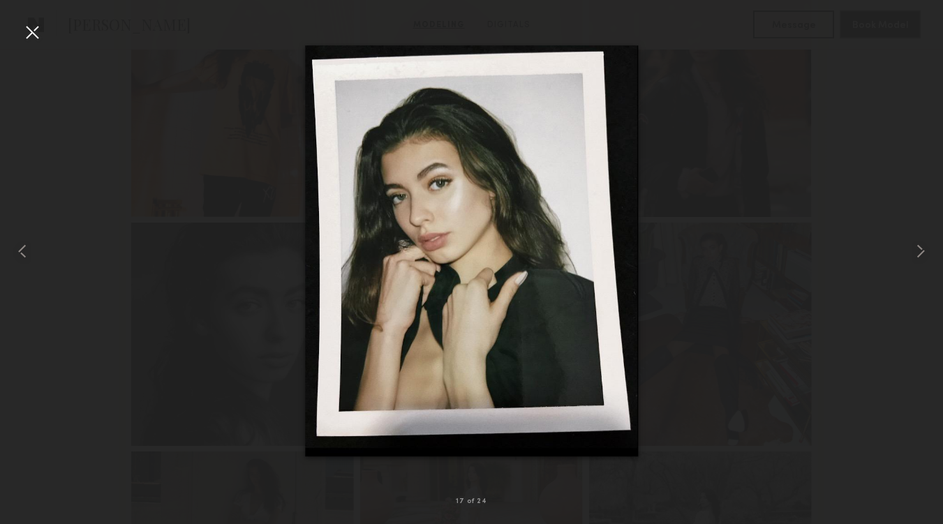
click at [738, 205] on div at bounding box center [471, 250] width 943 height 457
click at [857, 182] on div at bounding box center [471, 250] width 943 height 457
drag, startPoint x: 27, startPoint y: 29, endPoint x: 46, endPoint y: 40, distance: 22.3
click at [27, 29] on div at bounding box center [32, 32] width 22 height 22
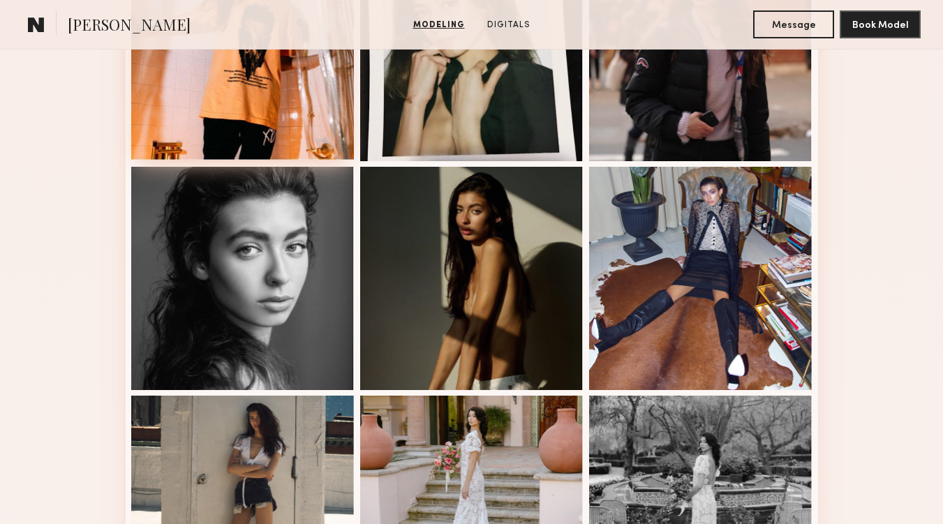
scroll to position [1632, 0]
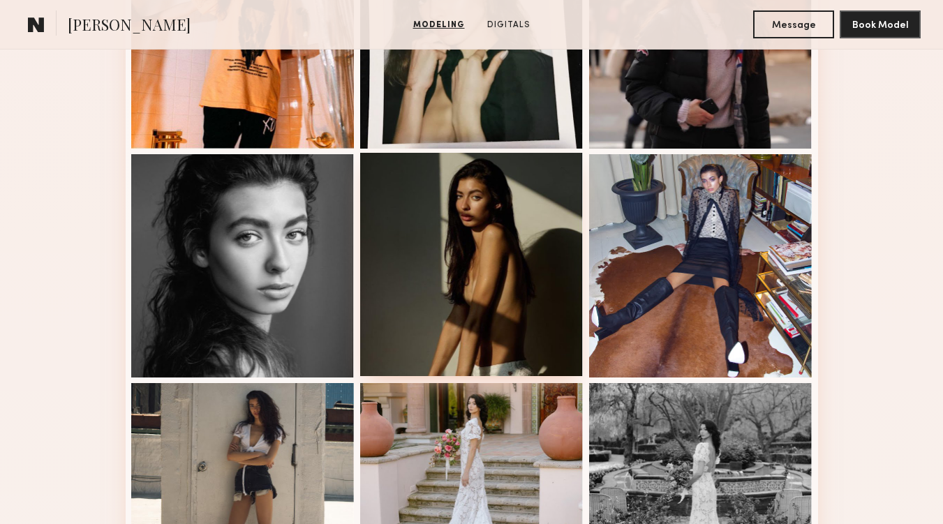
click at [401, 256] on div at bounding box center [471, 264] width 223 height 223
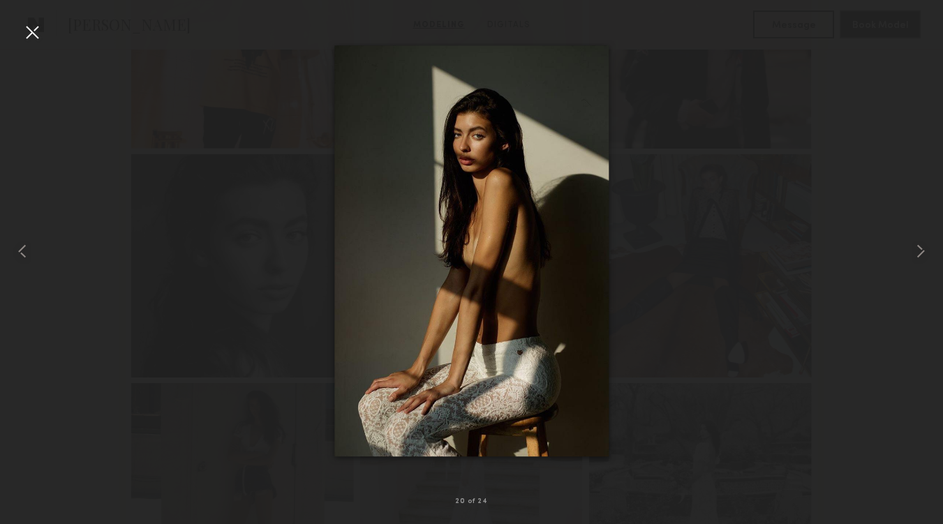
click at [36, 24] on div at bounding box center [32, 32] width 22 height 22
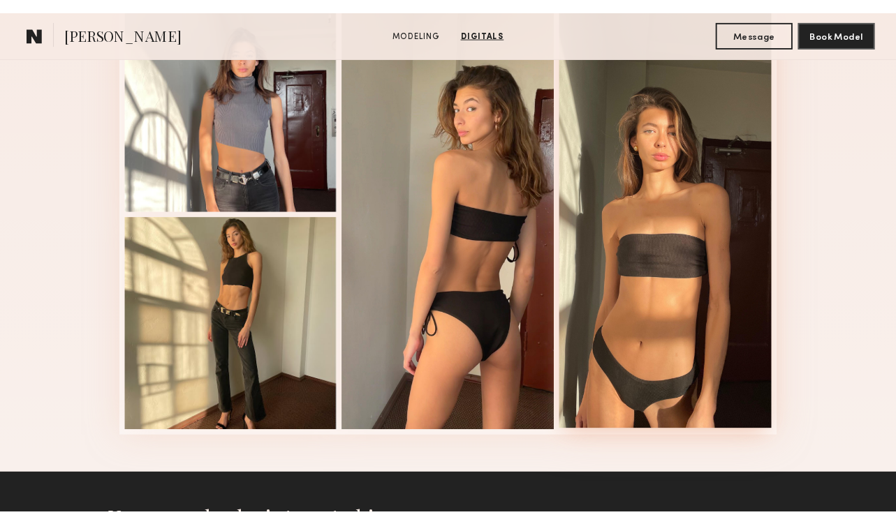
scroll to position [2385, 0]
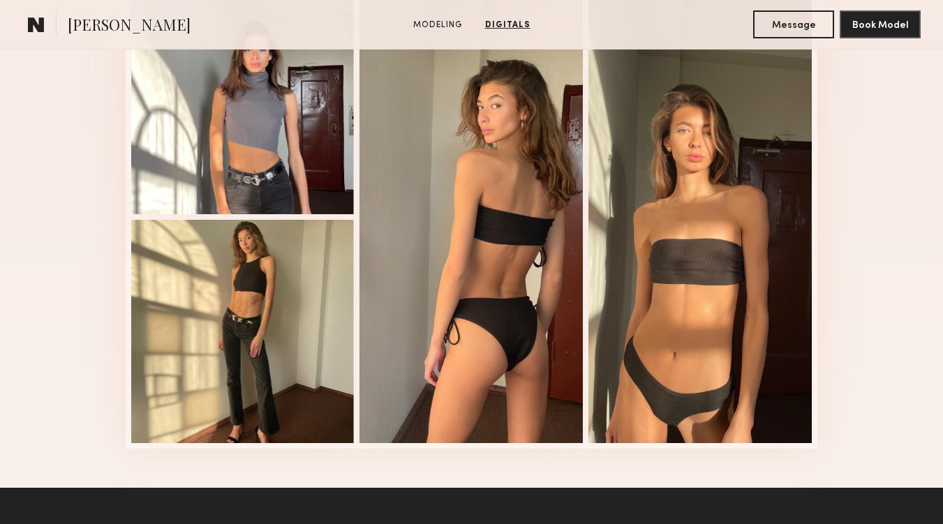
drag, startPoint x: 733, startPoint y: 321, endPoint x: 864, endPoint y: 329, distance: 130.8
click at [869, 329] on div "Digitals 1 of 4" at bounding box center [471, 193] width 943 height 590
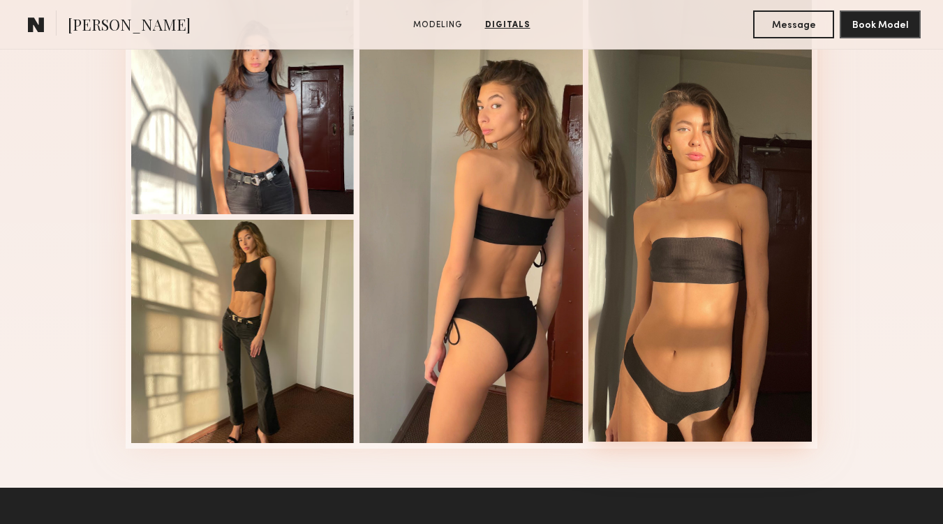
click at [722, 238] on div at bounding box center [699, 216] width 223 height 452
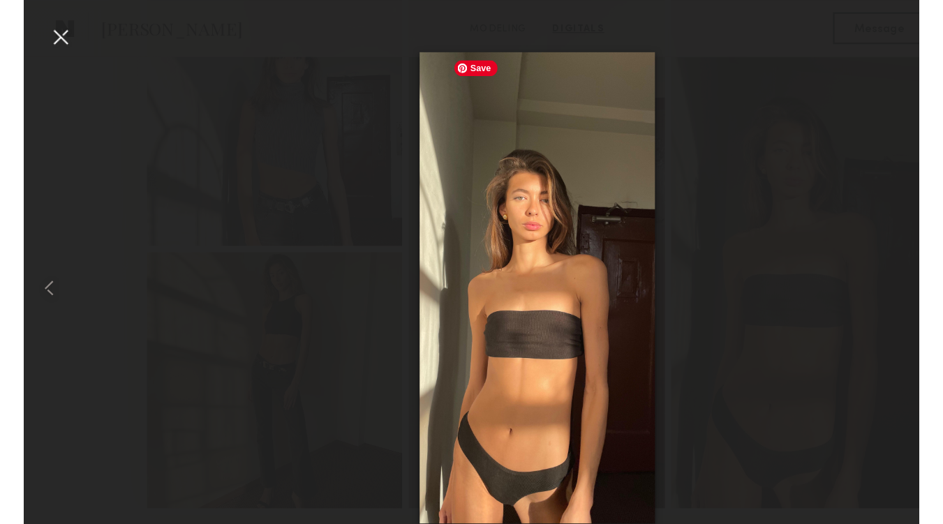
scroll to position [2383, 0]
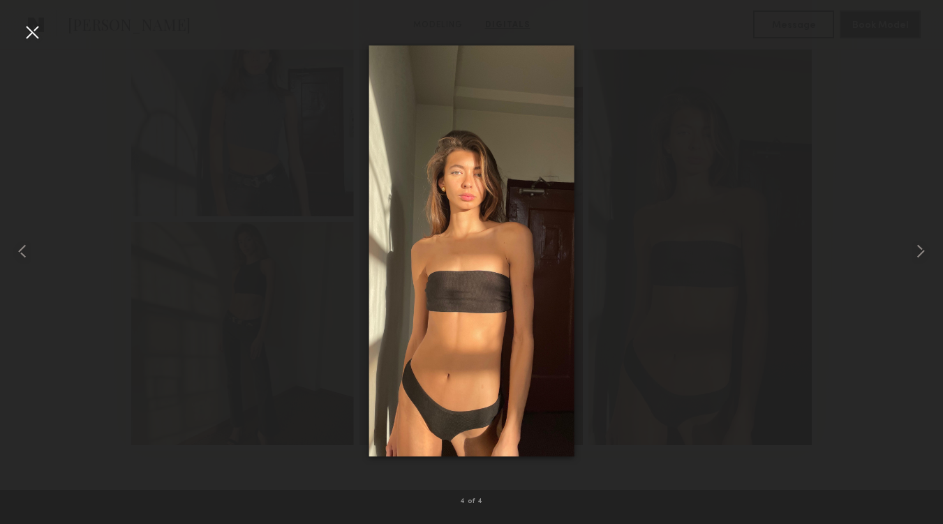
drag, startPoint x: 36, startPoint y: 31, endPoint x: 50, endPoint y: 28, distance: 15.1
click at [36, 31] on div at bounding box center [32, 32] width 22 height 22
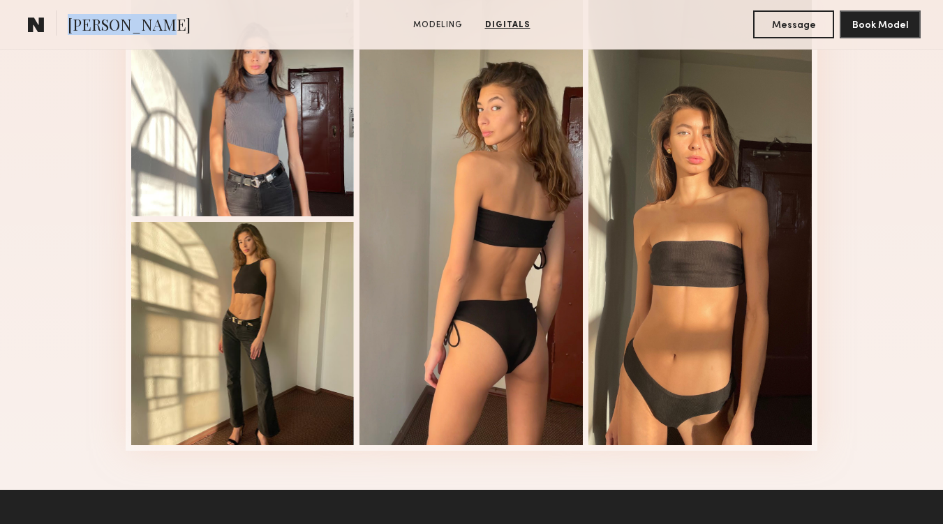
drag, startPoint x: 138, startPoint y: 30, endPoint x: 62, endPoint y: 27, distance: 75.5
click at [64, 27] on section "Isabella C." at bounding box center [139, 24] width 234 height 28
copy span "Isabella C."
click at [796, 27] on button "Message" at bounding box center [793, 24] width 81 height 28
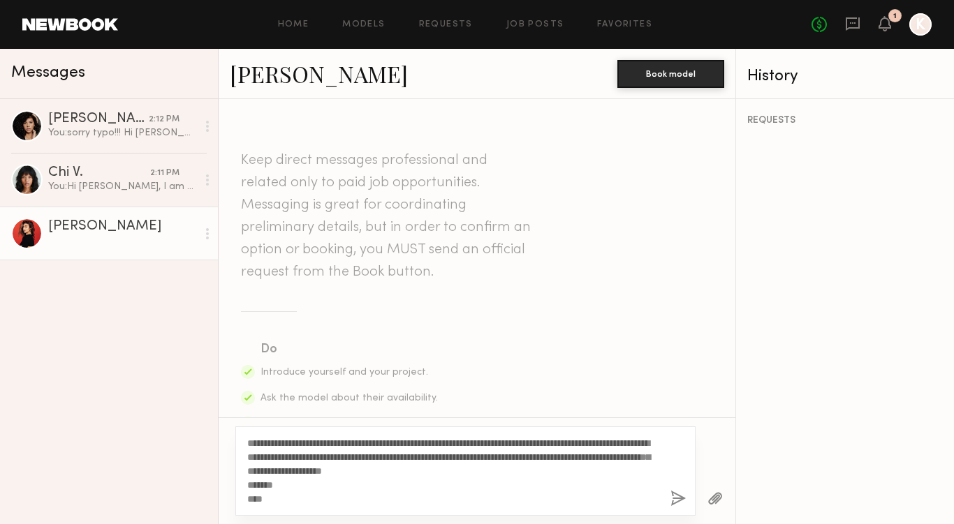
drag, startPoint x: 274, startPoint y: 440, endPoint x: 260, endPoint y: 444, distance: 14.6
click at [260, 443] on textarea "**********" at bounding box center [453, 471] width 412 height 70
click at [602, 484] on textarea "**********" at bounding box center [453, 471] width 412 height 70
type textarea "**********"
click at [679, 498] on button "button" at bounding box center [677, 499] width 15 height 17
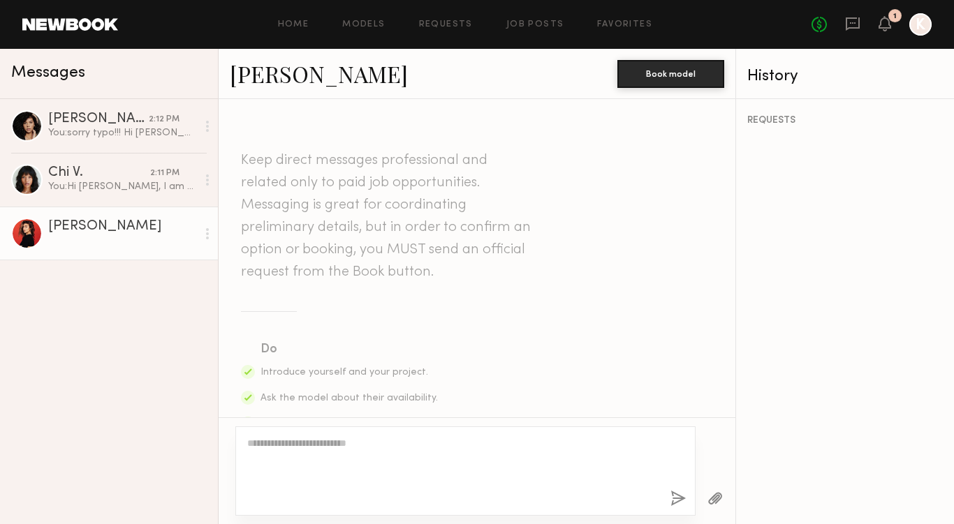
scroll to position [454, 0]
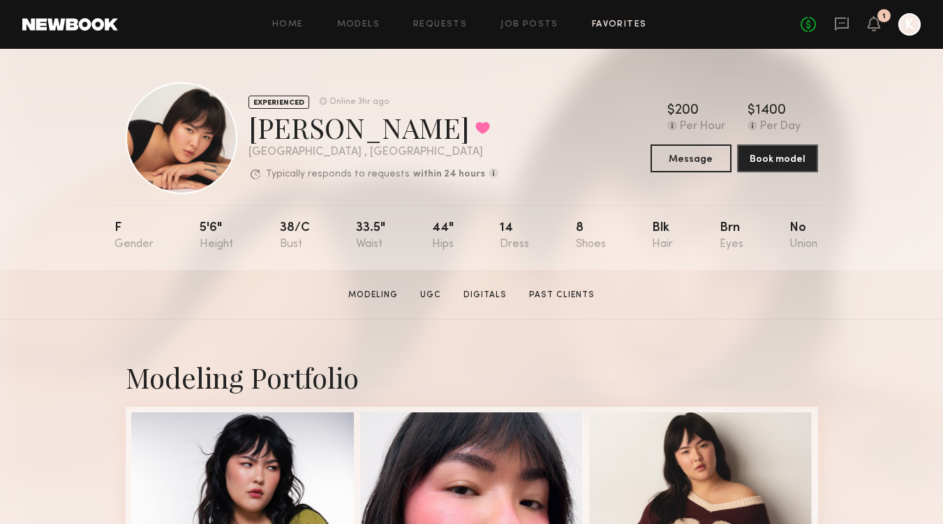
click at [638, 25] on link "Favorites" at bounding box center [619, 24] width 55 height 9
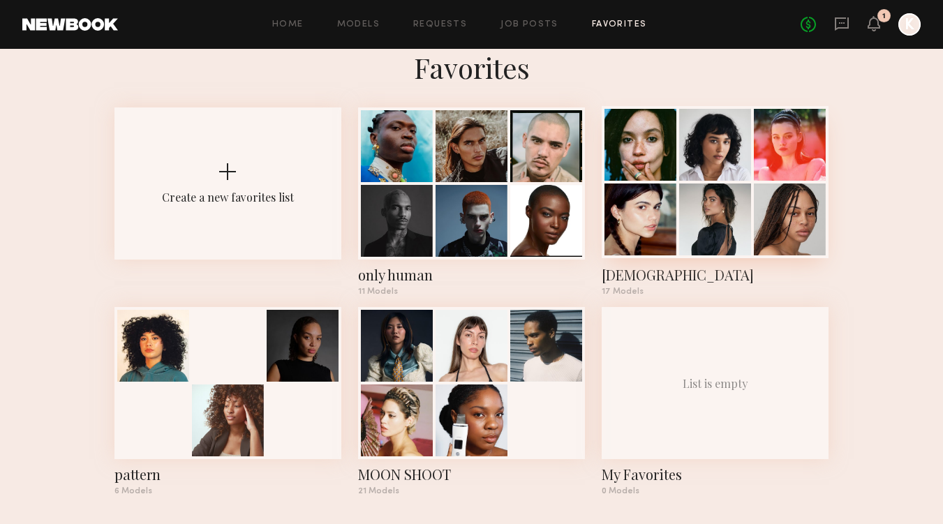
scroll to position [29, 0]
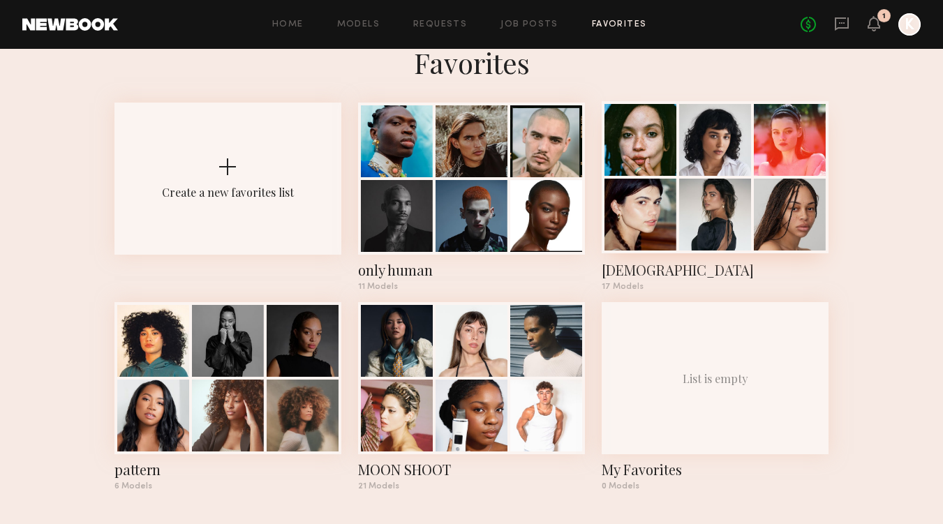
click at [688, 210] on div at bounding box center [715, 215] width 72 height 72
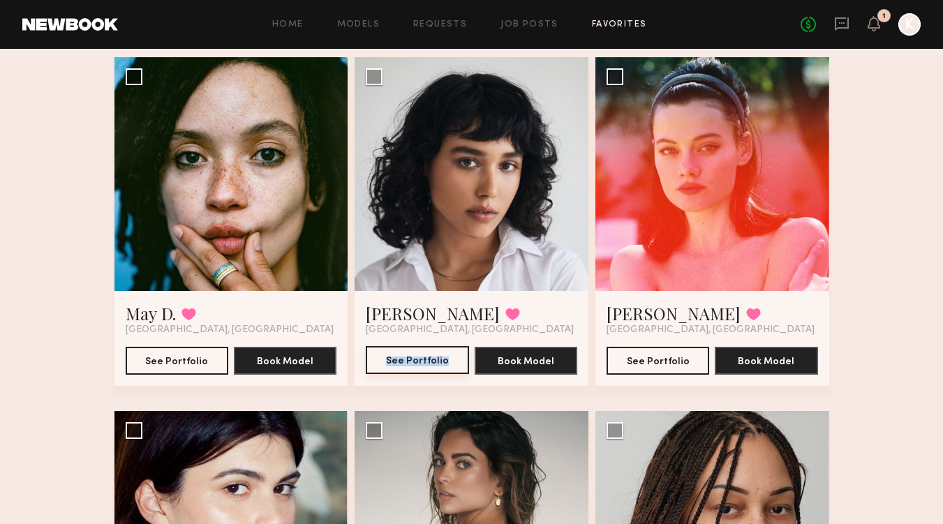
scroll to position [110, 0]
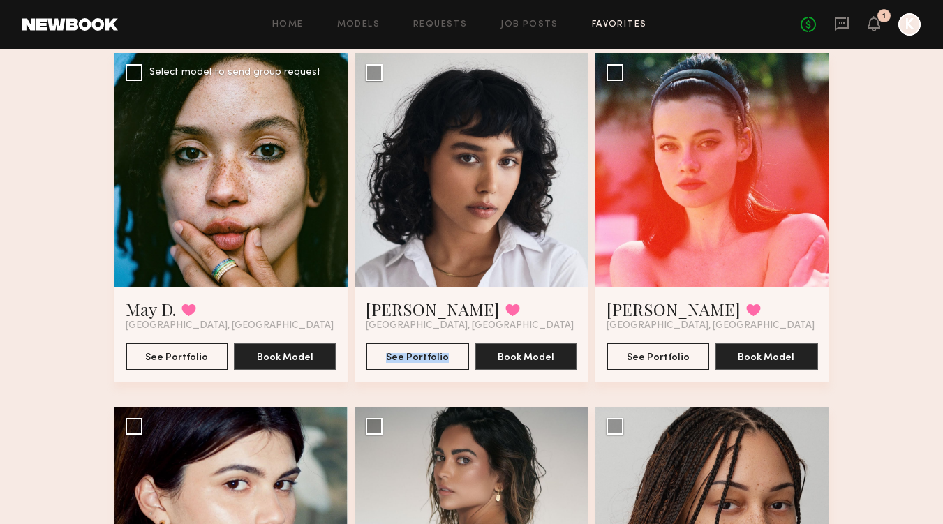
click at [306, 135] on div at bounding box center [231, 170] width 234 height 234
click at [207, 177] on div at bounding box center [231, 170] width 234 height 234
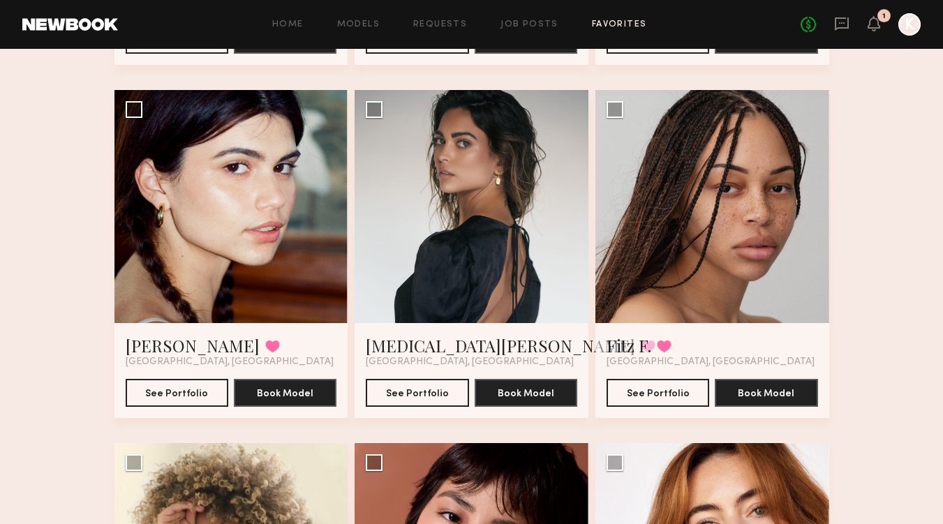
scroll to position [470, 0]
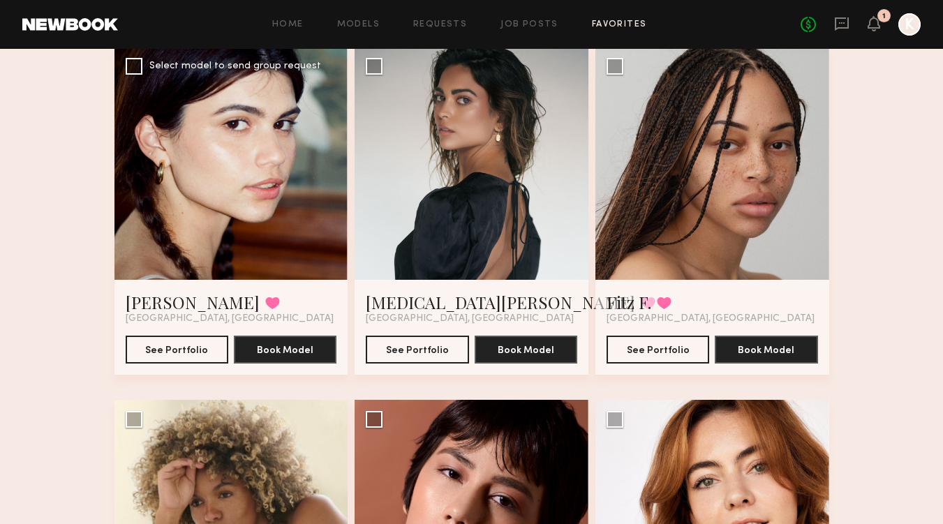
click at [133, 172] on div at bounding box center [231, 164] width 234 height 234
click at [249, 177] on div at bounding box center [231, 164] width 234 height 234
click at [200, 344] on button "See Portfolio" at bounding box center [177, 349] width 103 height 28
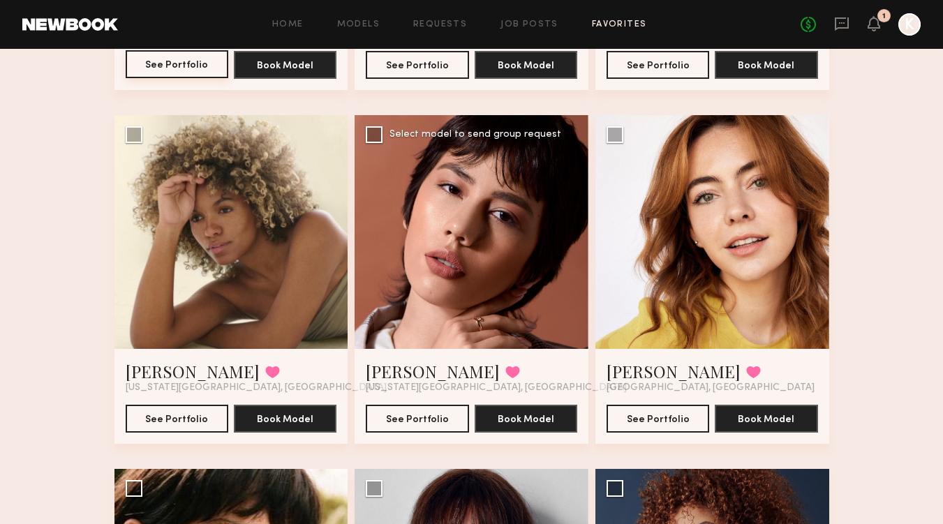
scroll to position [0, 0]
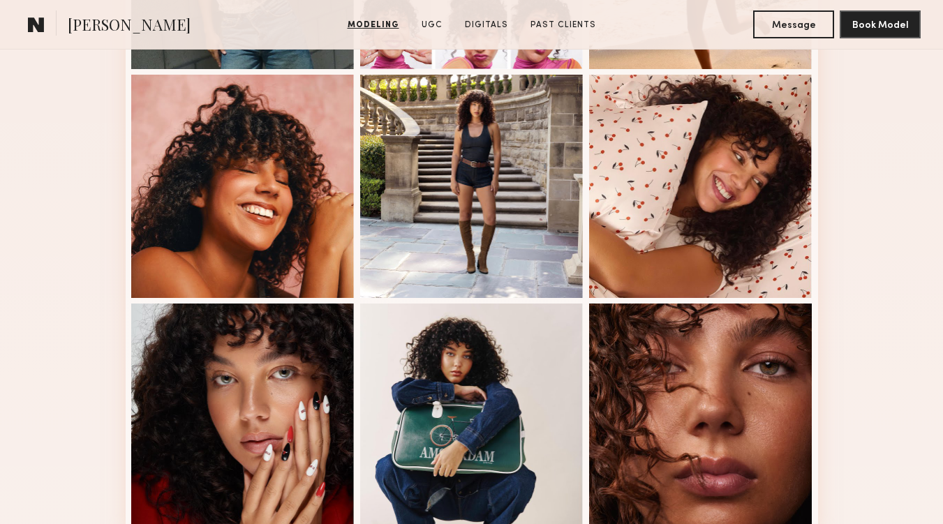
scroll to position [971, 0]
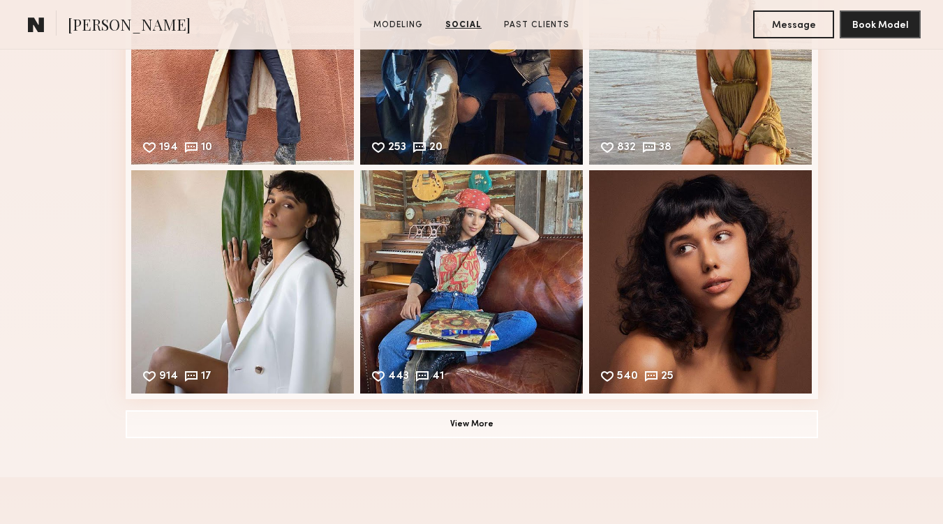
scroll to position [1569, 0]
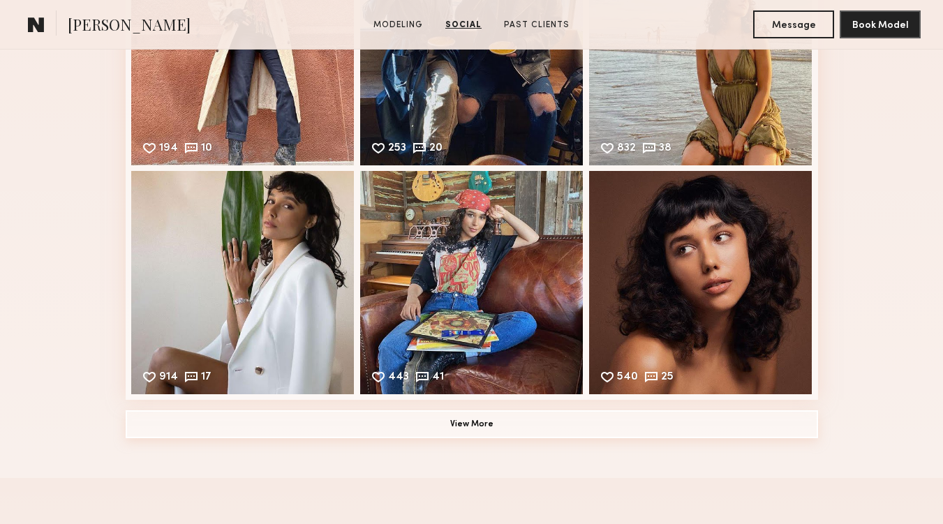
click at [541, 423] on button "View More" at bounding box center [472, 424] width 692 height 28
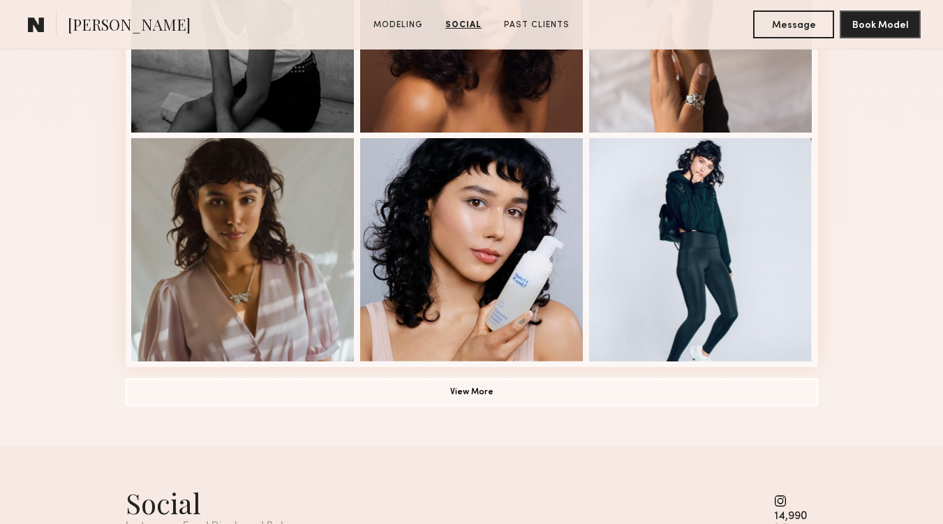
scroll to position [925, 0]
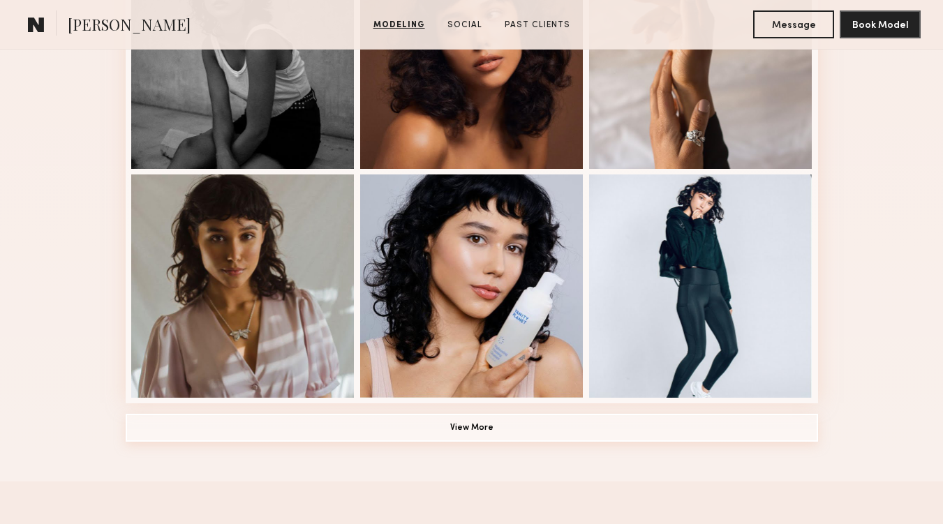
click at [508, 426] on button "View More" at bounding box center [472, 428] width 692 height 28
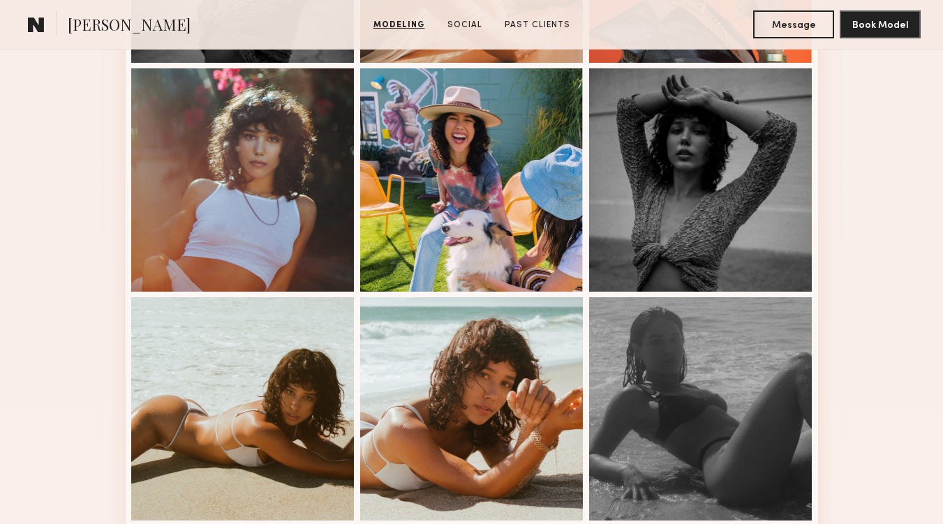
scroll to position [1429, 0]
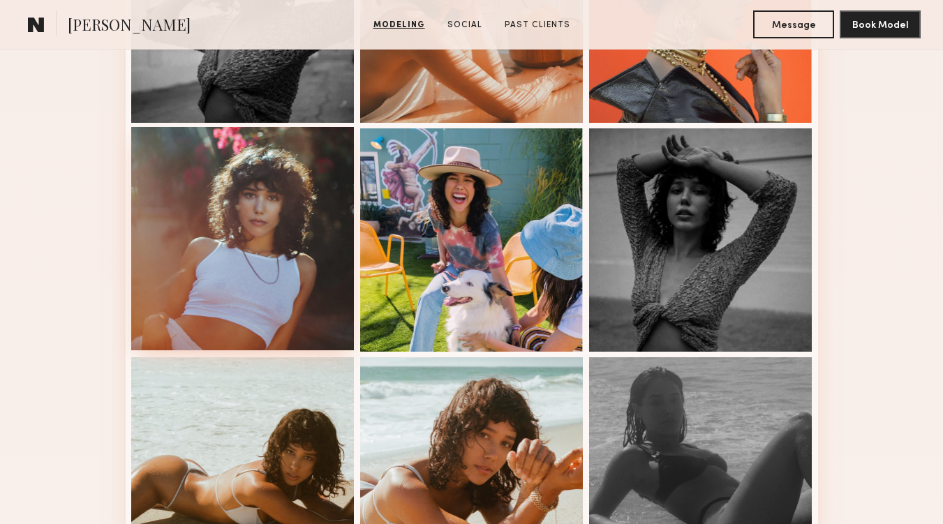
click at [230, 313] on div at bounding box center [242, 238] width 223 height 223
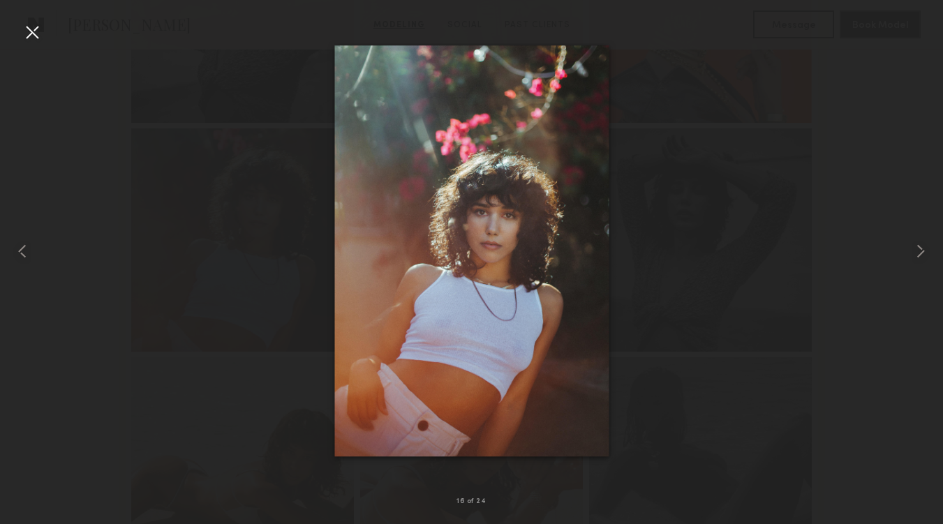
click at [207, 281] on div at bounding box center [471, 250] width 943 height 457
click at [36, 30] on div at bounding box center [32, 32] width 22 height 22
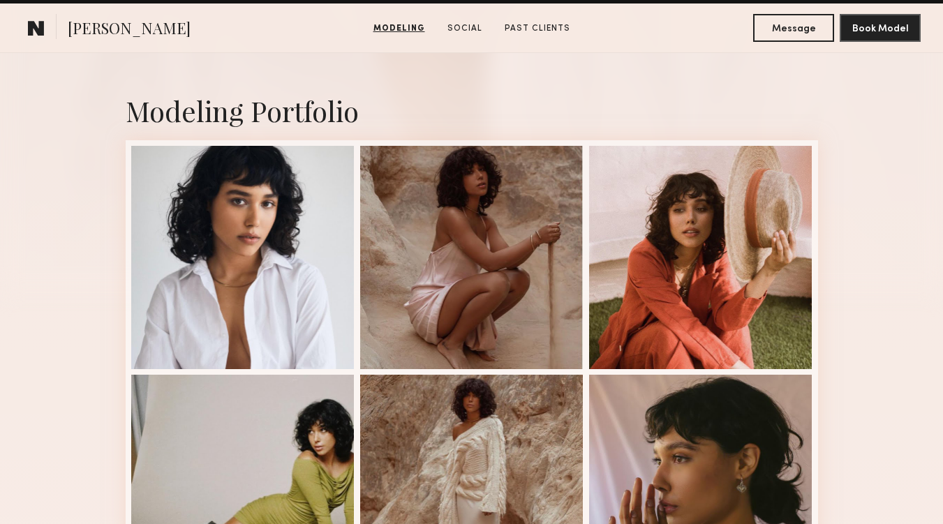
scroll to position [263, 0]
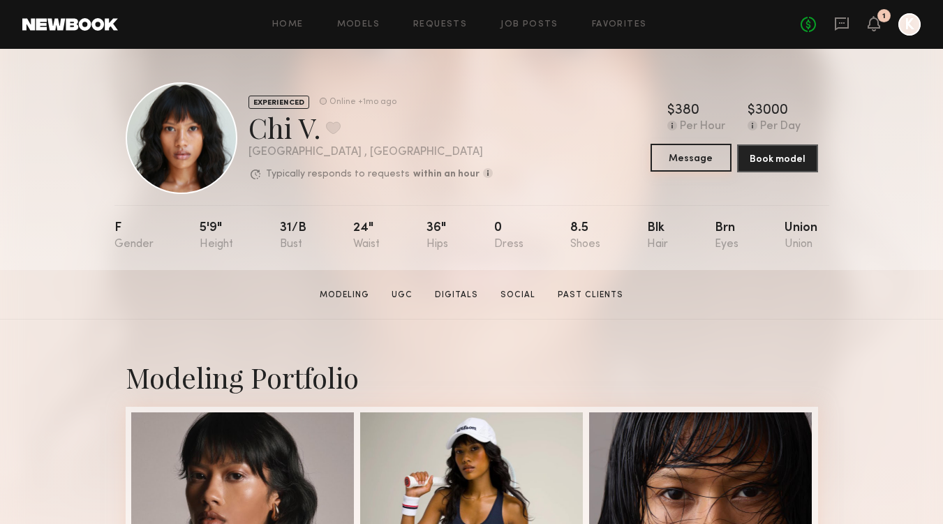
click at [692, 157] on button "Message" at bounding box center [691, 158] width 81 height 28
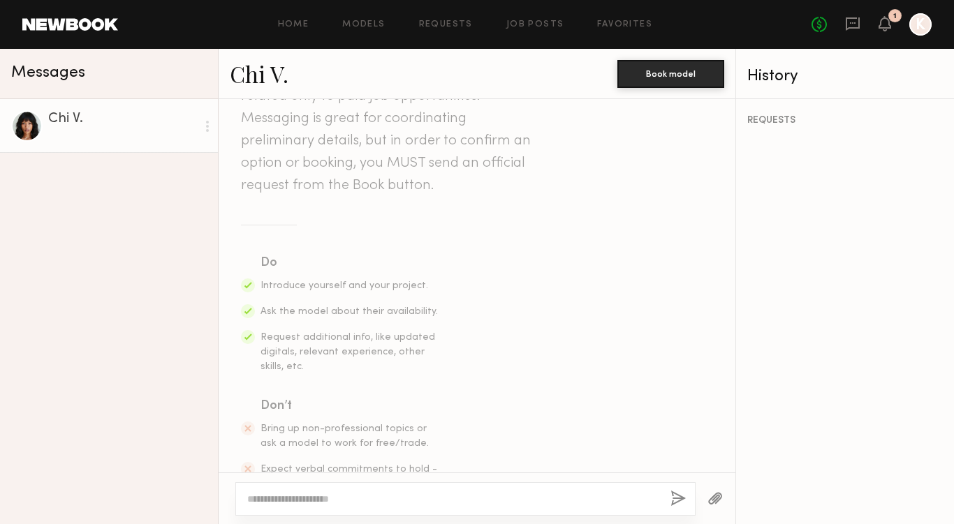
scroll to position [185, 0]
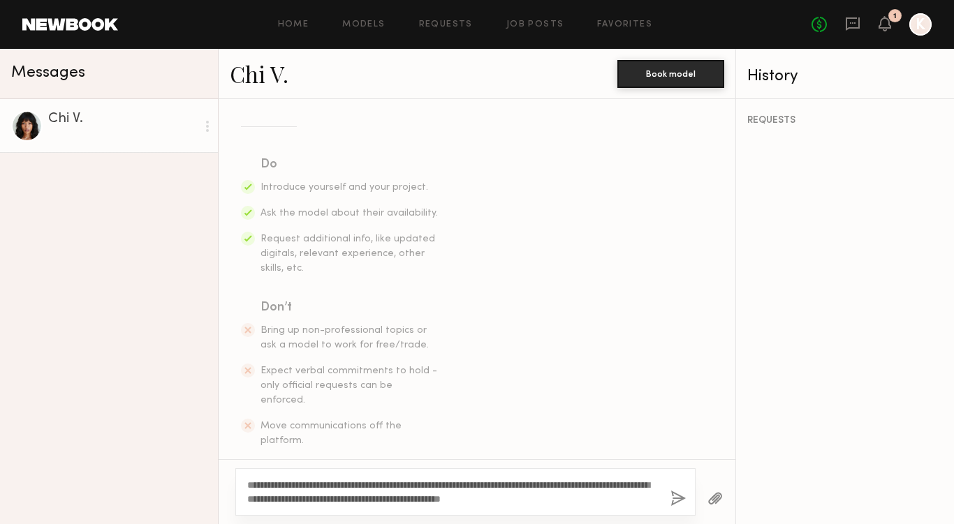
click at [254, 483] on textarea "**********" at bounding box center [453, 492] width 412 height 28
click at [621, 506] on div "**********" at bounding box center [465, 491] width 460 height 47
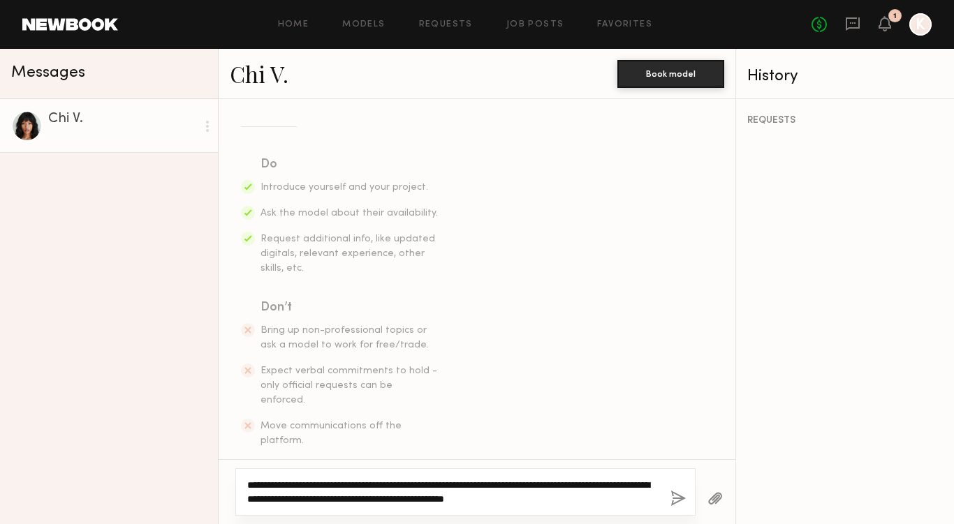
click at [482, 487] on textarea "**********" at bounding box center [453, 492] width 412 height 28
click at [484, 486] on textarea "**********" at bounding box center [453, 492] width 412 height 28
click at [540, 487] on textarea "**********" at bounding box center [453, 492] width 412 height 28
click at [499, 484] on textarea "**********" at bounding box center [453, 492] width 412 height 28
click at [610, 494] on textarea "**********" at bounding box center [453, 492] width 412 height 28
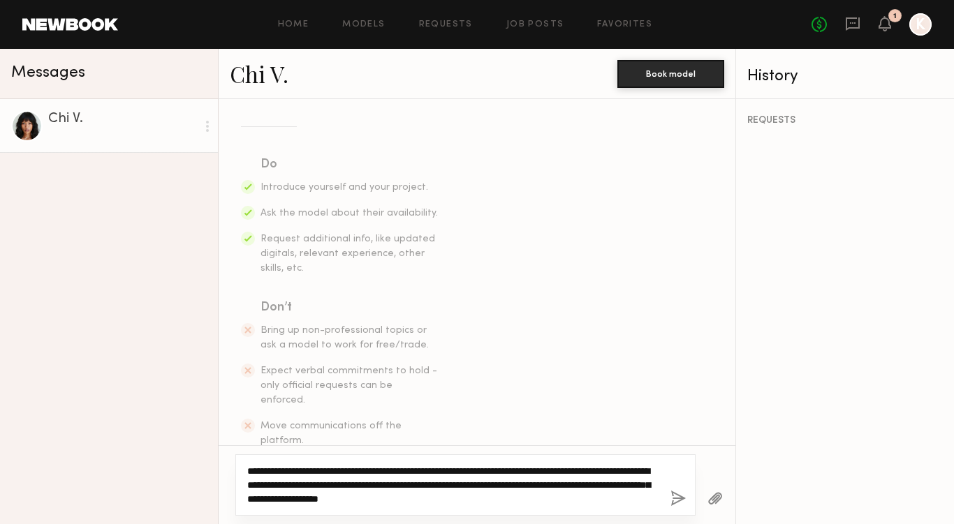
click at [588, 499] on textarea "**********" at bounding box center [453, 485] width 412 height 42
click at [348, 487] on textarea "**********" at bounding box center [453, 485] width 412 height 42
click at [324, 487] on textarea "**********" at bounding box center [453, 485] width 412 height 42
click at [586, 497] on textarea "**********" at bounding box center [453, 485] width 412 height 42
click at [598, 489] on textarea "**********" at bounding box center [453, 485] width 412 height 42
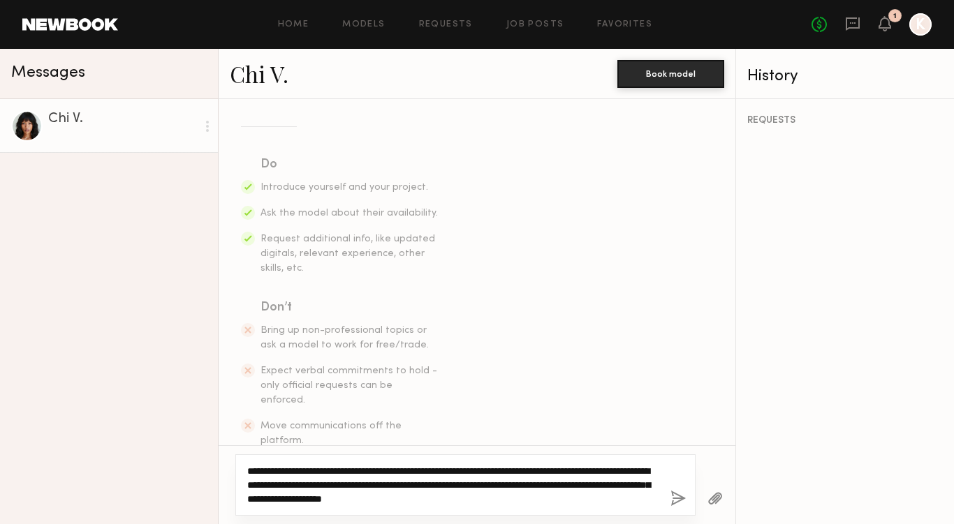
click at [621, 498] on textarea "**********" at bounding box center [453, 485] width 412 height 42
click at [623, 501] on textarea "**********" at bounding box center [453, 485] width 412 height 42
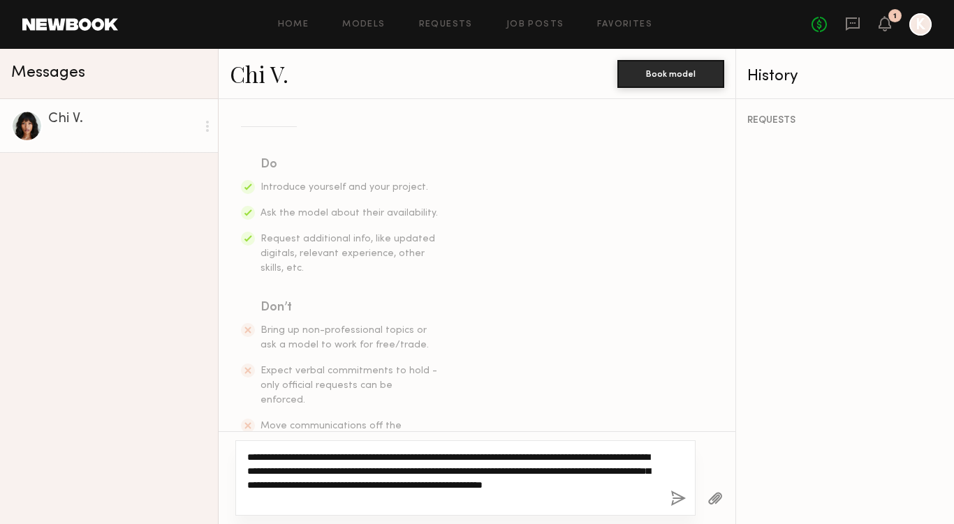
click at [274, 499] on textarea "**********" at bounding box center [453, 478] width 412 height 56
drag, startPoint x: 368, startPoint y: 494, endPoint x: 186, endPoint y: 421, distance: 196.4
click at [172, 417] on div "**********" at bounding box center [477, 286] width 954 height 475
click at [433, 492] on textarea "**********" at bounding box center [453, 478] width 412 height 56
click at [256, 458] on textarea "**********" at bounding box center [453, 478] width 412 height 56
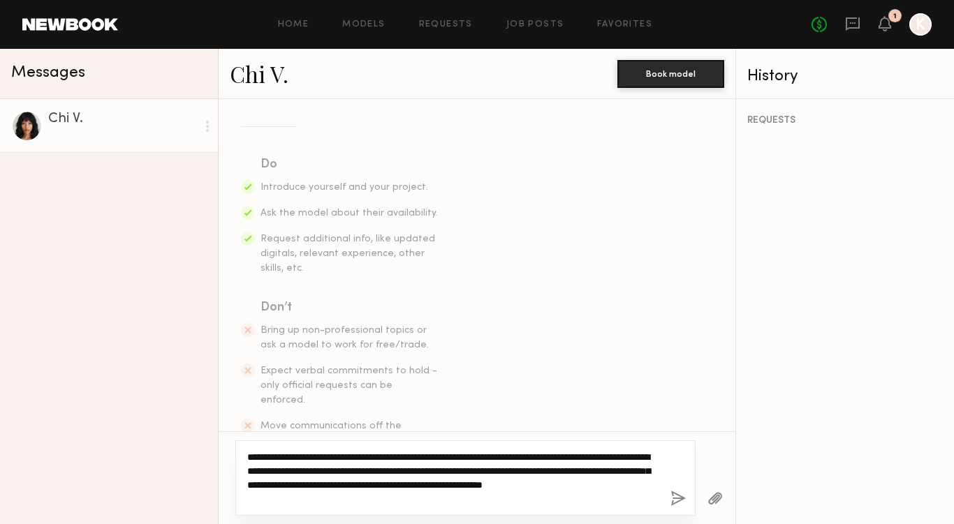
click at [277, 456] on textarea "**********" at bounding box center [453, 478] width 412 height 56
click at [280, 456] on textarea "**********" at bounding box center [453, 478] width 412 height 56
click at [267, 457] on textarea "**********" at bounding box center [453, 478] width 412 height 56
click at [325, 475] on textarea "**********" at bounding box center [453, 478] width 412 height 56
drag, startPoint x: 257, startPoint y: 455, endPoint x: 420, endPoint y: 503, distance: 170.3
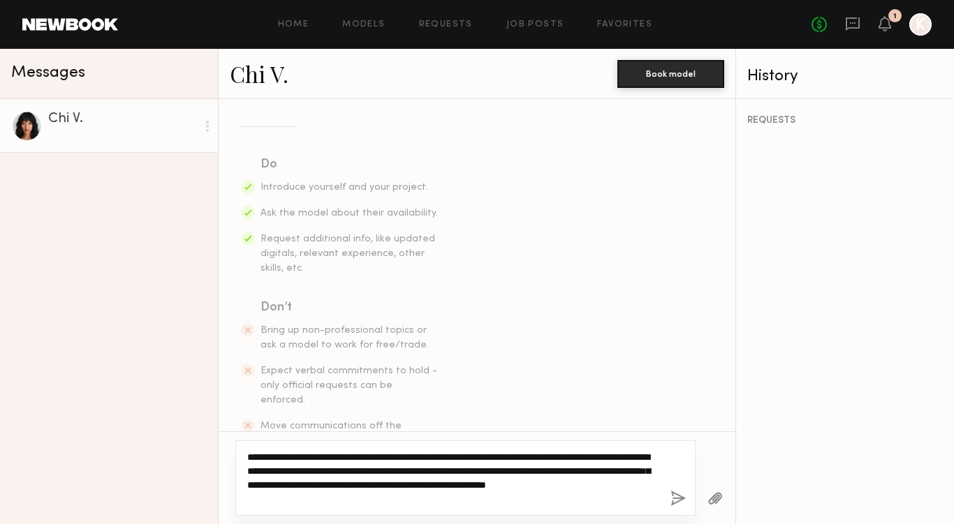
click at [421, 503] on textarea "**********" at bounding box center [453, 478] width 412 height 56
click at [407, 505] on textarea "**********" at bounding box center [453, 478] width 412 height 56
drag, startPoint x: 404, startPoint y: 499, endPoint x: 233, endPoint y: 448, distance: 178.5
click at [233, 448] on div "**********" at bounding box center [476, 477] width 517 height 93
click at [399, 502] on textarea "**********" at bounding box center [453, 478] width 412 height 56
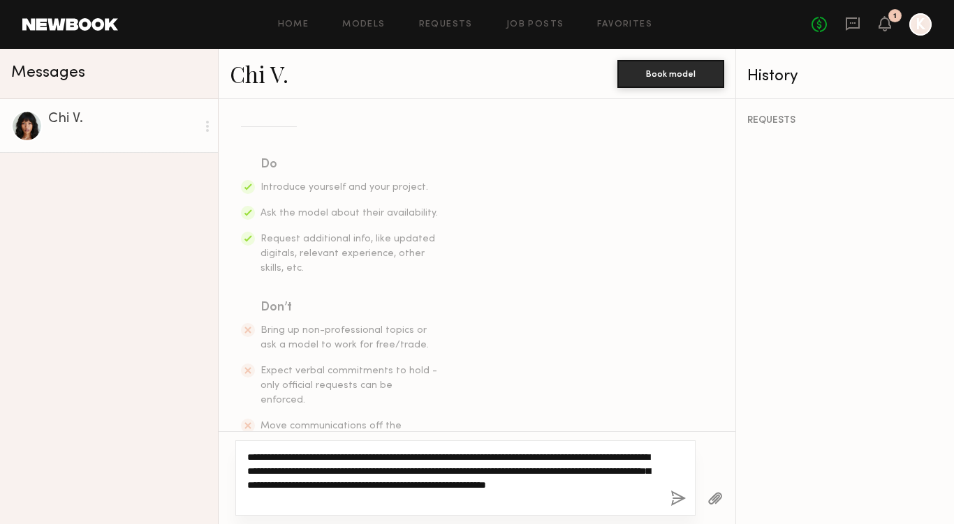
type textarea "**********"
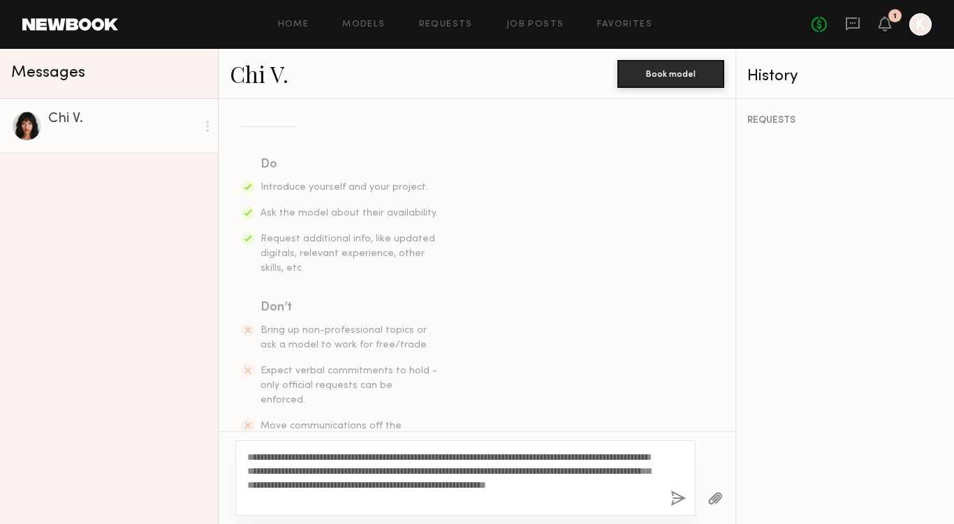
click at [676, 498] on button "button" at bounding box center [677, 499] width 15 height 17
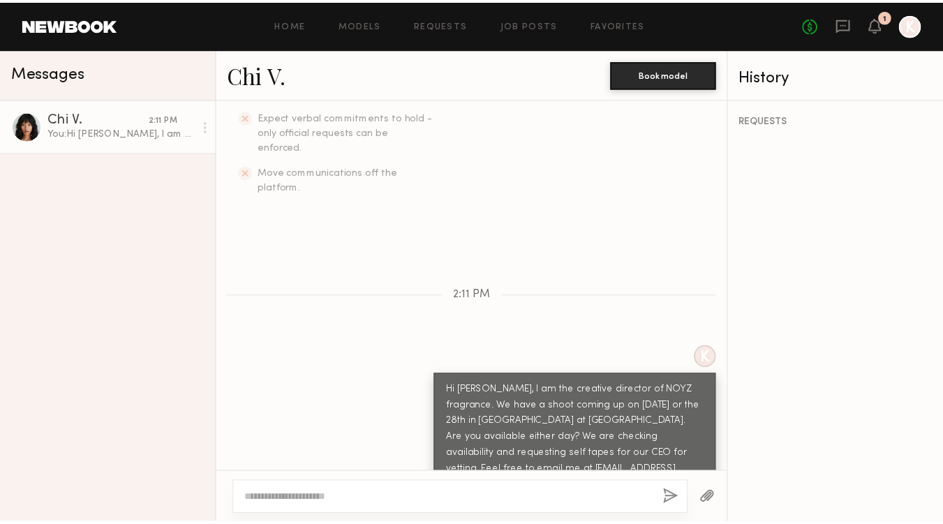
scroll to position [526, 0]
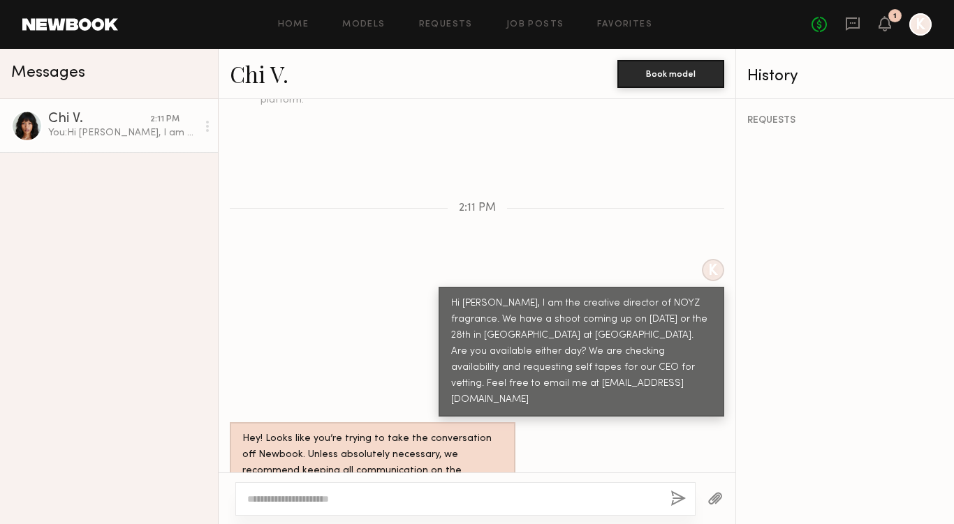
click at [288, 431] on div "Hey! Looks like you’re trying to take the conversation off Newbook. Unless abso…" at bounding box center [372, 463] width 260 height 64
drag, startPoint x: 158, startPoint y: 368, endPoint x: 77, endPoint y: 263, distance: 132.4
click at [158, 367] on div "Chi V. 2:11 PM You: Hi Chi, I am the creative director of NOYZ fragrance. We ha…" at bounding box center [109, 311] width 218 height 425
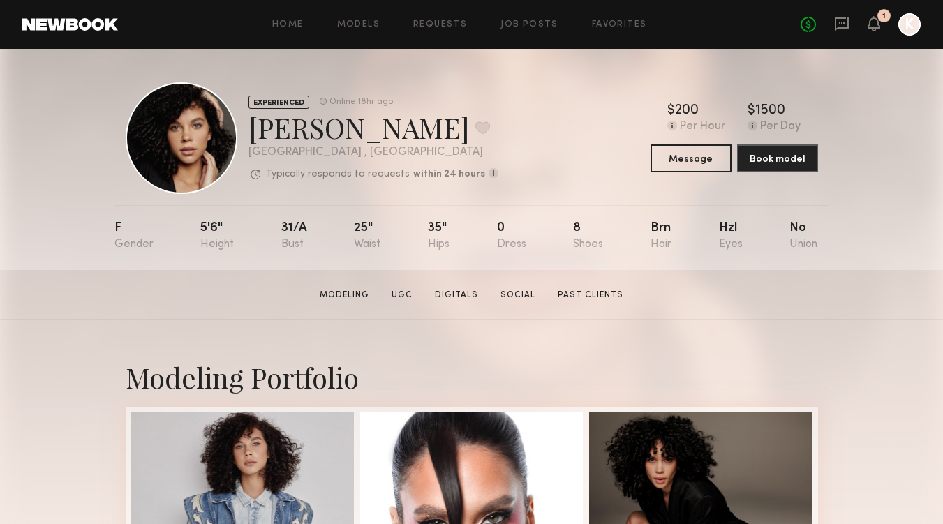
scroll to position [33, 0]
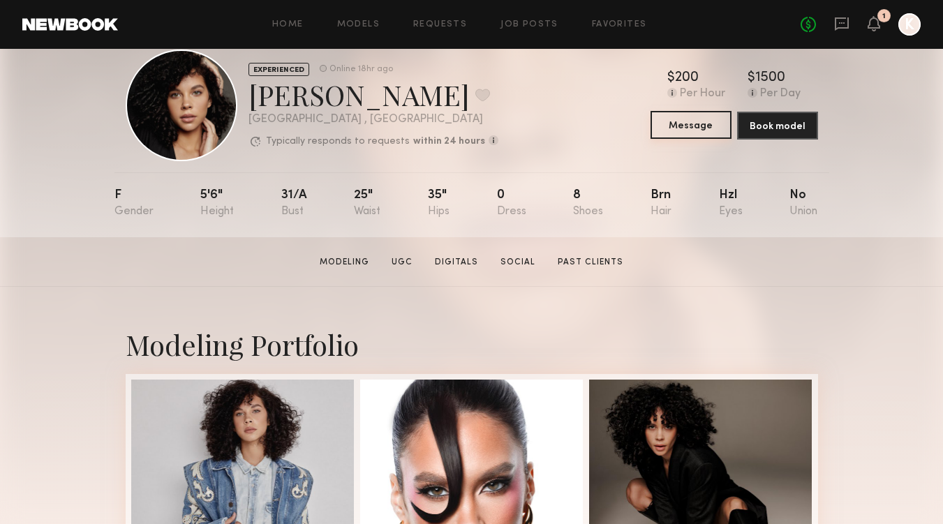
click at [691, 124] on button "Message" at bounding box center [691, 125] width 81 height 28
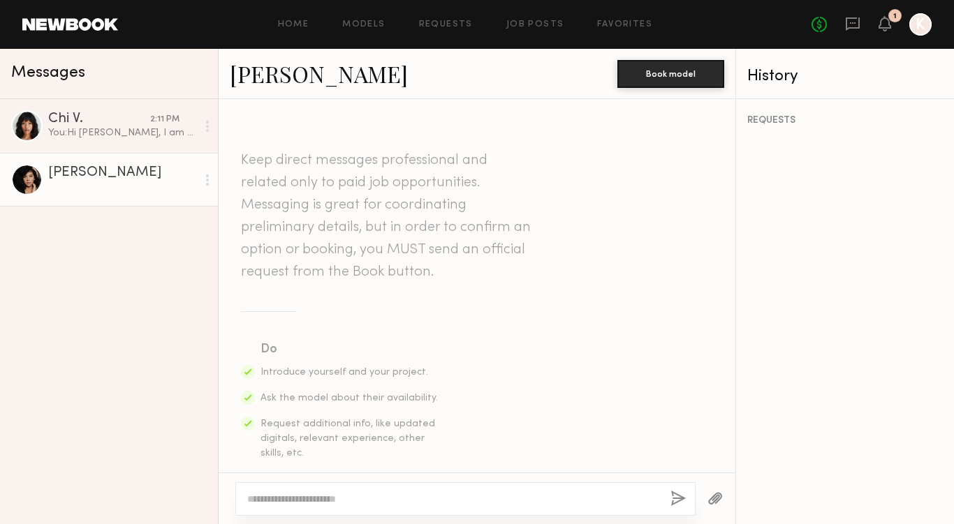
click at [294, 498] on textarea at bounding box center [453, 499] width 412 height 14
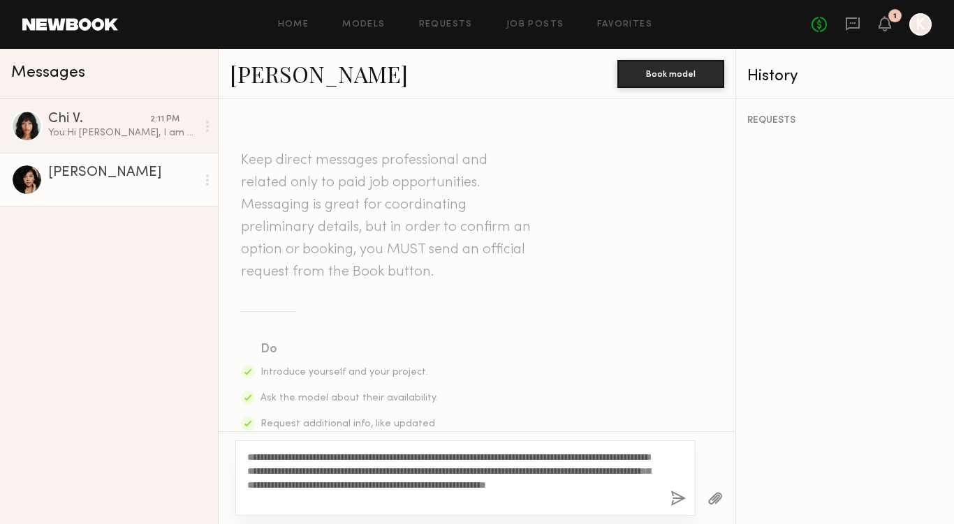
drag, startPoint x: 390, startPoint y: 501, endPoint x: 559, endPoint y: 487, distance: 169.5
click at [561, 487] on textarea "**********" at bounding box center [453, 478] width 412 height 56
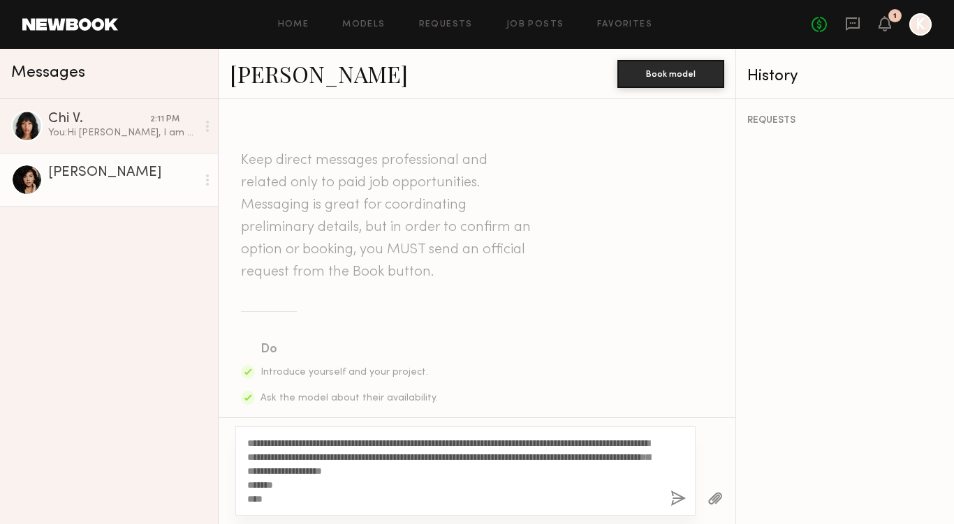
drag, startPoint x: 325, startPoint y: 493, endPoint x: 235, endPoint y: 410, distance: 122.5
click at [223, 408] on div "**********" at bounding box center [476, 311] width 517 height 425
type textarea "**********"
click at [677, 497] on button "button" at bounding box center [677, 499] width 15 height 17
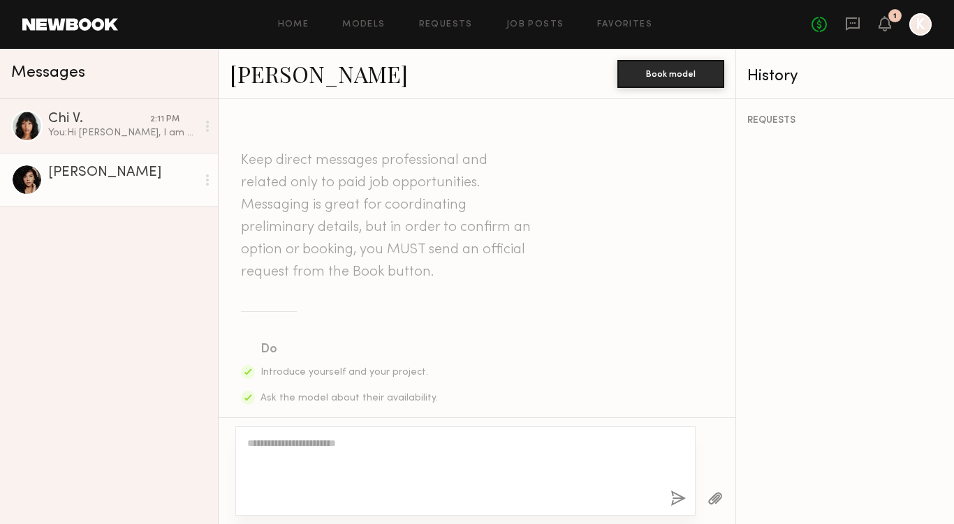
scroll to position [454, 0]
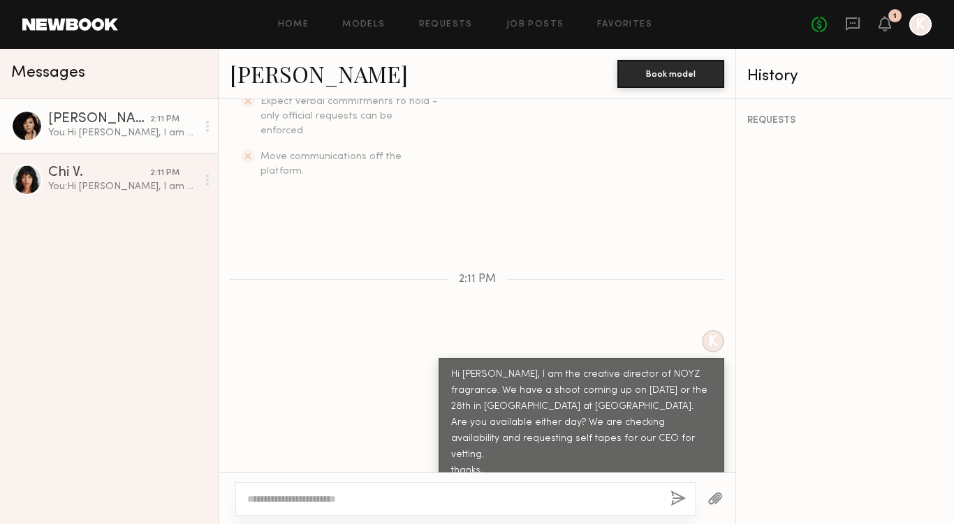
click at [674, 367] on div "Hi Chi, I am the creative director of NOYZ fragrance. We have a shoot coming up…" at bounding box center [581, 431] width 260 height 128
click at [702, 330] on div at bounding box center [713, 341] width 22 height 22
click at [577, 410] on div "Hi Chi, I am the creative director of NOYZ fragrance. We have a shoot coming up…" at bounding box center [581, 431] width 260 height 128
drag, startPoint x: 420, startPoint y: 418, endPoint x: 406, endPoint y: 410, distance: 16.9
click at [413, 419] on div "K Hi Chi, I am the creative director of NOYZ fragrance. We have a shoot coming …" at bounding box center [476, 417] width 517 height 174
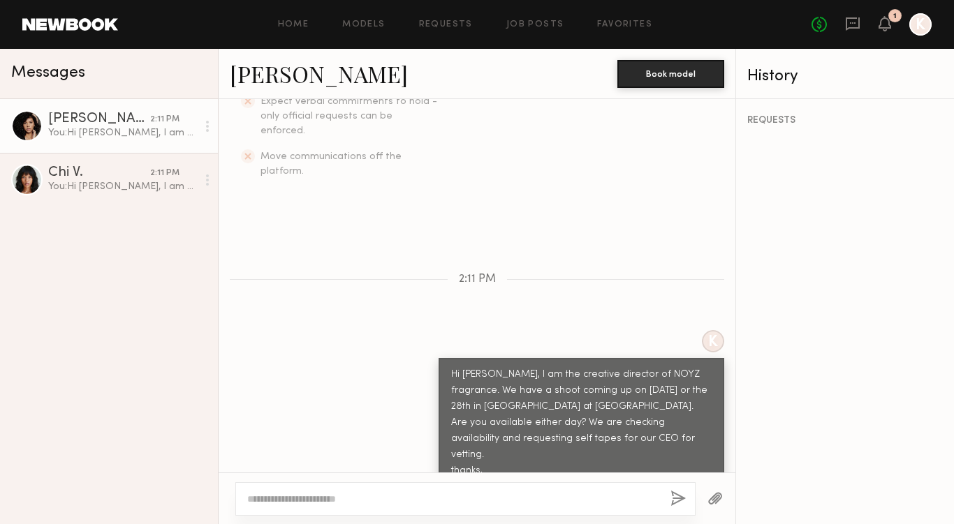
click at [103, 124] on div "[PERSON_NAME]" at bounding box center [99, 119] width 102 height 14
click at [468, 489] on div at bounding box center [465, 499] width 460 height 34
click at [275, 496] on textarea at bounding box center [453, 499] width 412 height 14
drag, startPoint x: 306, startPoint y: 497, endPoint x: 315, endPoint y: 494, distance: 9.1
click at [319, 496] on textarea "**********" at bounding box center [453, 499] width 412 height 14
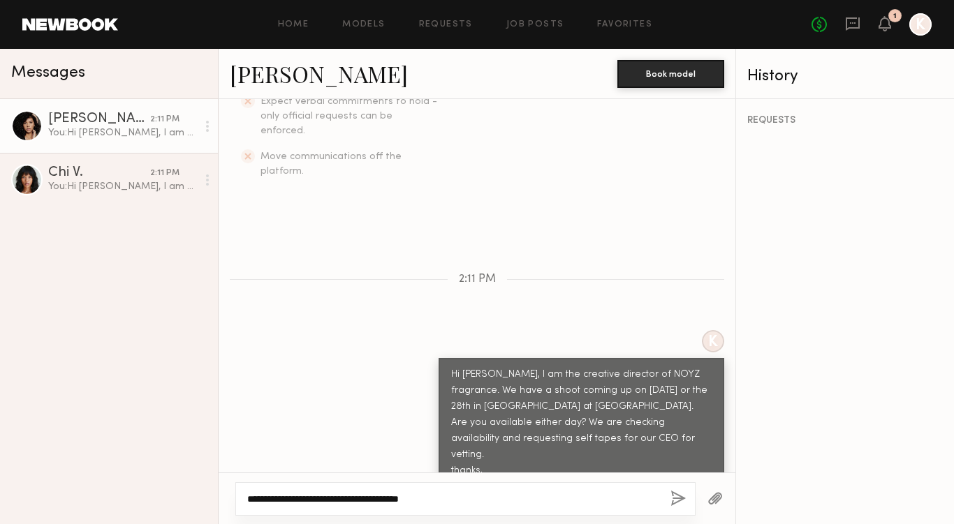
click at [274, 495] on textarea "**********" at bounding box center [453, 499] width 412 height 14
drag, startPoint x: 273, startPoint y: 496, endPoint x: 304, endPoint y: 494, distance: 30.8
click at [309, 496] on textarea "**********" at bounding box center [453, 499] width 412 height 14
drag, startPoint x: 311, startPoint y: 497, endPoint x: 362, endPoint y: 502, distance: 51.2
click at [362, 502] on textarea "**********" at bounding box center [453, 499] width 412 height 14
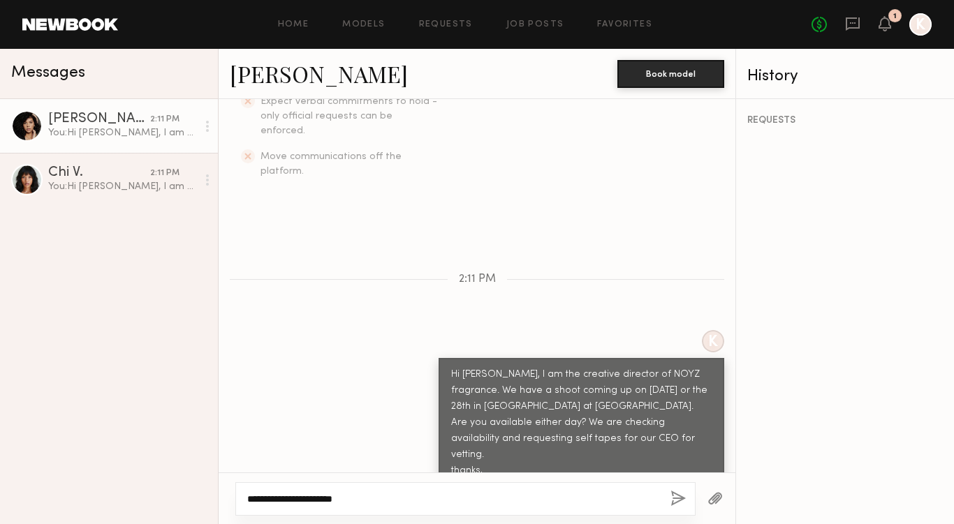
type textarea "**********"
click at [670, 494] on button "button" at bounding box center [677, 499] width 15 height 17
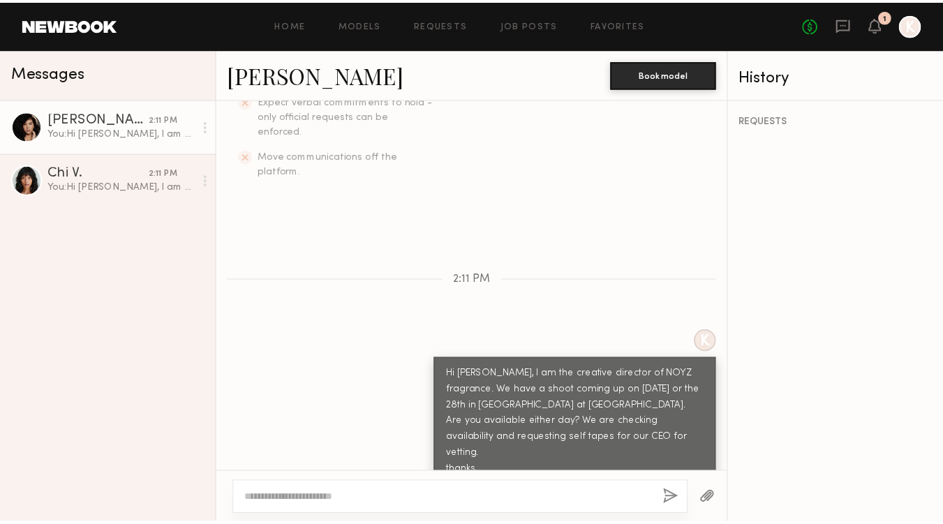
scroll to position [494, 0]
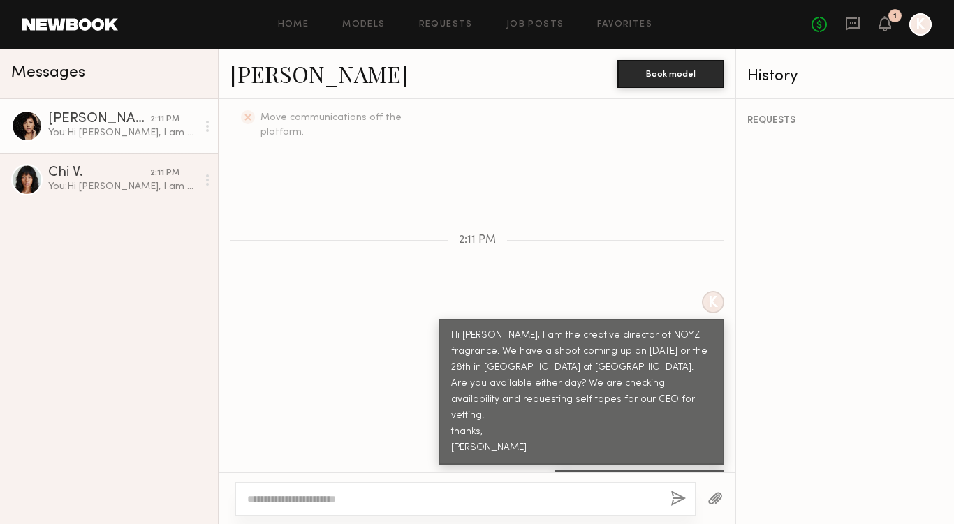
click at [92, 32] on header "Home Models Requests Job Posts Favorites Sign Out No fees up to $5,000 1 K" at bounding box center [477, 24] width 954 height 49
click at [93, 24] on link at bounding box center [70, 24] width 96 height 13
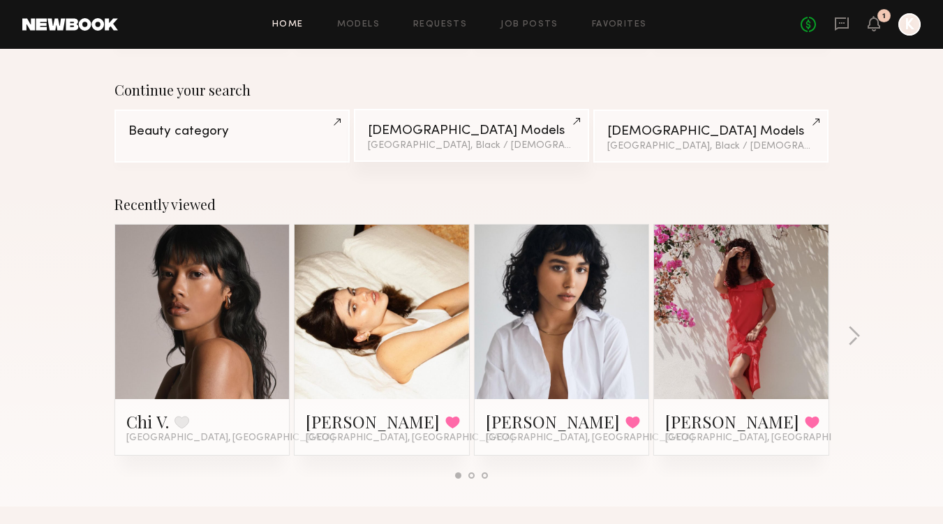
scroll to position [134, 0]
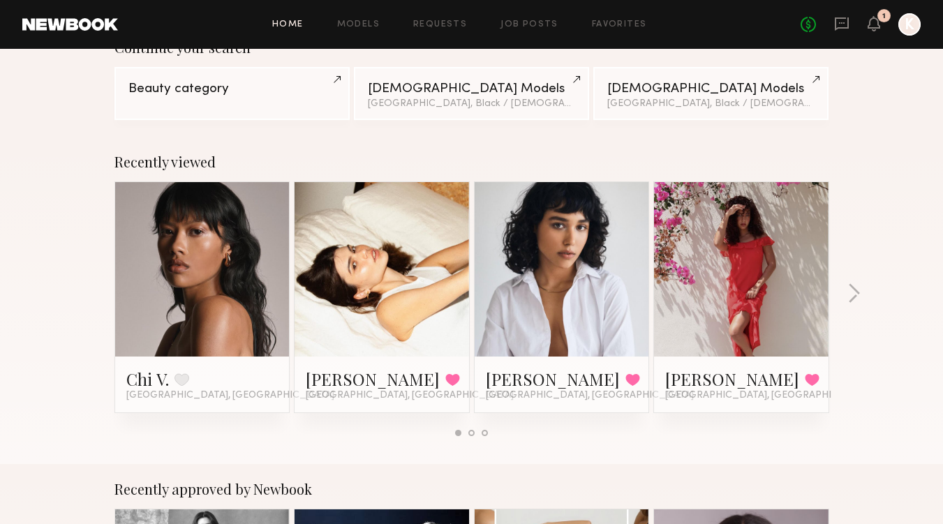
click at [840, 292] on div "Recently viewed Chi V. Favorite Los Angeles, CA Zuzanna K. Favorited Los Angele…" at bounding box center [471, 300] width 943 height 327
click at [854, 291] on button "button" at bounding box center [853, 294] width 13 height 23
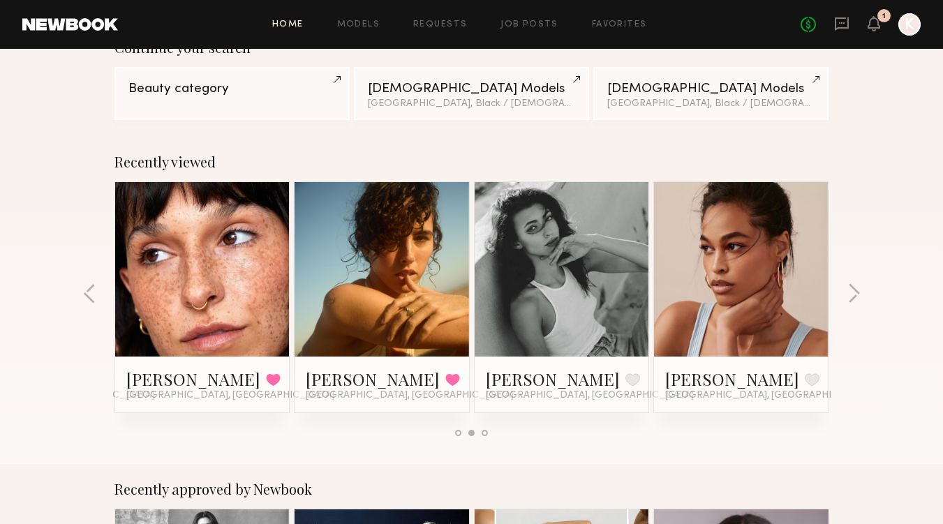
click at [861, 293] on div "Recently viewed Chi V. Favorite Los Angeles, CA Zuzanna K. Favorited Los Angele…" at bounding box center [471, 300] width 943 height 327
click at [854, 293] on button "button" at bounding box center [853, 294] width 13 height 23
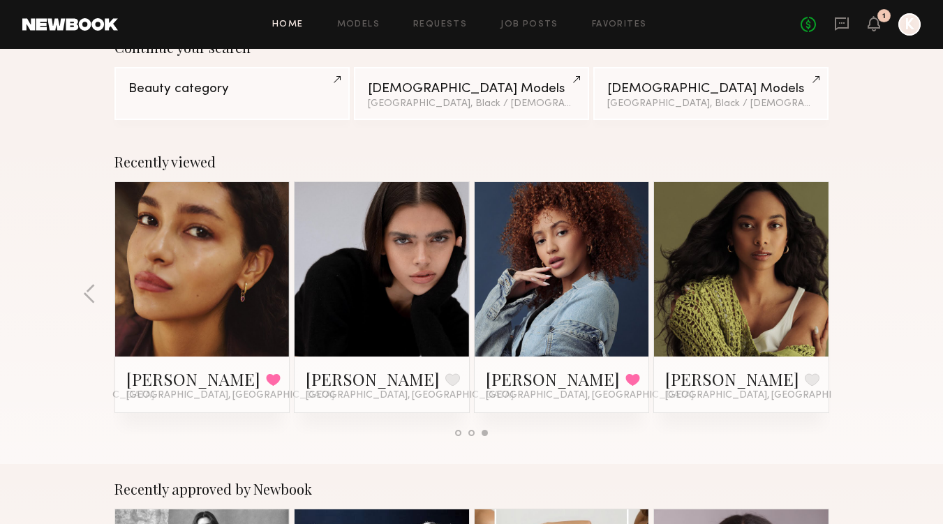
click at [166, 279] on link at bounding box center [202, 269] width 85 height 175
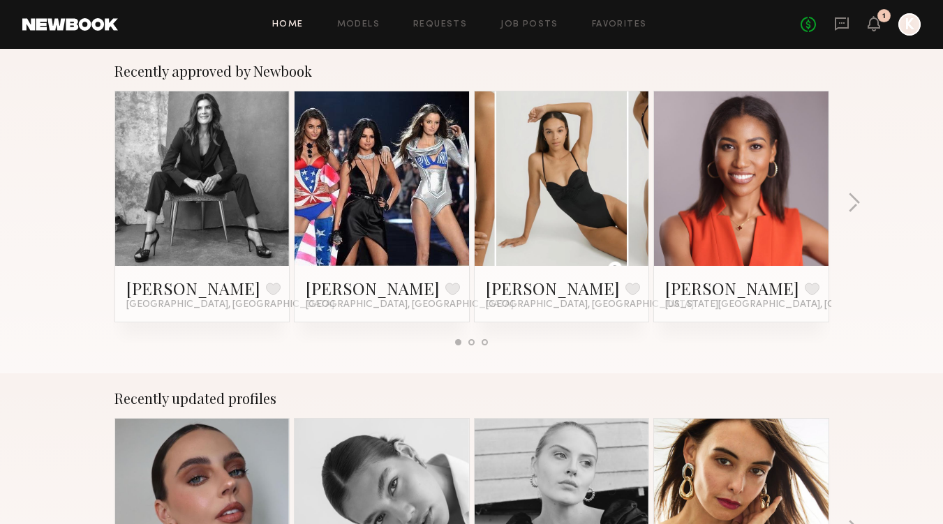
scroll to position [0, 0]
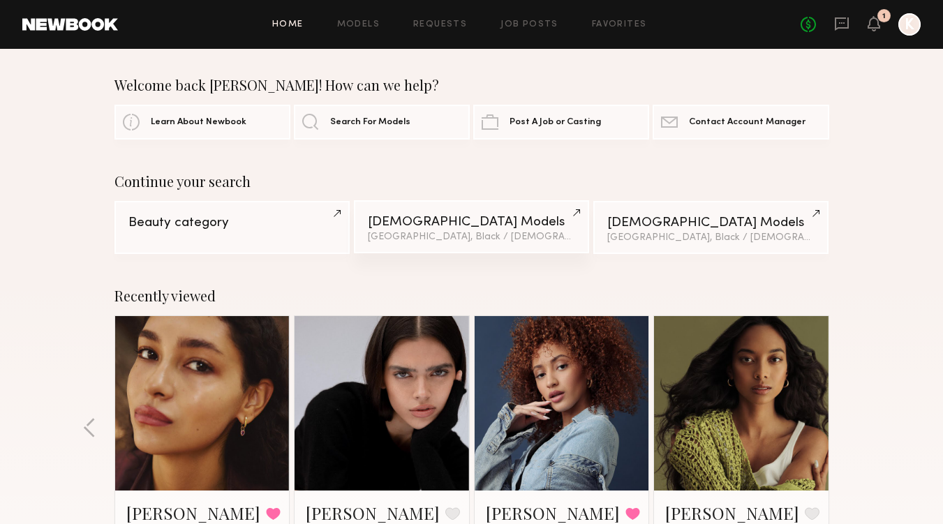
click at [475, 211] on link "Female Models Los Angeles, Black / African American & 2 other filter s + 2" at bounding box center [471, 226] width 235 height 53
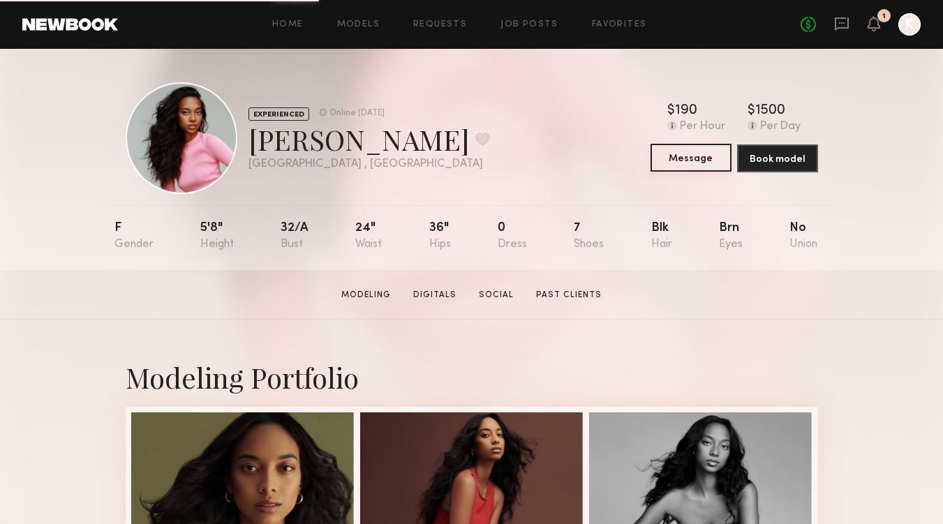
click at [676, 163] on button "Message" at bounding box center [691, 158] width 81 height 28
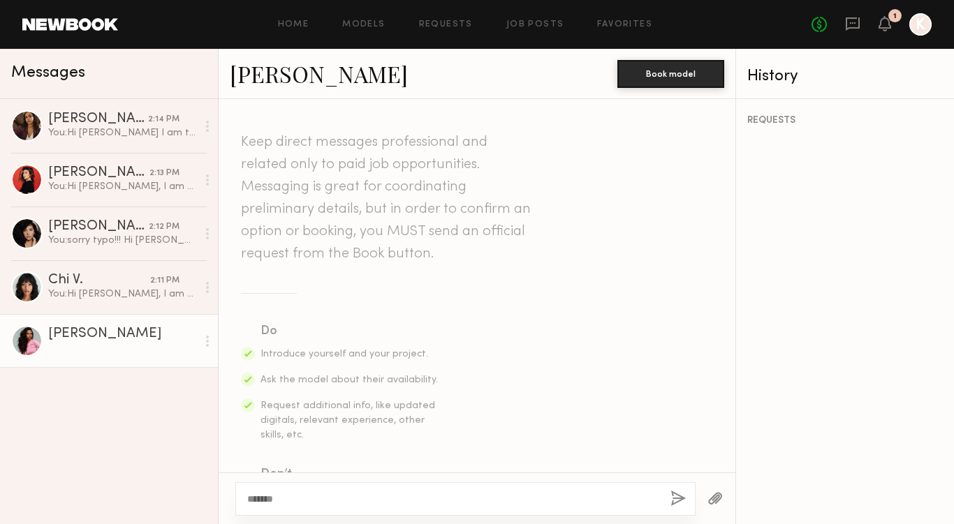
scroll to position [17, 0]
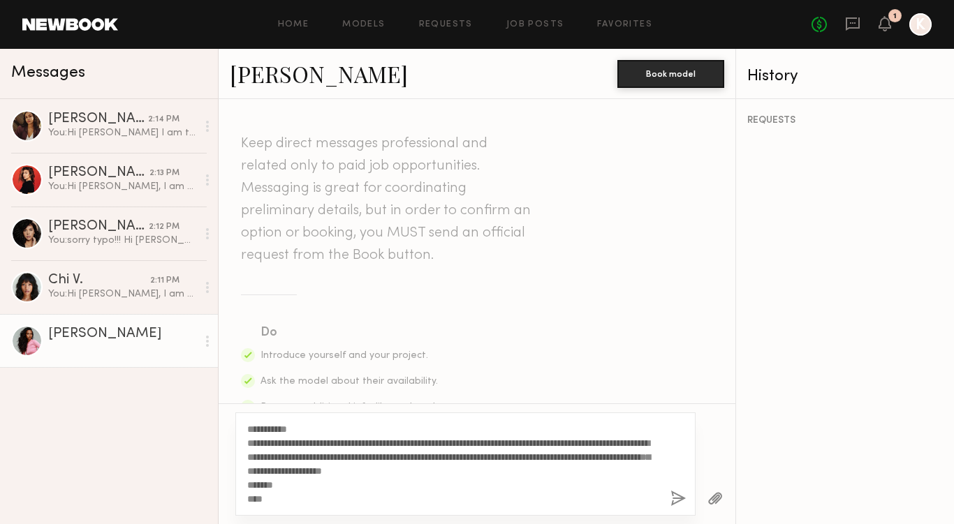
drag, startPoint x: 280, startPoint y: 445, endPoint x: 228, endPoint y: 440, distance: 52.6
click at [228, 441] on div "**********" at bounding box center [476, 463] width 517 height 121
type textarea "**********"
click at [676, 498] on button "button" at bounding box center [677, 499] width 15 height 17
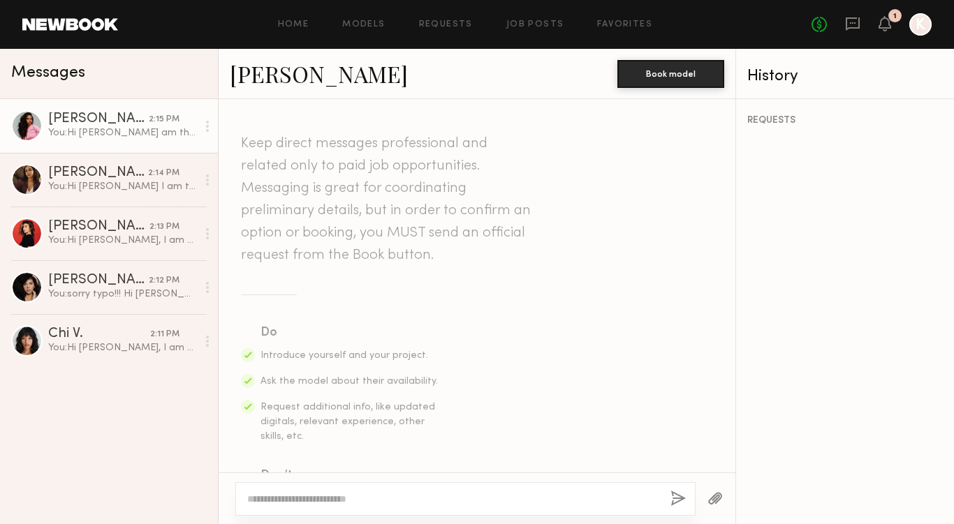
scroll to position [470, 0]
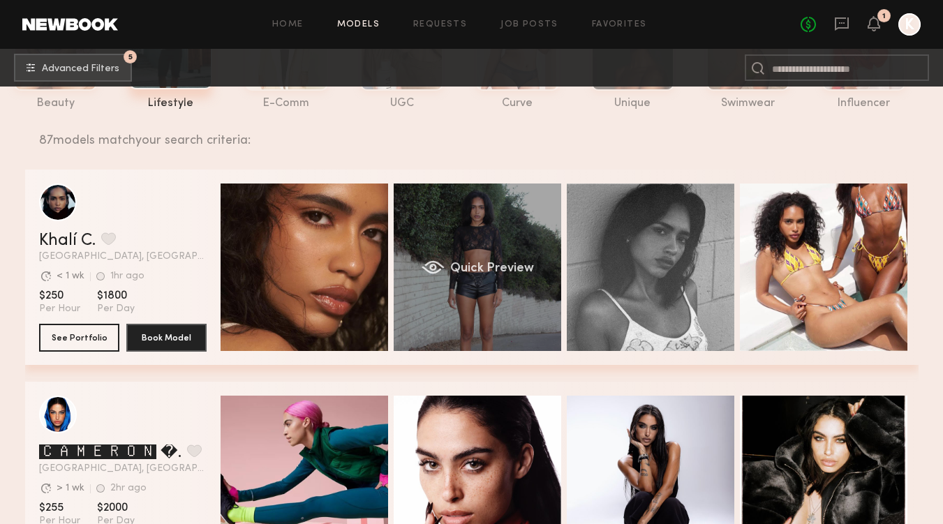
scroll to position [157, 0]
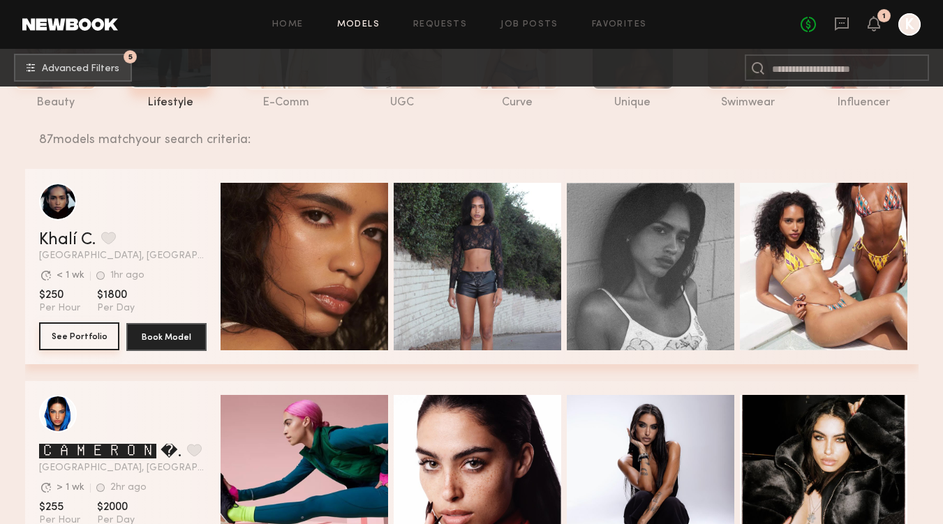
click at [72, 338] on button "See Portfolio" at bounding box center [79, 337] width 80 height 28
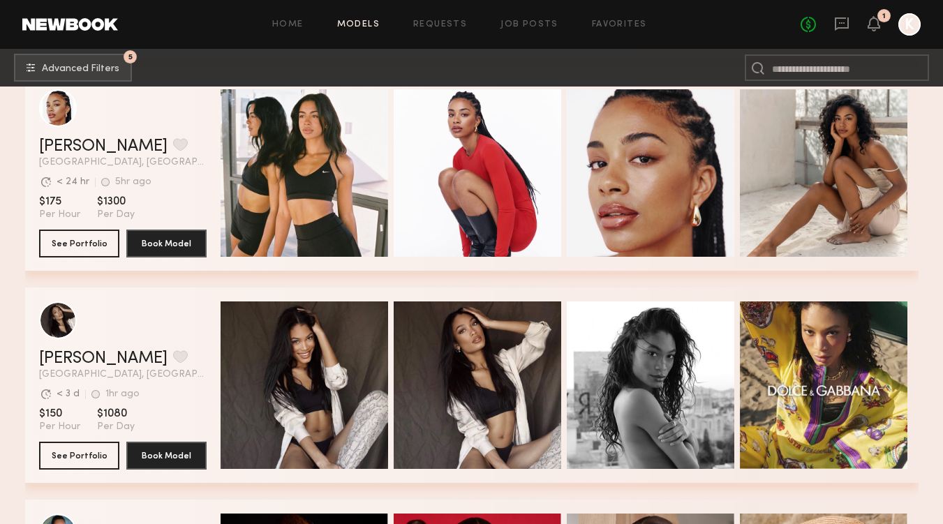
scroll to position [2341, 0]
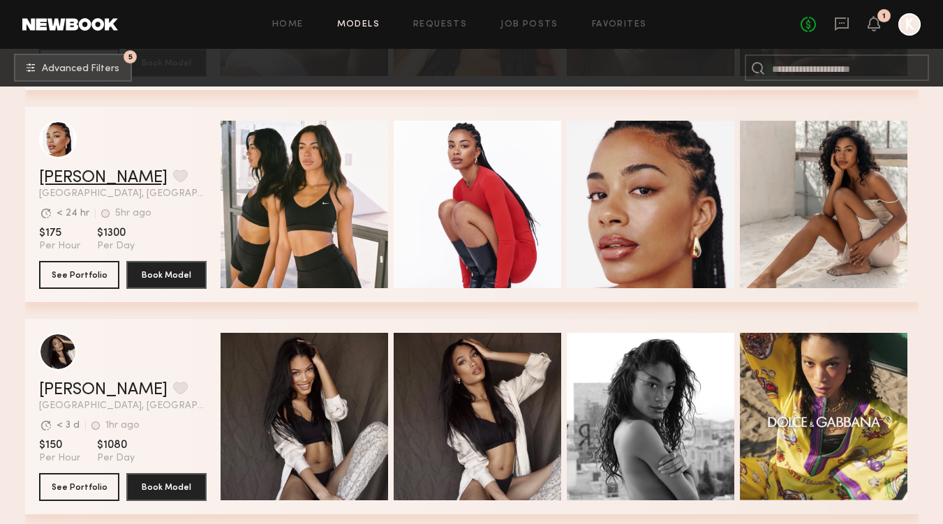
click at [89, 176] on link "Chloe W." at bounding box center [103, 178] width 128 height 17
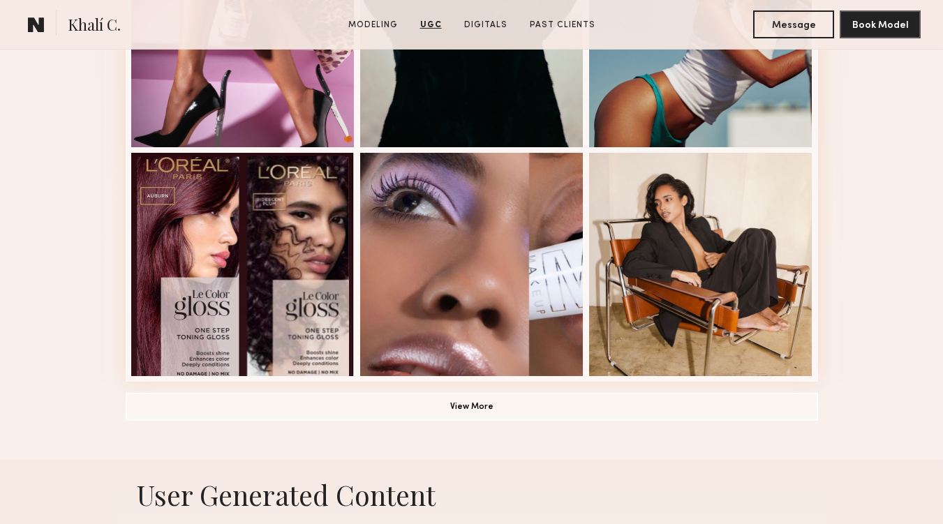
scroll to position [788, 0]
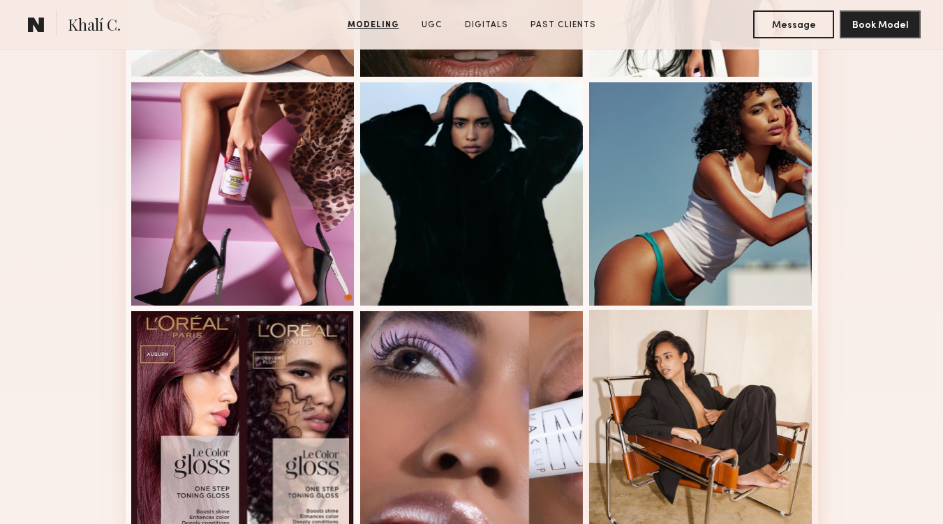
click at [676, 377] on div at bounding box center [700, 421] width 223 height 223
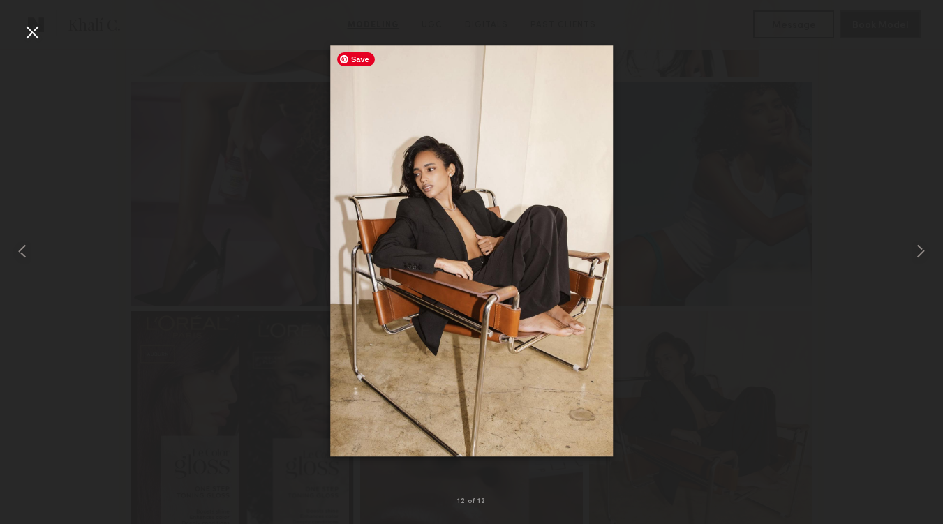
scroll to position [790, 0]
click at [24, 29] on div at bounding box center [32, 32] width 22 height 22
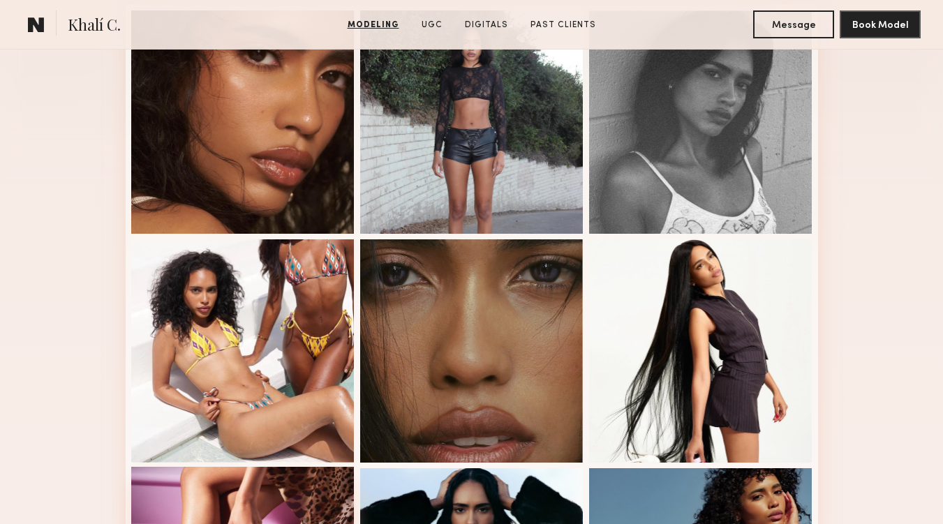
scroll to position [401, 0]
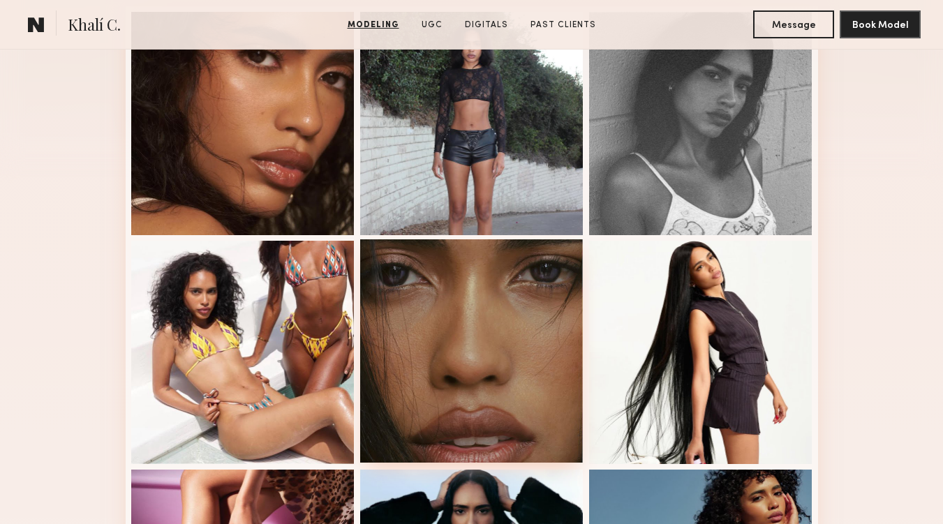
click at [466, 285] on div at bounding box center [471, 350] width 223 height 223
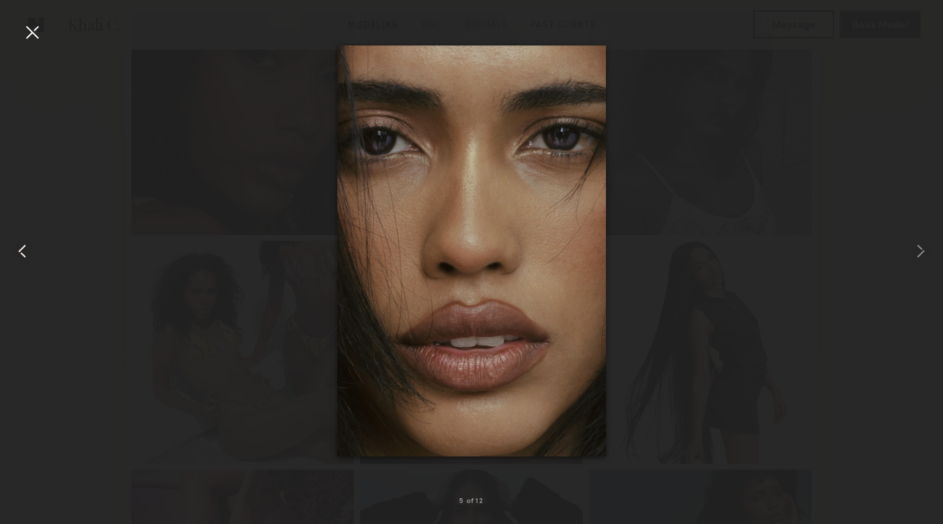
click at [29, 27] on div at bounding box center [32, 32] width 22 height 22
click at [34, 31] on div "5 of 12" at bounding box center [471, 262] width 943 height 524
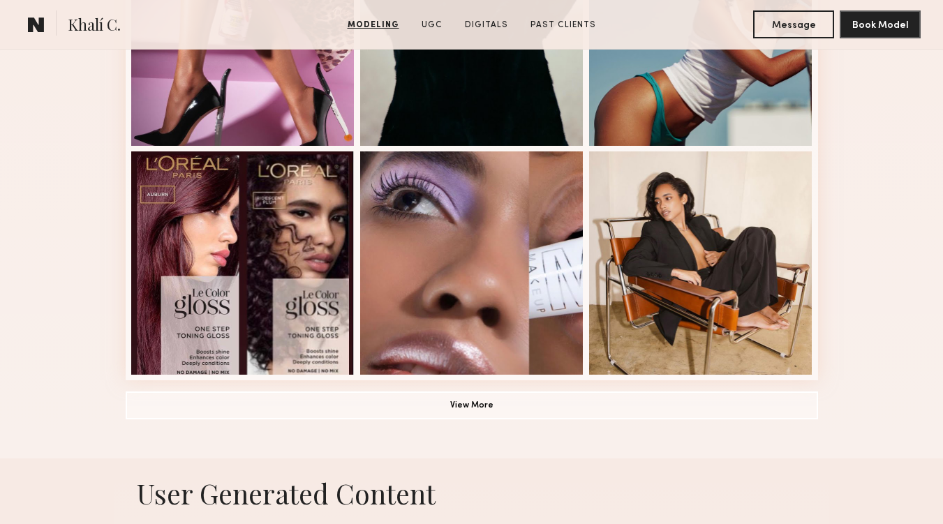
scroll to position [1093, 0]
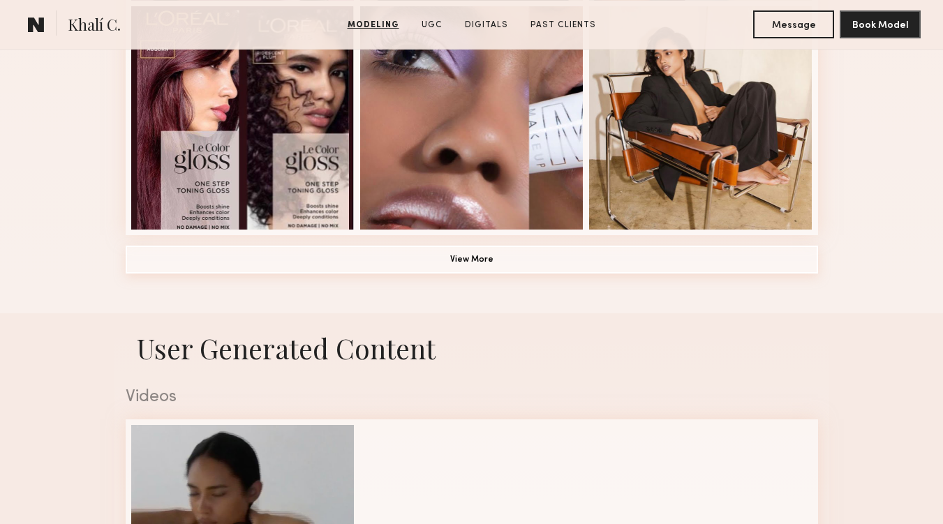
click at [785, 259] on button "View More" at bounding box center [472, 260] width 692 height 28
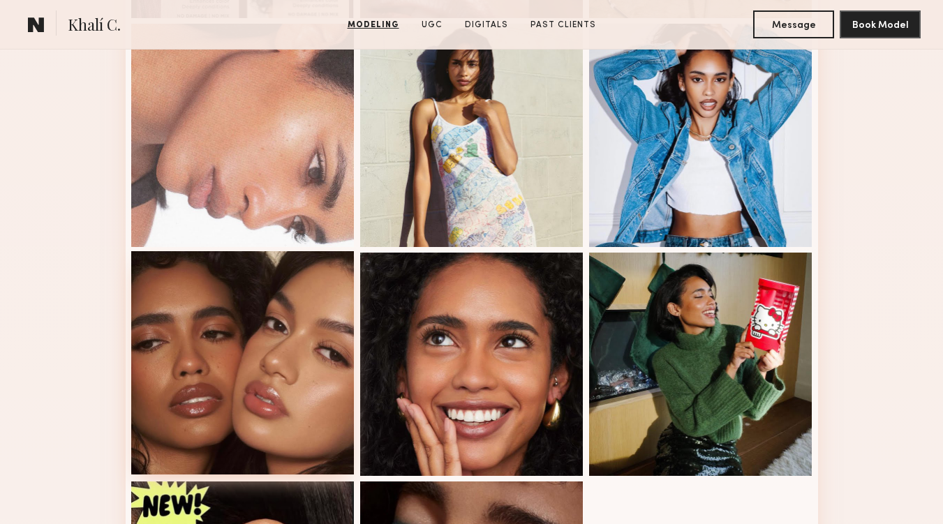
scroll to position [1166, 0]
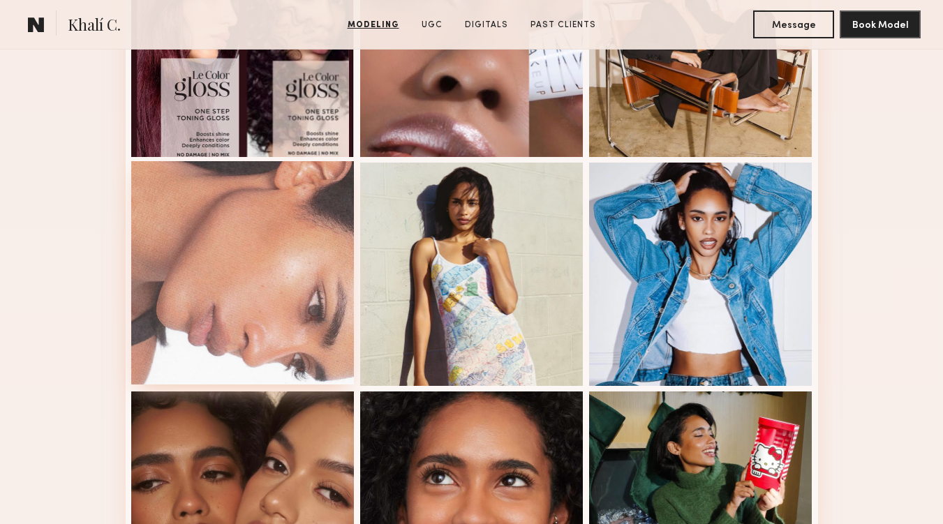
click at [303, 228] on div at bounding box center [242, 272] width 223 height 223
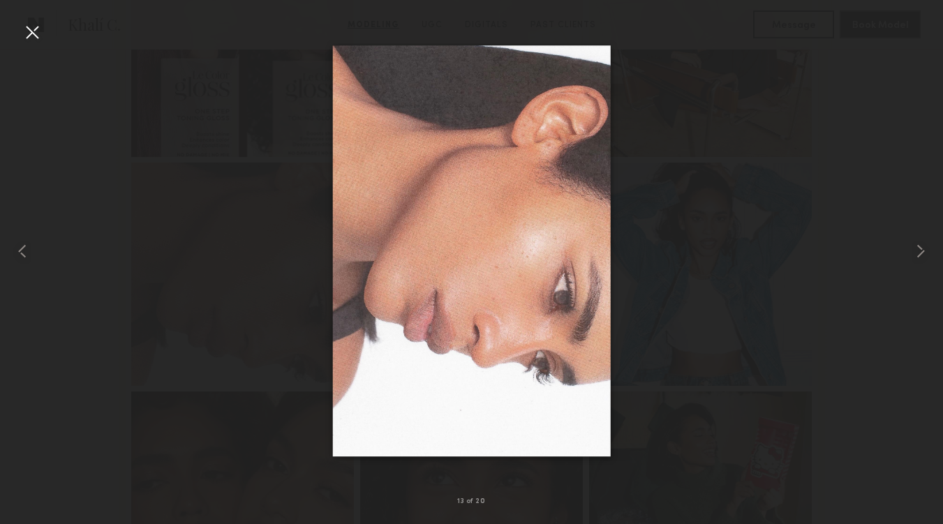
click at [36, 27] on div at bounding box center [32, 32] width 22 height 22
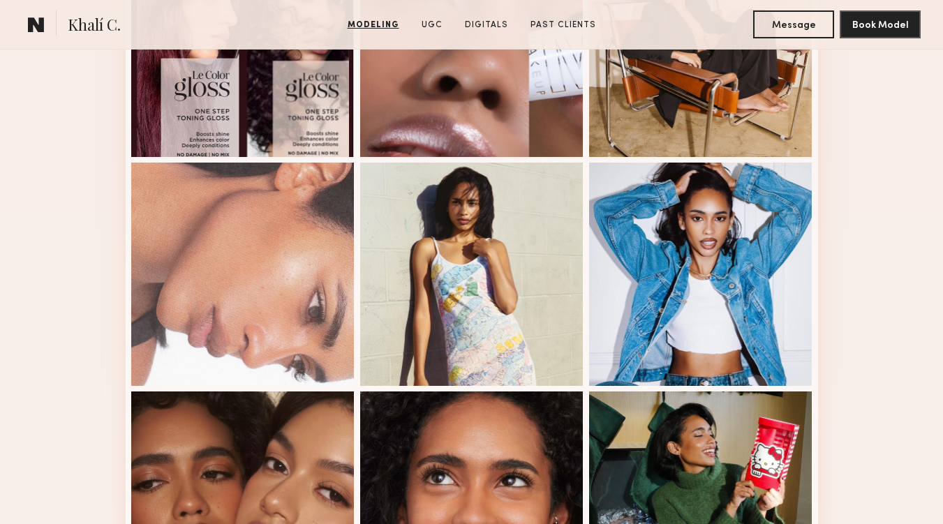
click at [845, 170] on div "Modeling Portfolio" at bounding box center [471, 21] width 943 height 1735
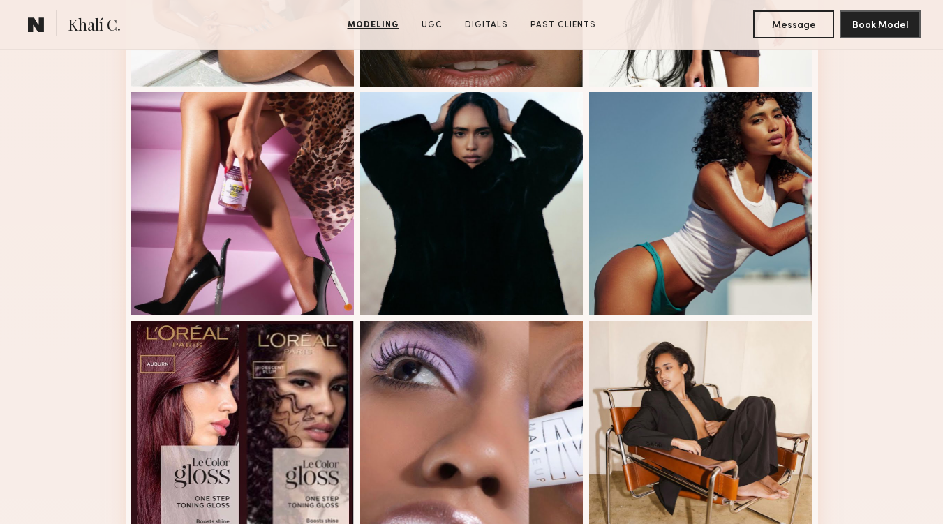
scroll to position [763, 0]
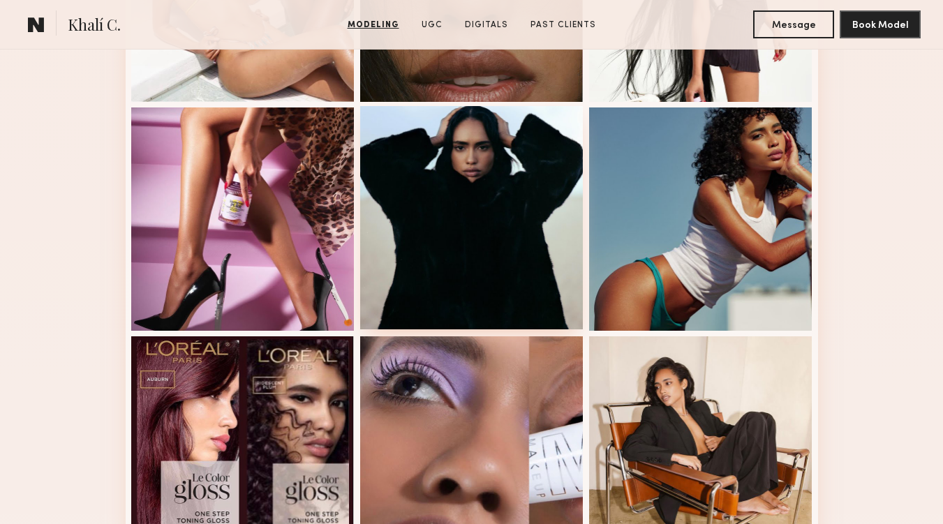
click at [480, 168] on div at bounding box center [471, 217] width 223 height 223
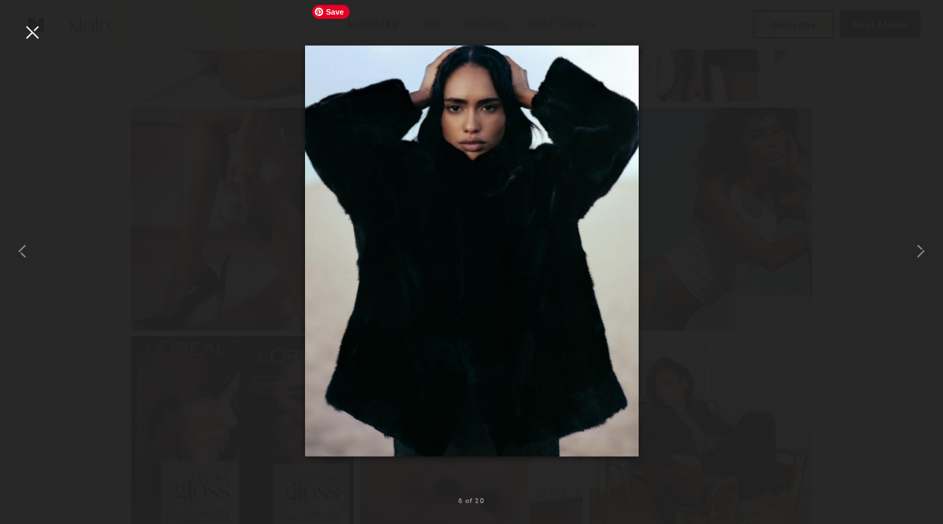
scroll to position [764, 0]
drag, startPoint x: 581, startPoint y: 16, endPoint x: 604, endPoint y: 15, distance: 22.3
click at [581, 16] on nb-gallery-light "8 of 20" at bounding box center [471, 262] width 943 height 524
click at [690, 49] on div at bounding box center [471, 250] width 943 height 457
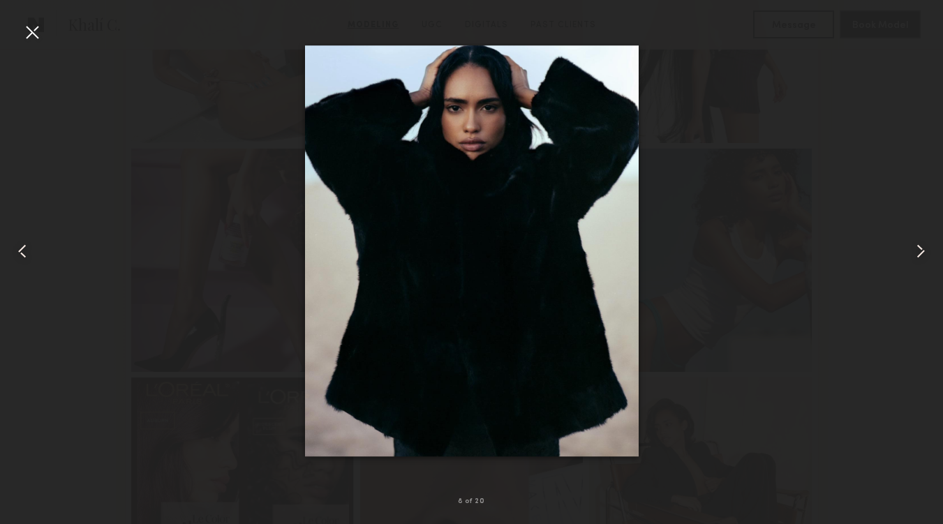
click at [36, 28] on div at bounding box center [32, 32] width 22 height 22
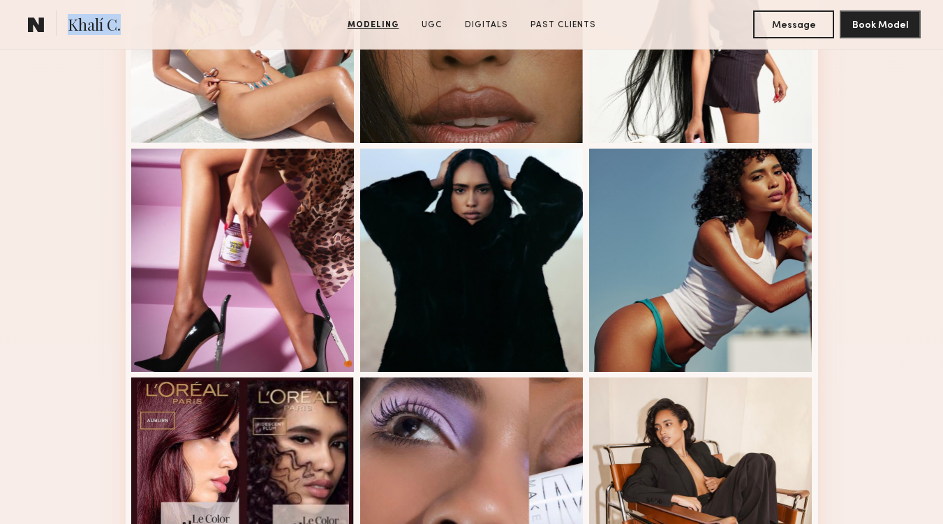
drag, startPoint x: 127, startPoint y: 27, endPoint x: 62, endPoint y: 23, distance: 65.1
click at [63, 22] on section "Khalí C." at bounding box center [139, 24] width 234 height 28
copy span "Khalí C."
click at [864, 91] on div "Modeling Portfolio" at bounding box center [471, 465] width 943 height 1735
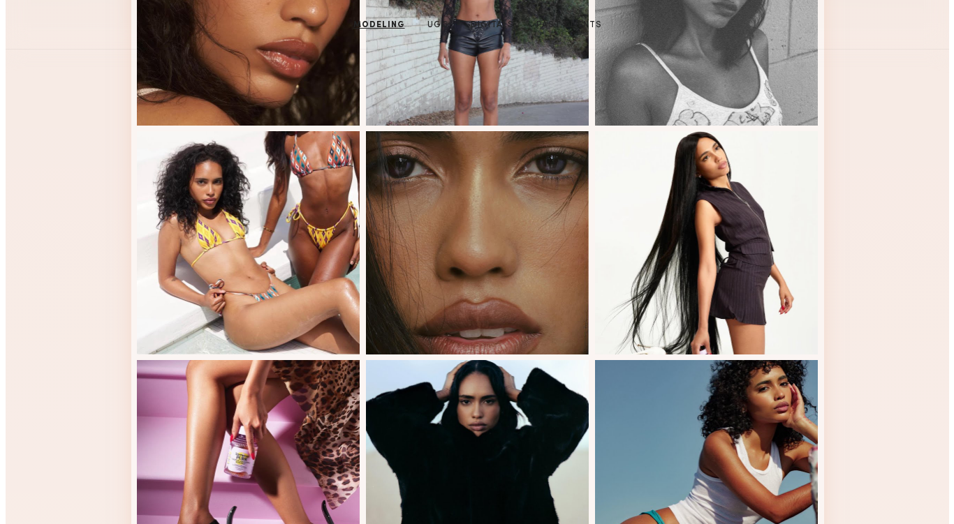
scroll to position [0, 0]
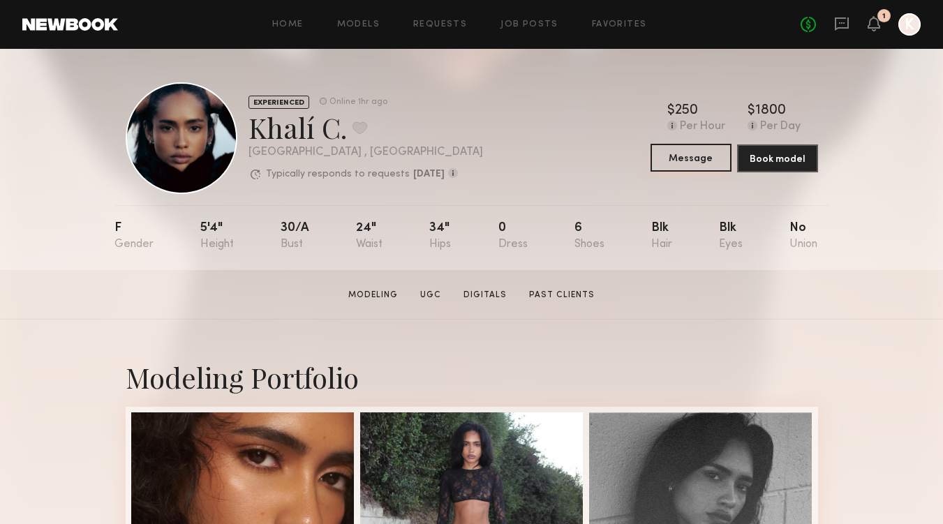
click at [689, 154] on button "Message" at bounding box center [691, 158] width 81 height 28
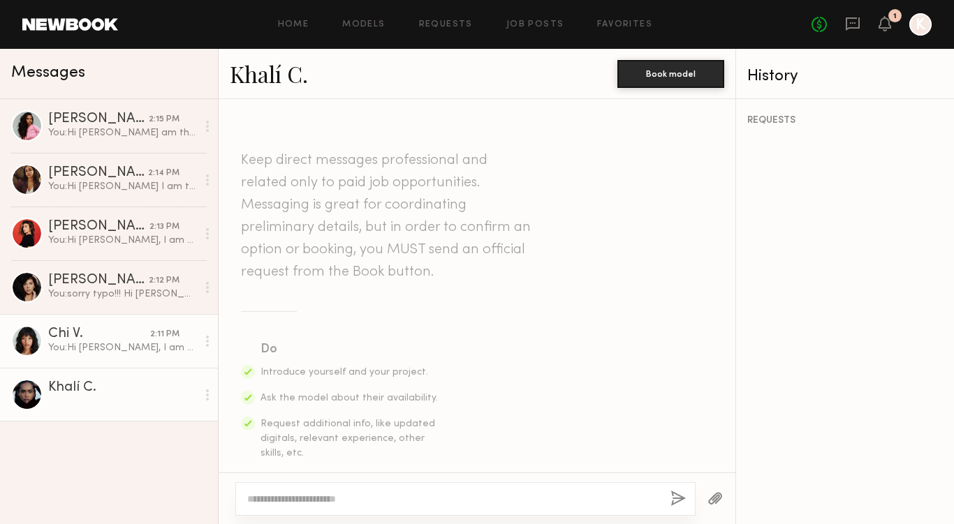
click at [123, 346] on div "You: Hi Chi, I am the creative director of NOYZ fragrance. We have a shoot comi…" at bounding box center [122, 347] width 149 height 13
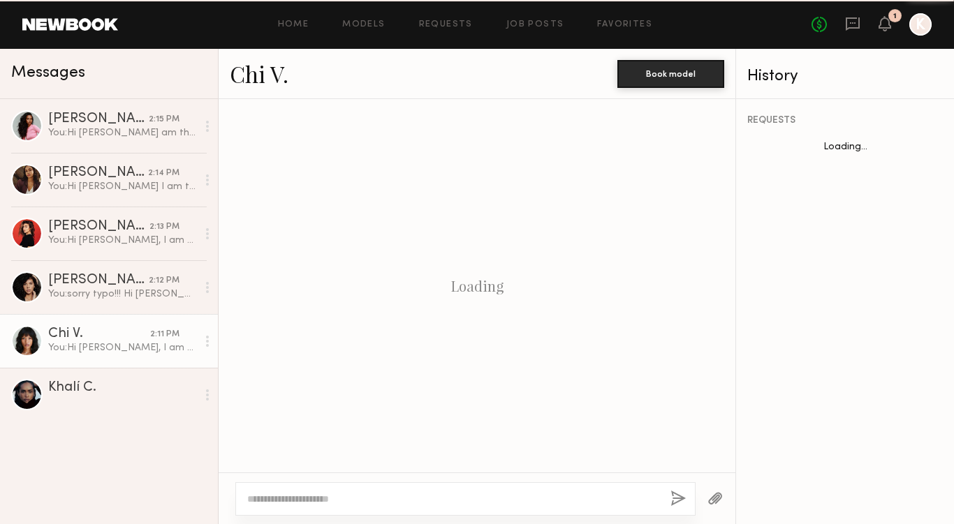
scroll to position [526, 0]
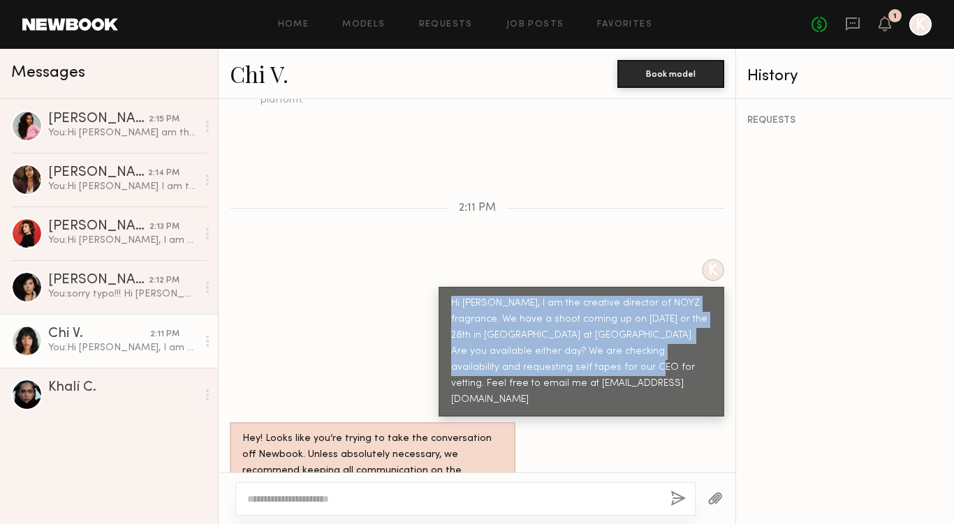
drag, startPoint x: 459, startPoint y: 288, endPoint x: 526, endPoint y: 336, distance: 82.0
click at [524, 340] on div "Hi Chi, I am the creative director of NOYZ fragrance. We have a shoot coming up…" at bounding box center [581, 352] width 260 height 112
copy div "Hi Chi, I am the creative director of NOYZ fragrance. We have a shoot coming up…"
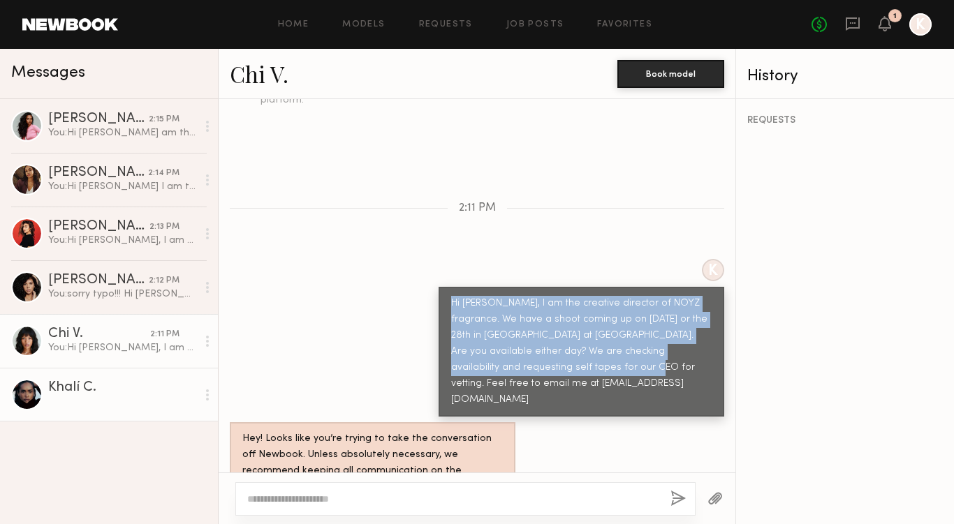
click at [56, 397] on div at bounding box center [122, 401] width 149 height 13
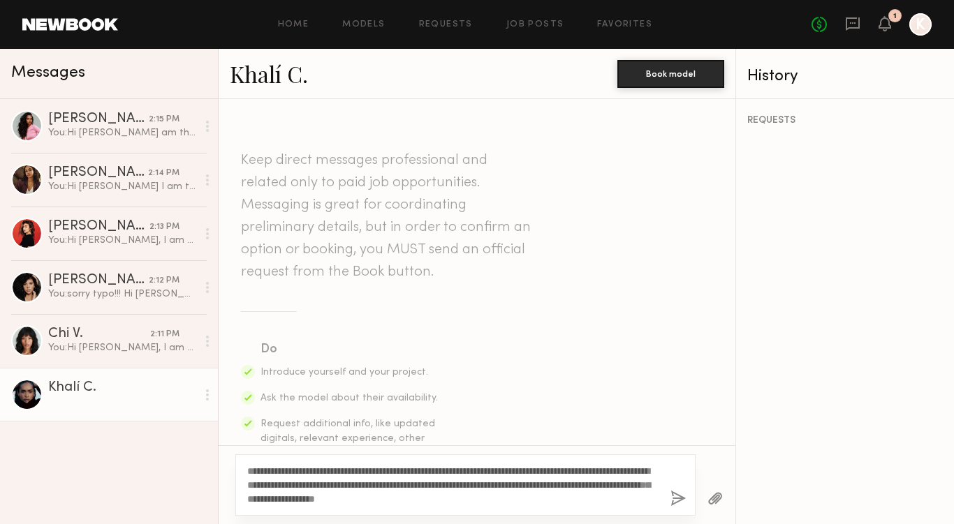
drag, startPoint x: 274, startPoint y: 470, endPoint x: 256, endPoint y: 470, distance: 17.5
click at [259, 469] on textarea "**********" at bounding box center [453, 485] width 412 height 42
click at [598, 498] on textarea "**********" at bounding box center [453, 485] width 412 height 42
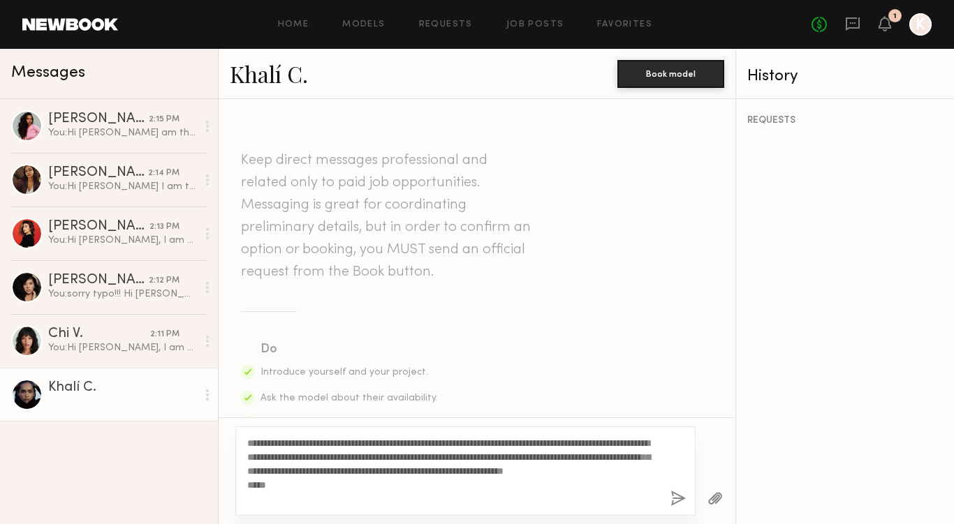
drag, startPoint x: 431, startPoint y: 491, endPoint x: 441, endPoint y: 494, distance: 10.8
click at [431, 491] on textarea "**********" at bounding box center [453, 471] width 412 height 70
type textarea "**********"
click at [677, 498] on button "button" at bounding box center [677, 499] width 15 height 17
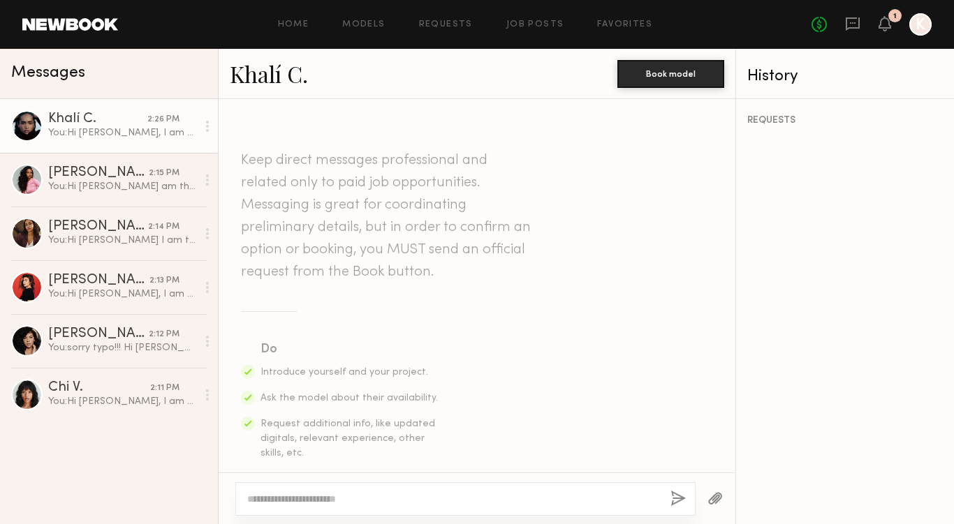
scroll to position [454, 0]
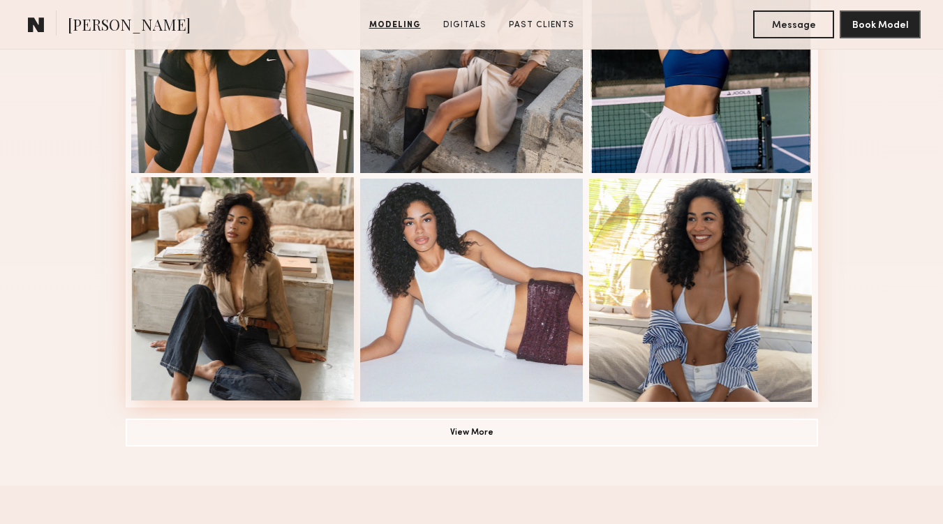
scroll to position [945, 0]
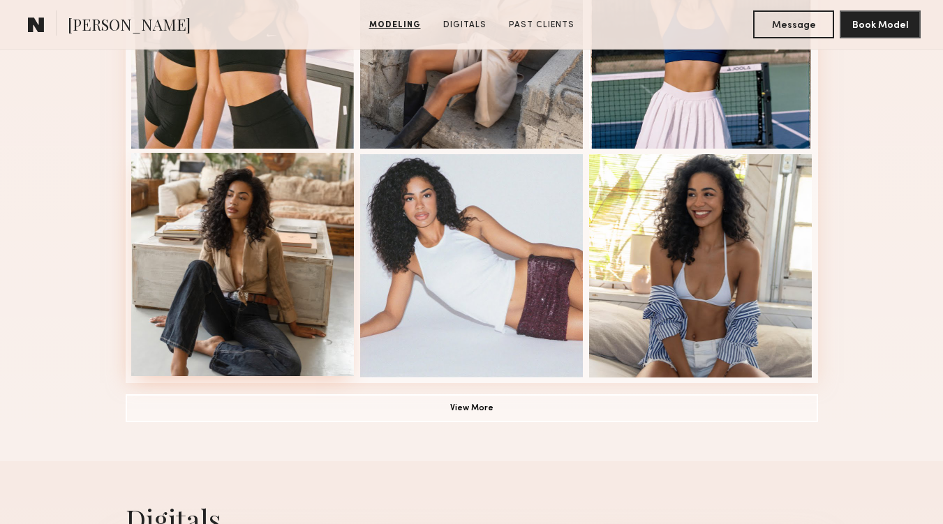
click at [265, 265] on div at bounding box center [242, 264] width 223 height 223
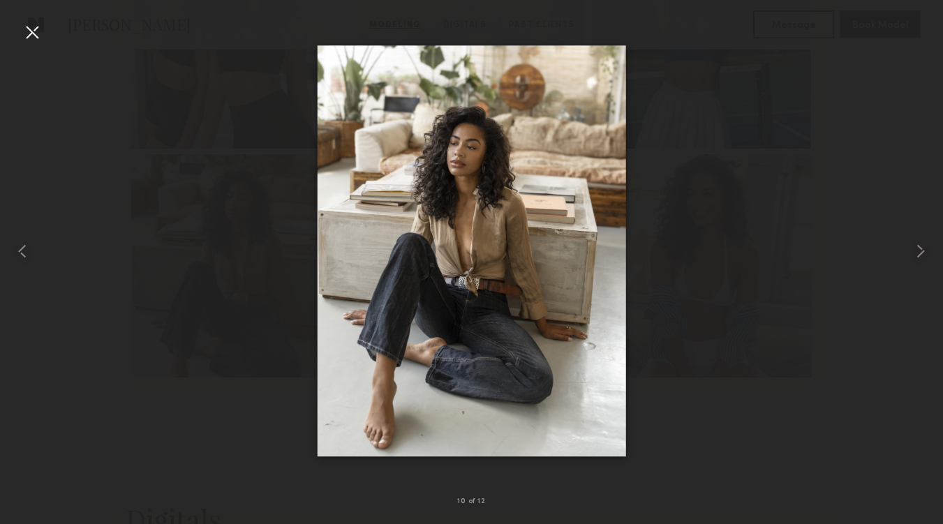
click at [31, 32] on div at bounding box center [32, 32] width 22 height 22
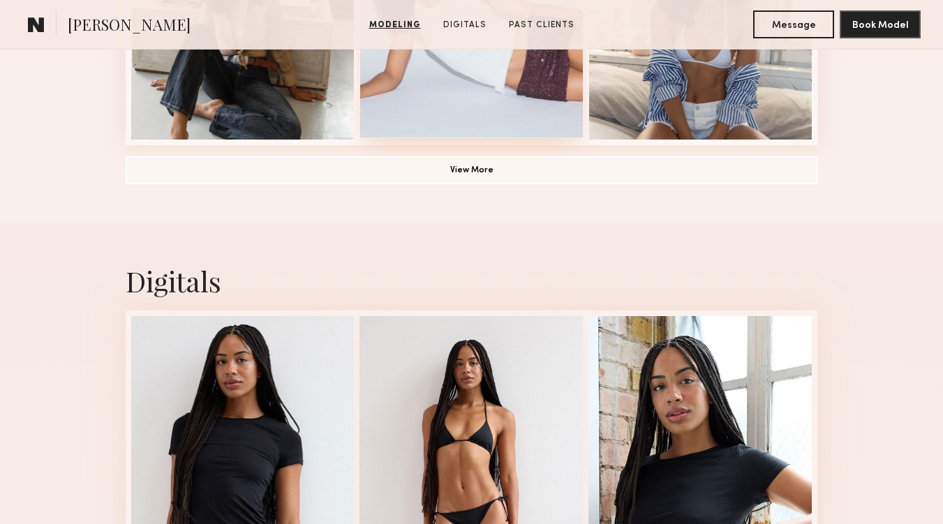
scroll to position [1277, 0]
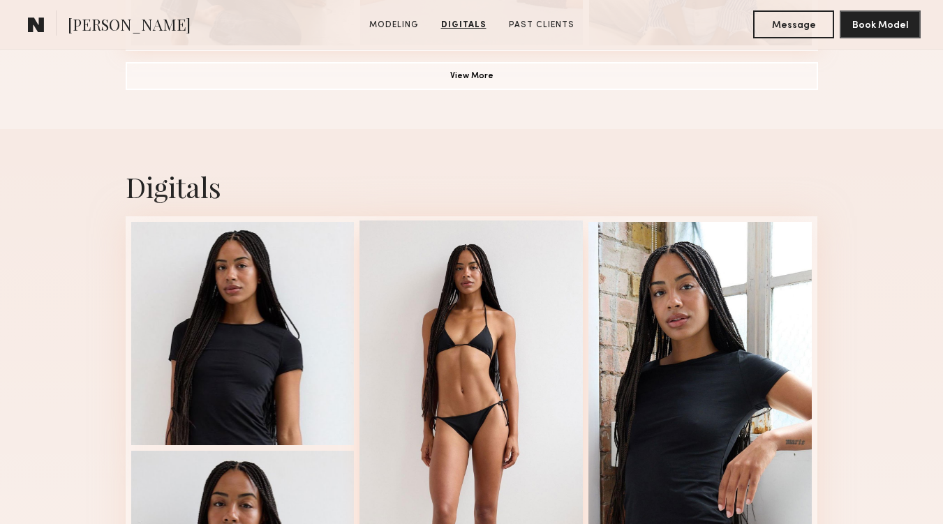
click at [459, 276] on div at bounding box center [471, 447] width 223 height 452
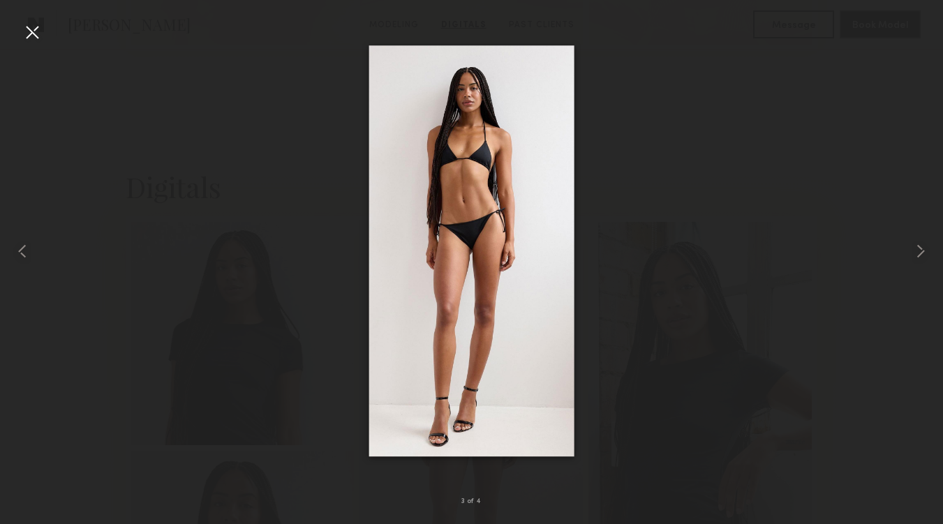
scroll to position [1279, 0]
drag, startPoint x: 30, startPoint y: 29, endPoint x: 66, endPoint y: 37, distance: 36.6
click at [30, 29] on div at bounding box center [32, 32] width 22 height 22
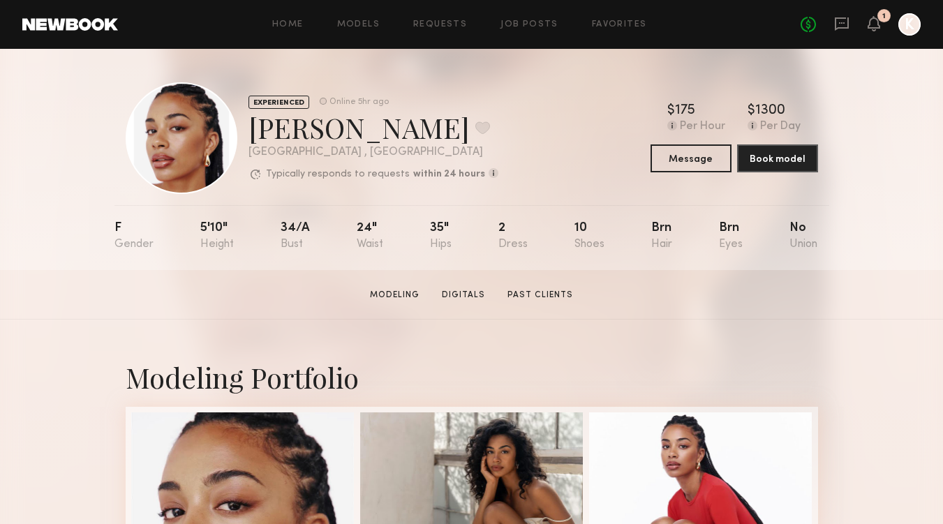
scroll to position [300, 0]
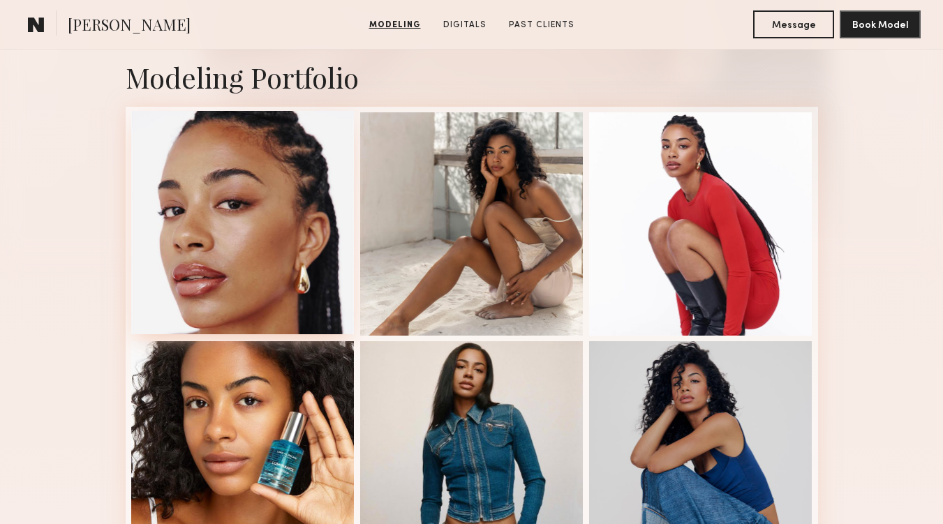
click at [303, 237] on div at bounding box center [242, 222] width 223 height 223
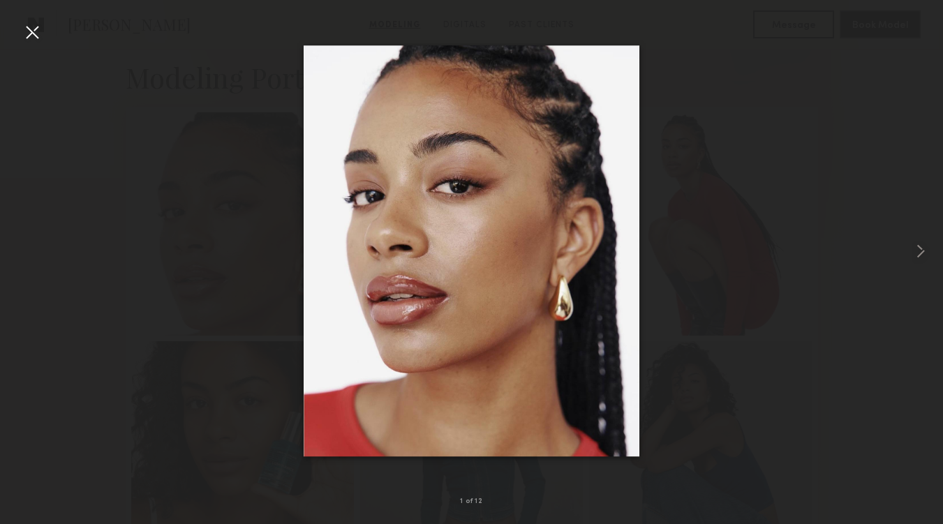
click at [35, 31] on div at bounding box center [32, 32] width 22 height 22
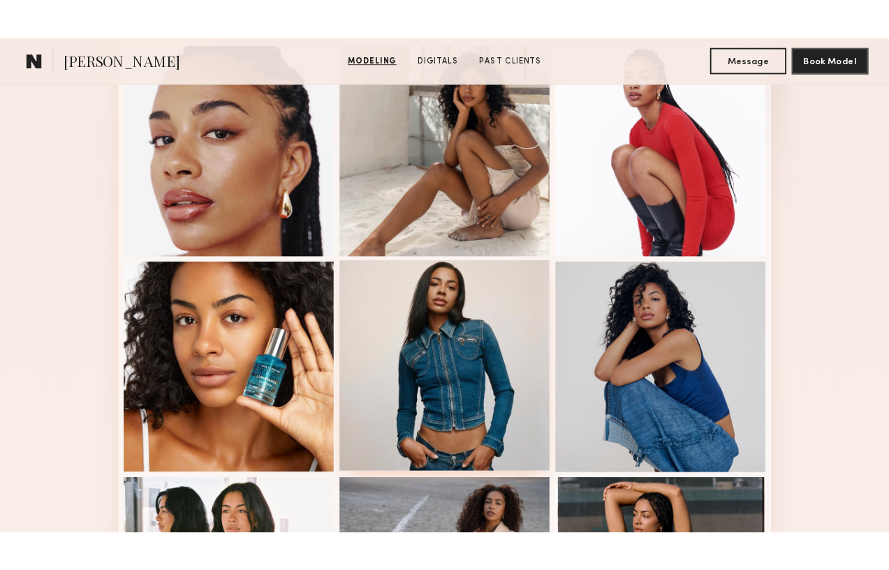
scroll to position [564, 0]
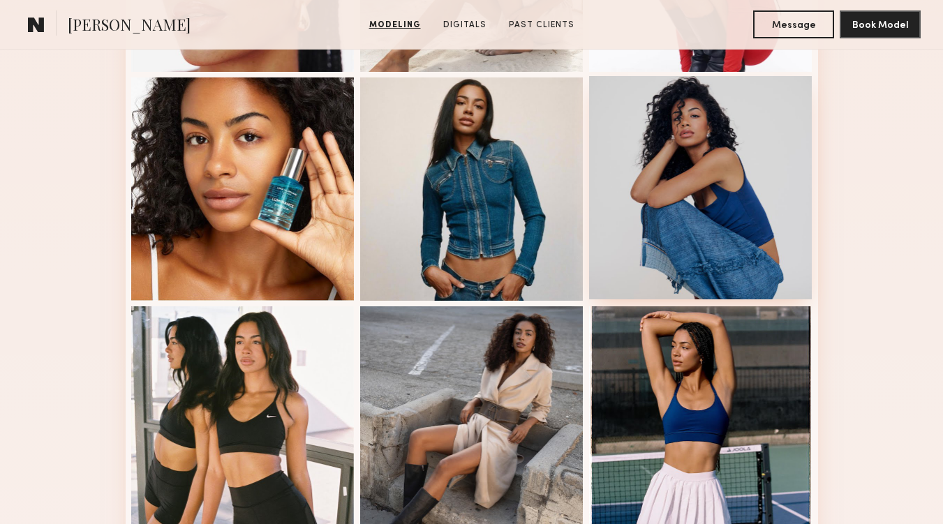
click at [686, 213] on div at bounding box center [700, 187] width 223 height 223
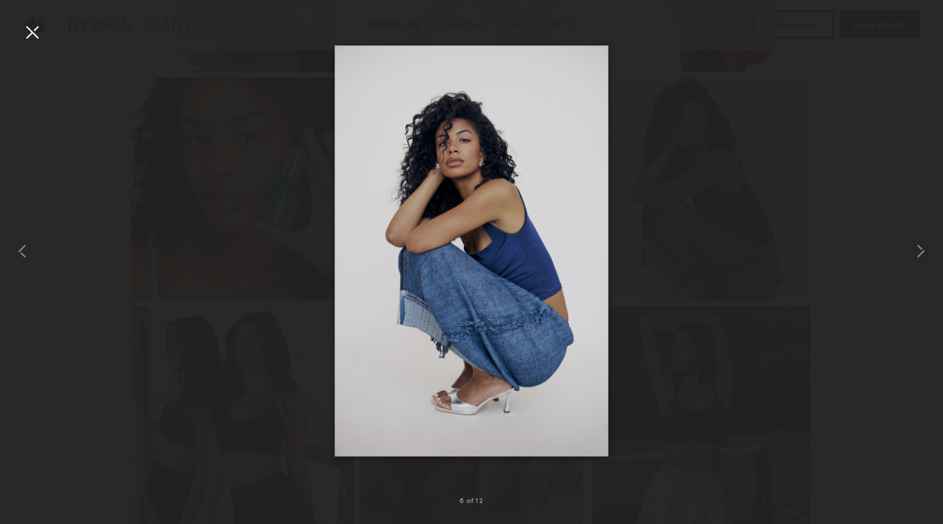
click at [37, 33] on div at bounding box center [32, 32] width 22 height 22
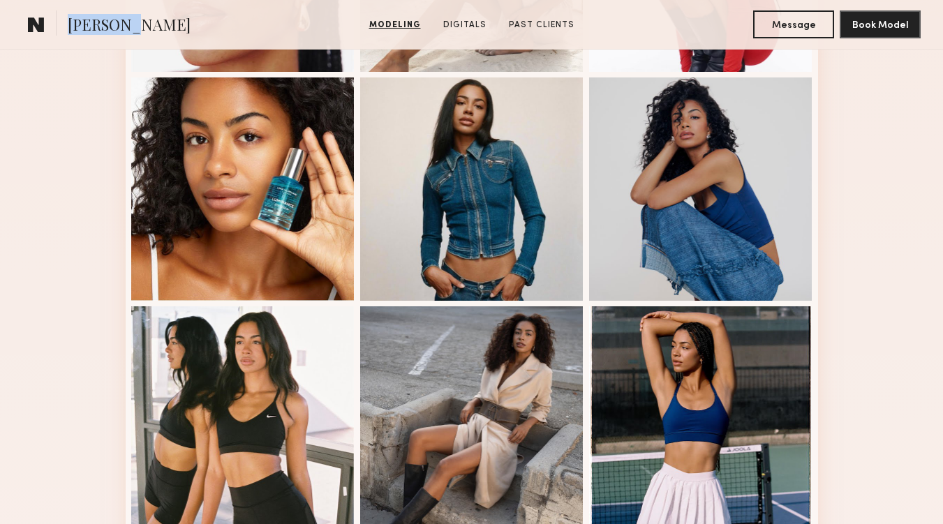
drag, startPoint x: 130, startPoint y: 25, endPoint x: 71, endPoint y: 27, distance: 59.4
click at [72, 27] on section "[PERSON_NAME]" at bounding box center [139, 24] width 234 height 28
copy span "[PERSON_NAME]"
